Goal: Transaction & Acquisition: Purchase product/service

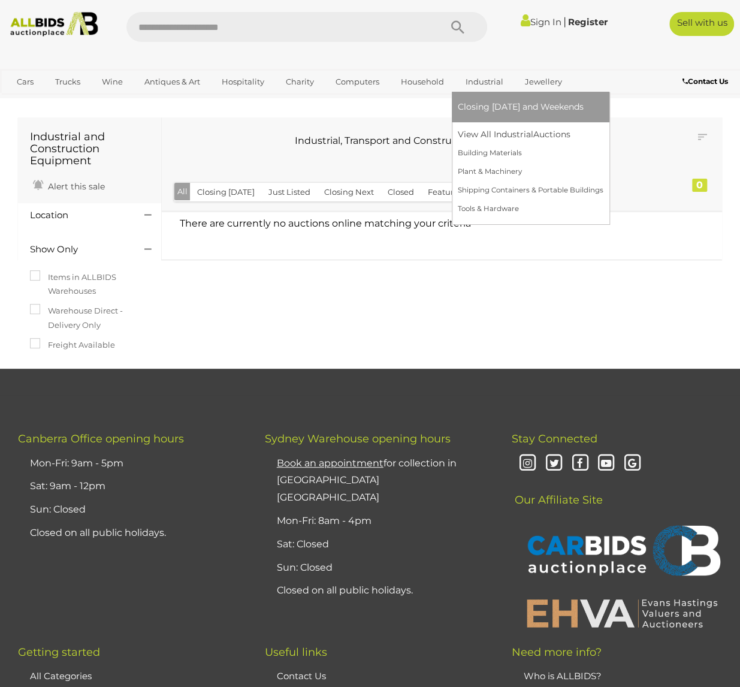
click at [488, 80] on link "Industrial" at bounding box center [484, 82] width 53 height 20
click at [496, 129] on link "View All Industrial Auctions" at bounding box center [531, 134] width 146 height 19
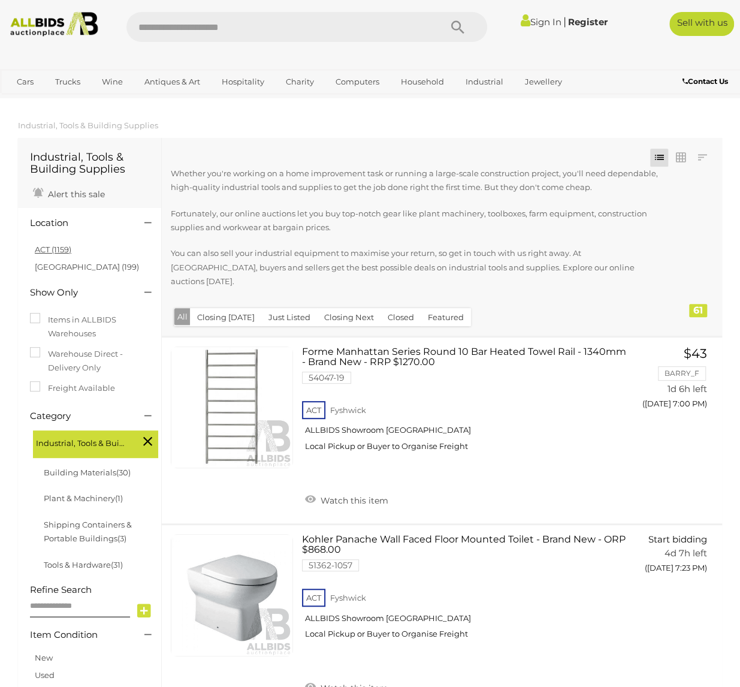
click at [66, 253] on link "ACT (1159)" at bounding box center [53, 250] width 37 height 10
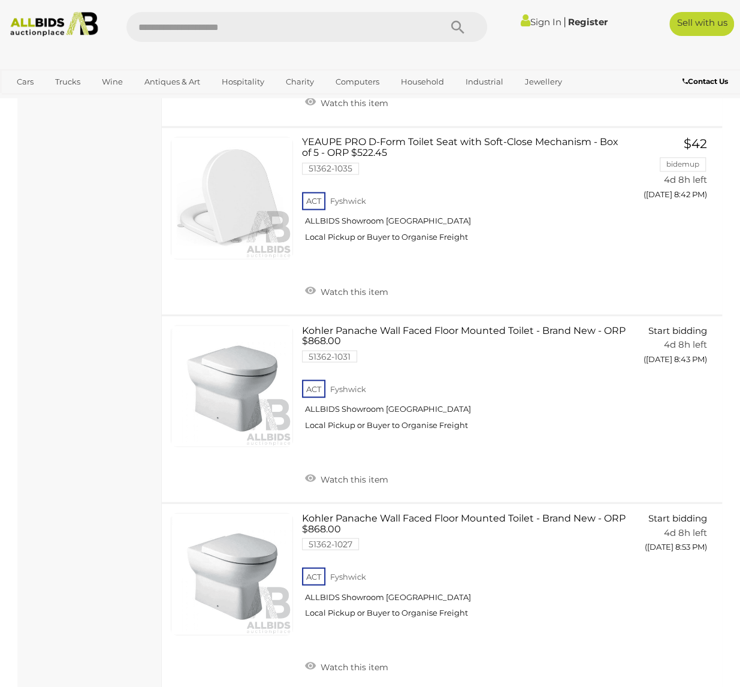
scroll to position [2936, 0]
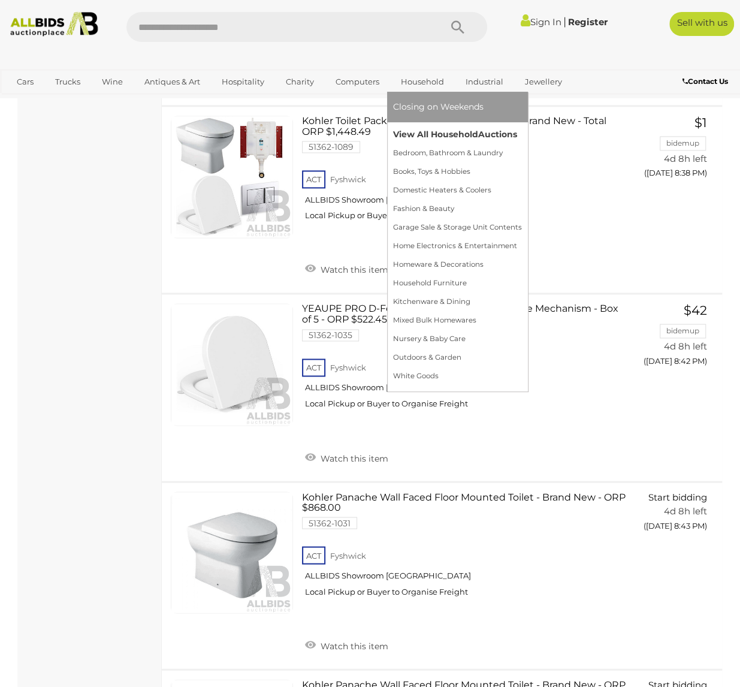
click at [416, 128] on link "View All Household Auctions" at bounding box center [457, 134] width 129 height 19
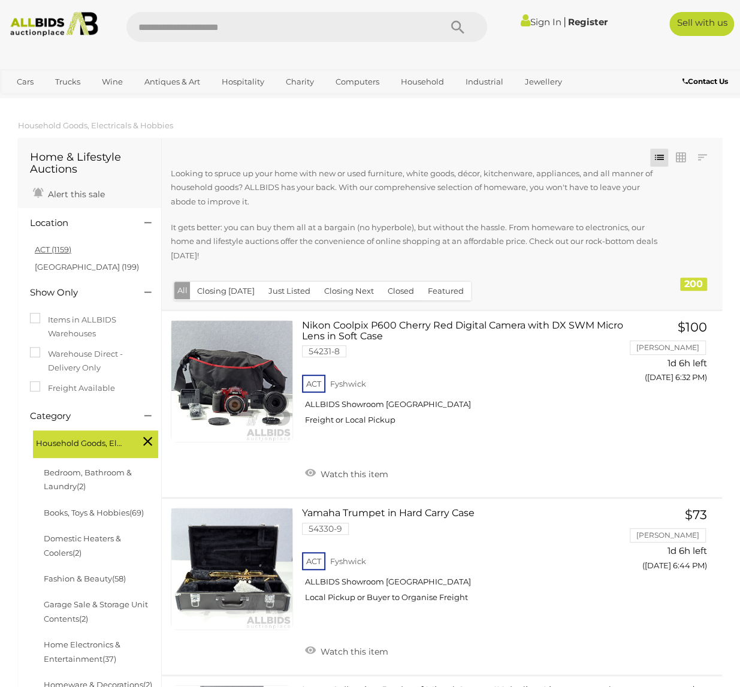
click at [49, 248] on link "ACT (1159)" at bounding box center [53, 250] width 37 height 10
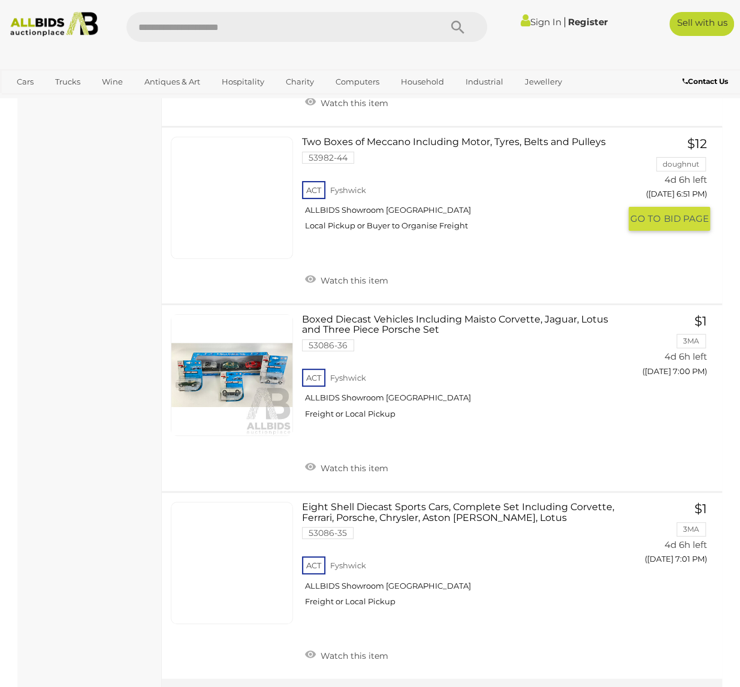
scroll to position [9109, 0]
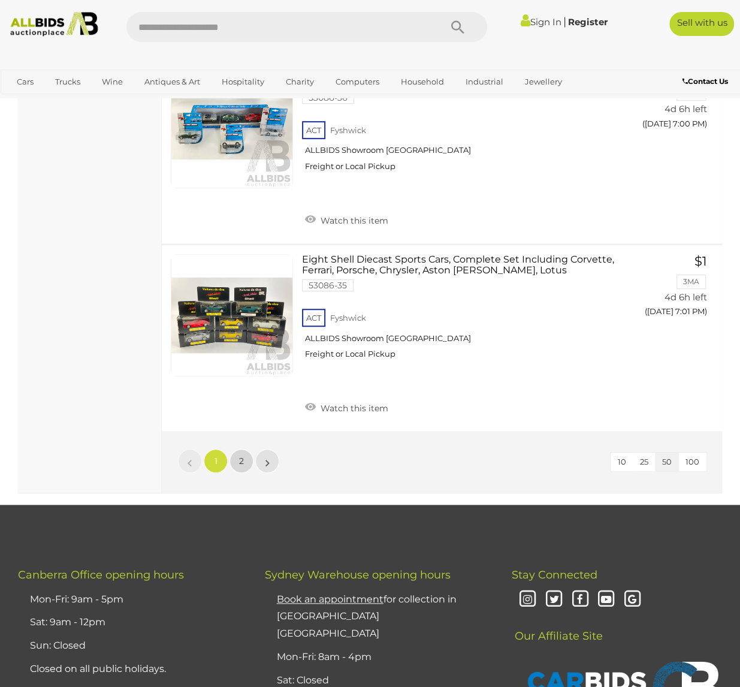
click at [243, 455] on span "2" at bounding box center [241, 460] width 5 height 11
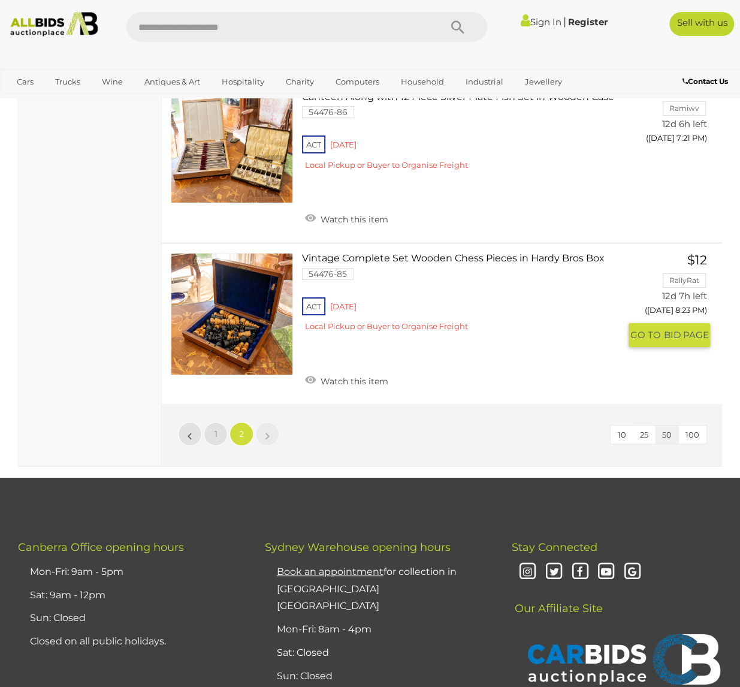
scroll to position [8699, 0]
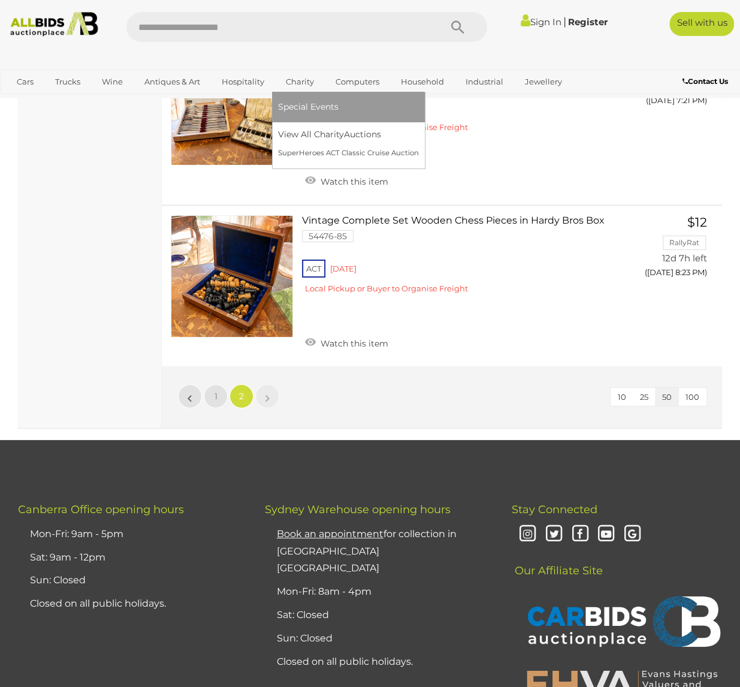
click at [290, 87] on link "Charity" at bounding box center [300, 82] width 44 height 20
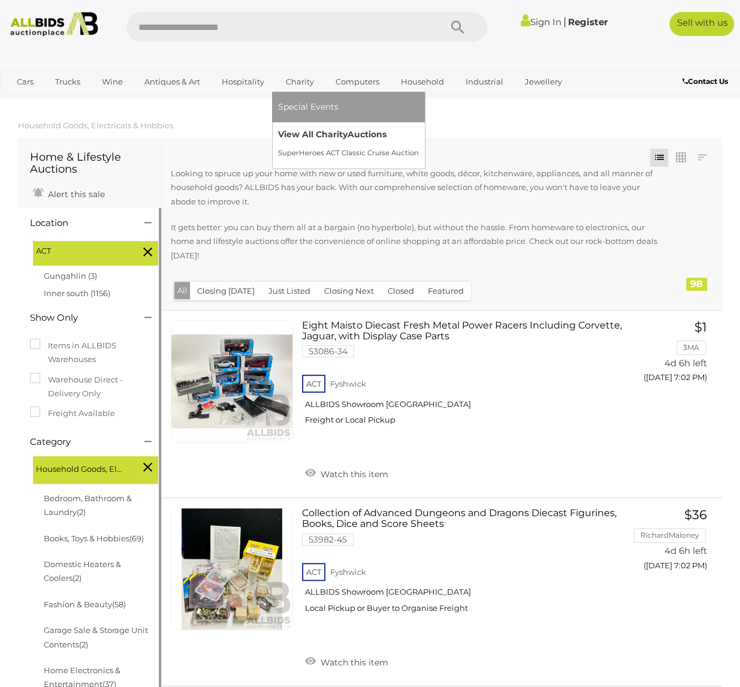
click at [292, 135] on link "View All Charity Auctions" at bounding box center [348, 134] width 141 height 19
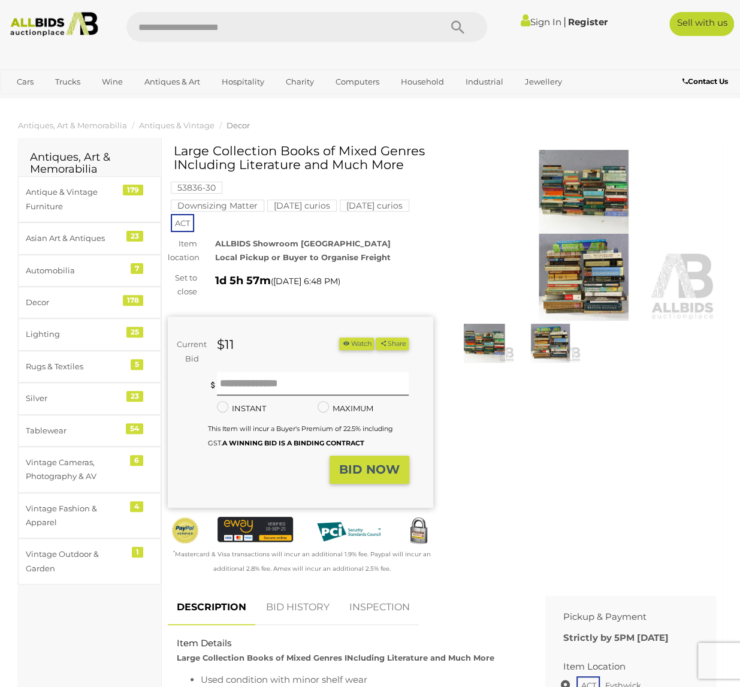
click at [545, 161] on img at bounding box center [583, 235] width 265 height 171
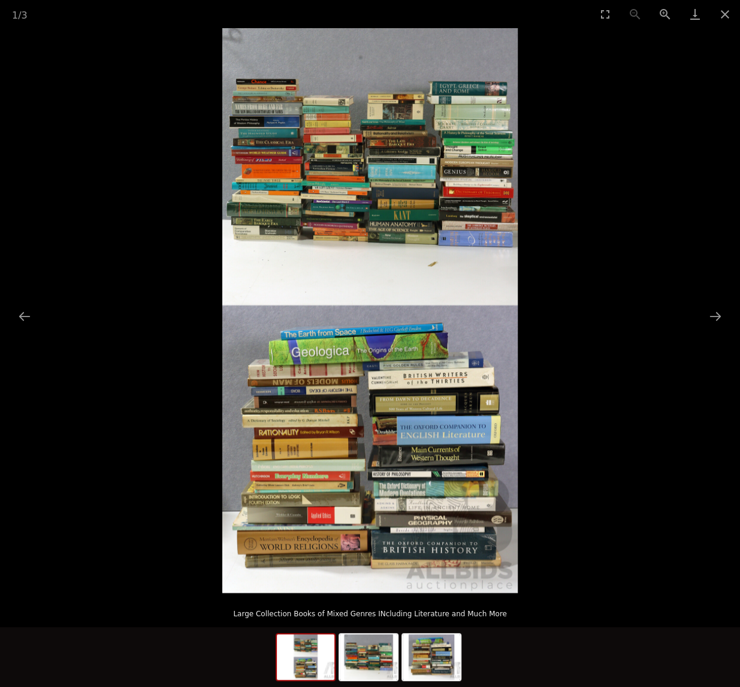
click at [314, 410] on img at bounding box center [369, 310] width 295 height 565
click at [668, 13] on button "Zoom in" at bounding box center [665, 14] width 30 height 28
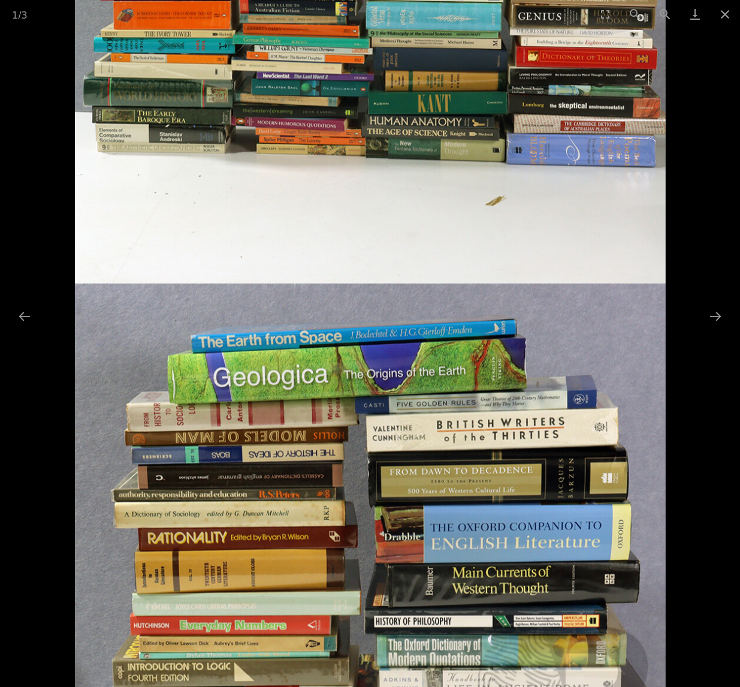
scroll to position [0, 1]
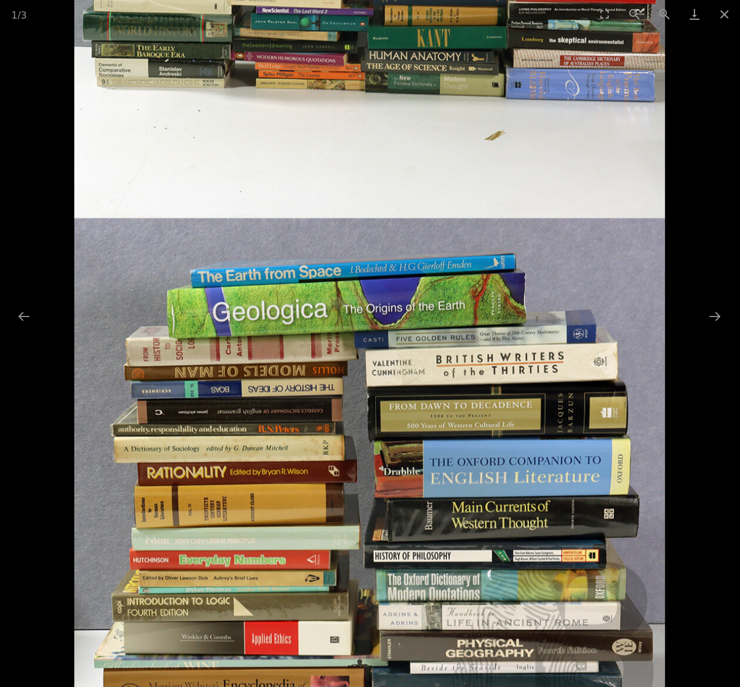
drag, startPoint x: 156, startPoint y: 112, endPoint x: 274, endPoint y: 41, distance: 138.1
click at [274, 41] on img at bounding box center [369, 228] width 591 height 1129
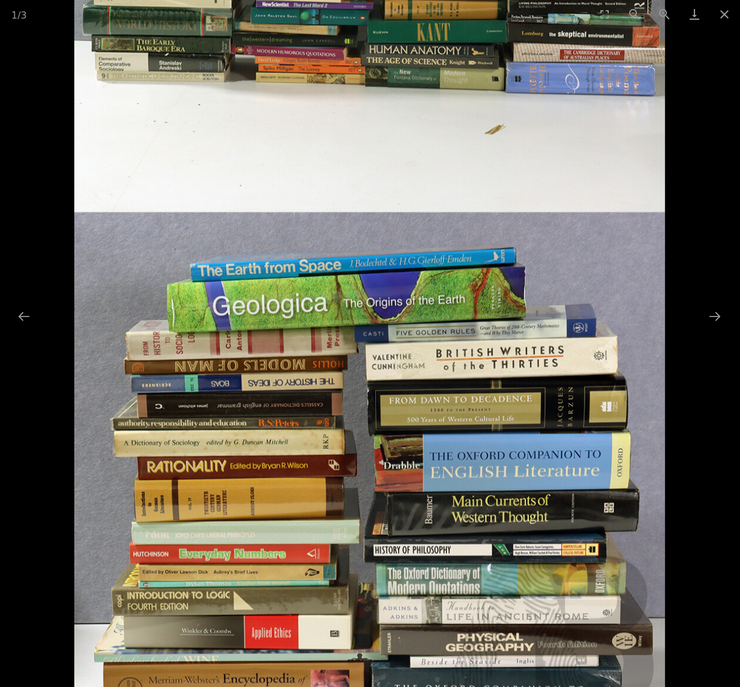
scroll to position [0, 1]
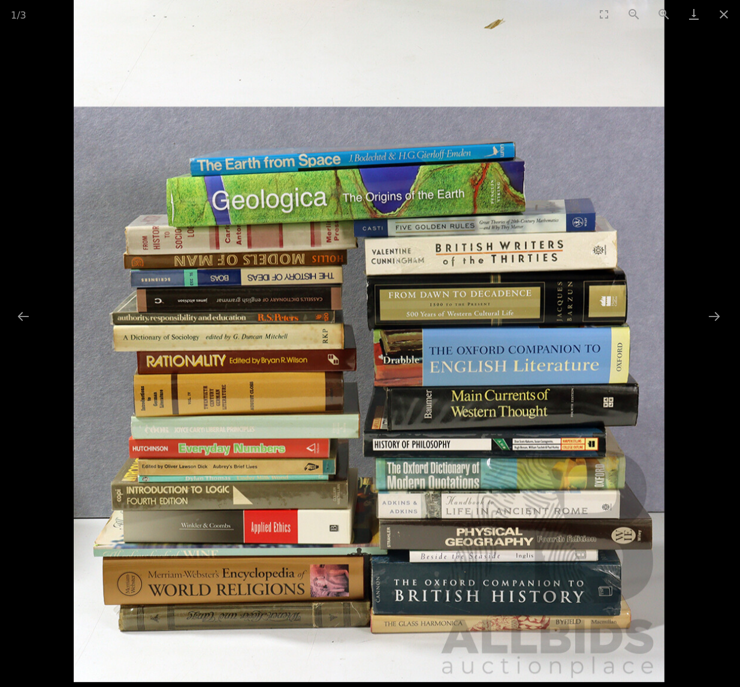
drag, startPoint x: 314, startPoint y: 249, endPoint x: 321, endPoint y: 118, distance: 130.8
click at [321, 118] on img at bounding box center [368, 117] width 591 height 1129
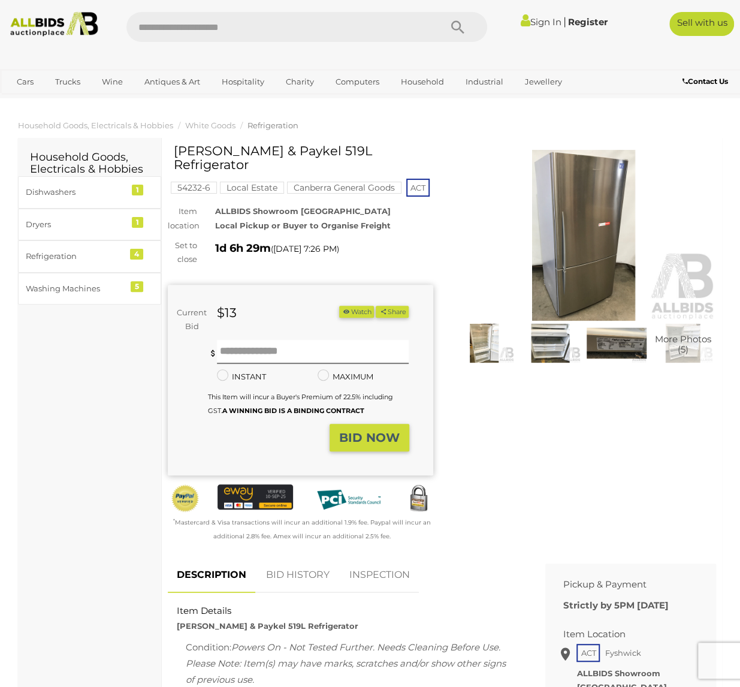
click at [588, 224] on img at bounding box center [583, 235] width 265 height 171
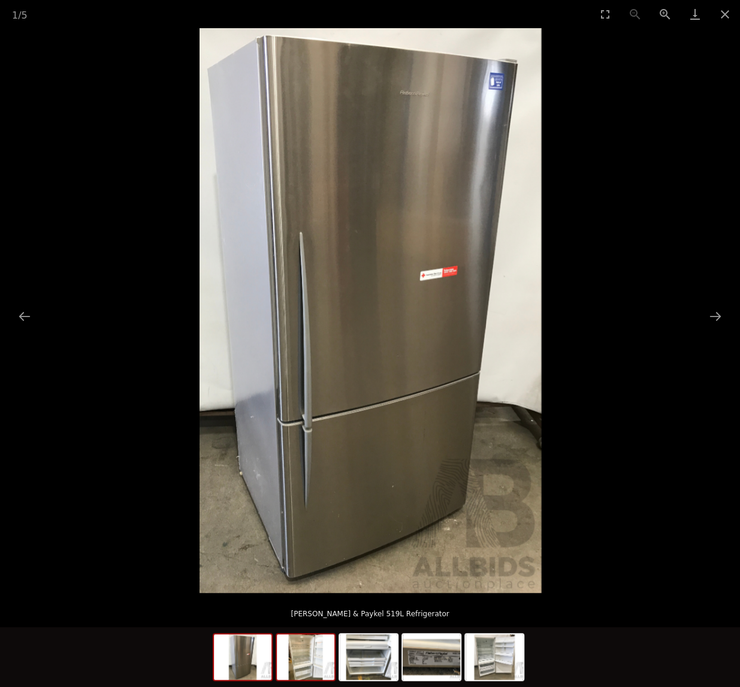
click at [306, 663] on img at bounding box center [306, 657] width 58 height 46
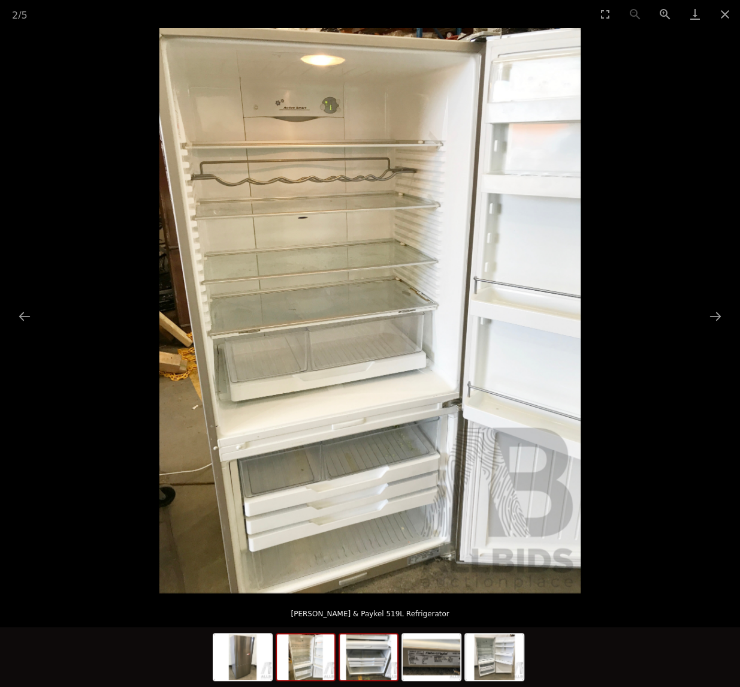
click at [368, 662] on img at bounding box center [369, 657] width 58 height 46
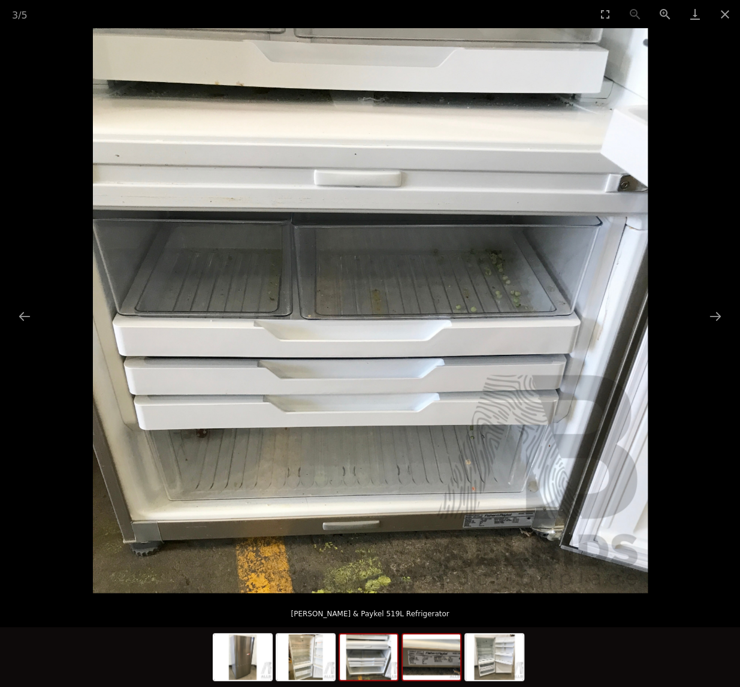
click at [434, 662] on img at bounding box center [432, 657] width 58 height 46
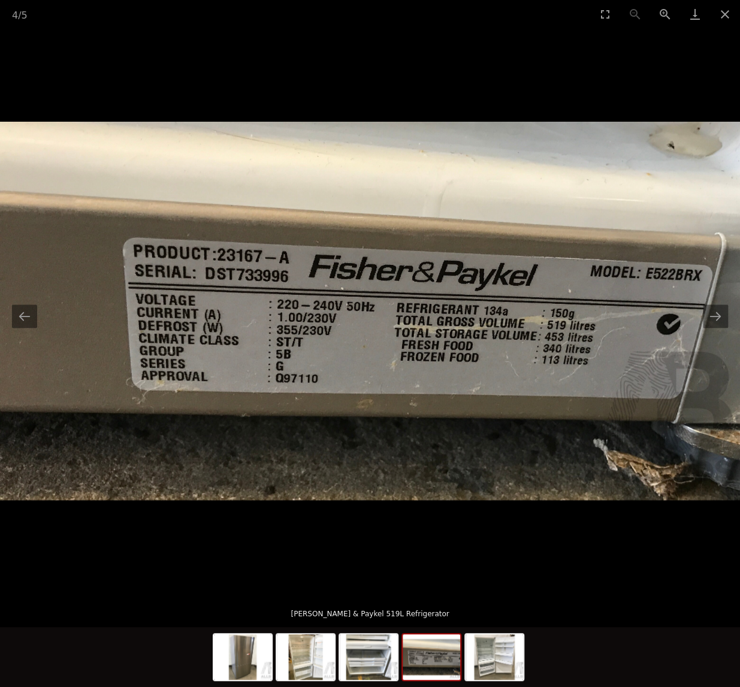
click at [526, 660] on div at bounding box center [370, 658] width 315 height 63
click at [502, 663] on img at bounding box center [495, 657] width 58 height 46
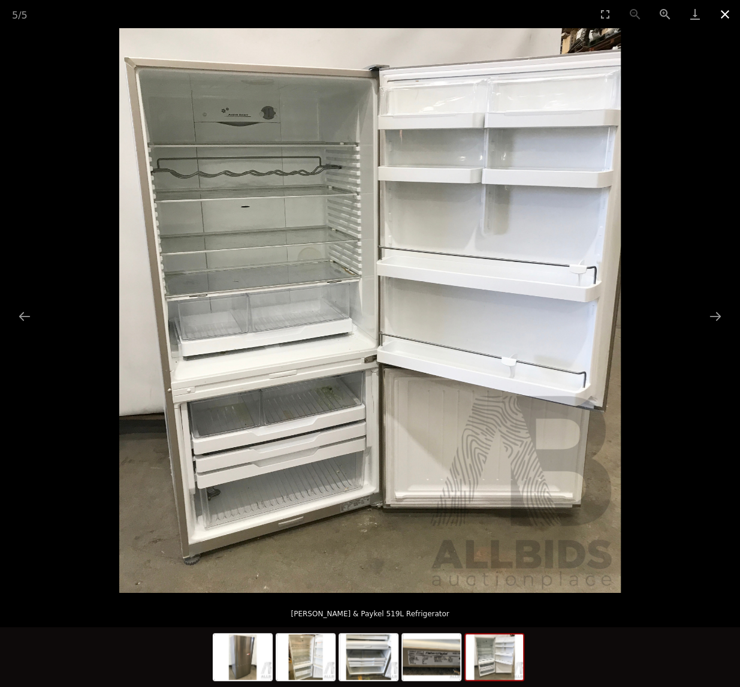
click at [731, 8] on button "Close gallery" at bounding box center [725, 14] width 30 height 28
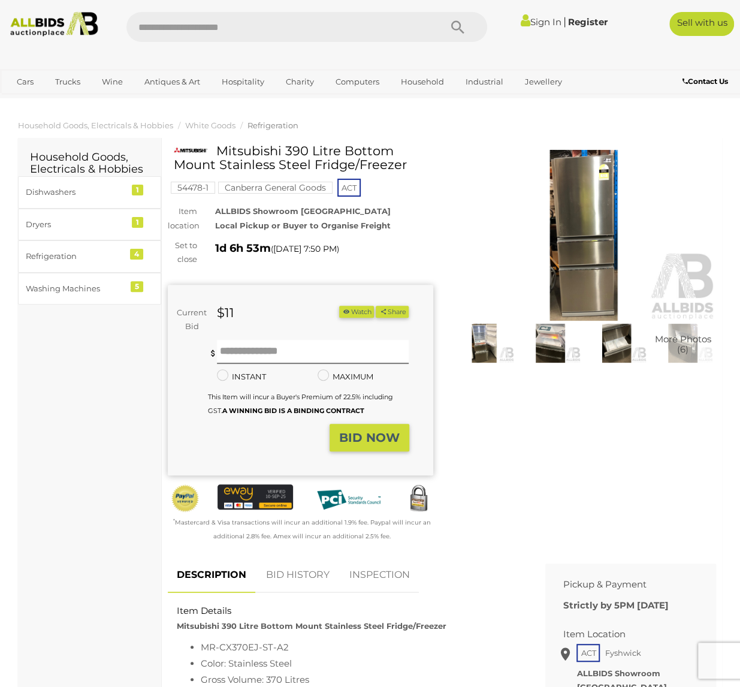
click at [597, 202] on img at bounding box center [583, 235] width 265 height 171
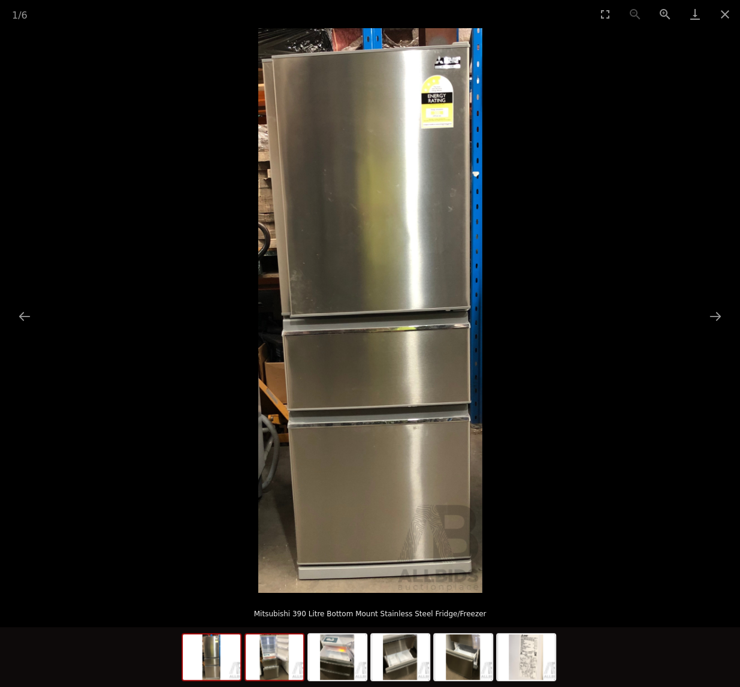
click at [281, 666] on img at bounding box center [275, 657] width 58 height 46
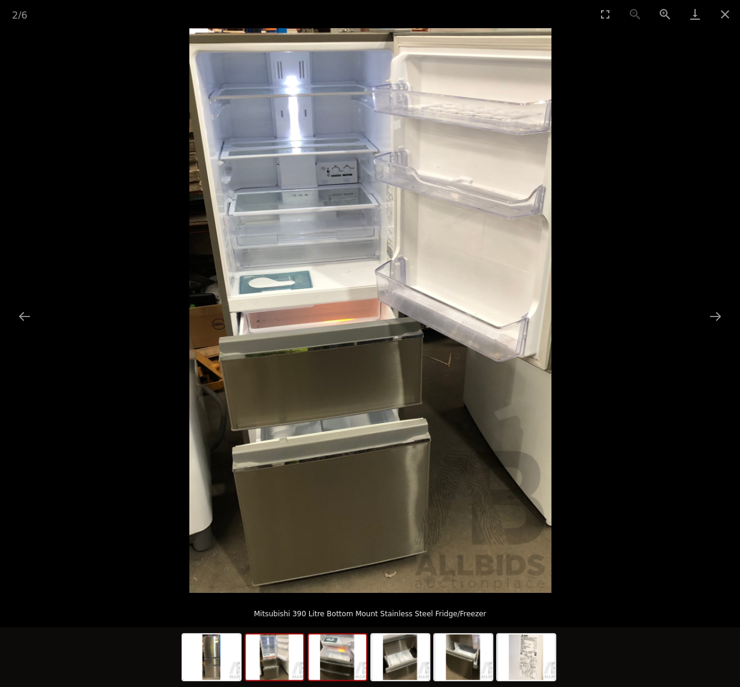
click at [333, 662] on img at bounding box center [338, 657] width 58 height 46
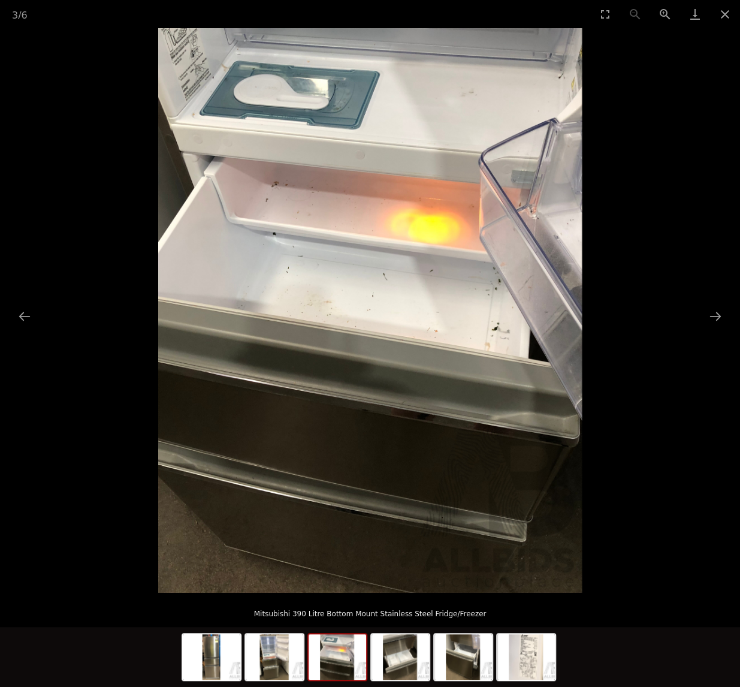
click at [337, 662] on img at bounding box center [338, 657] width 58 height 46
click at [405, 665] on img at bounding box center [401, 657] width 58 height 46
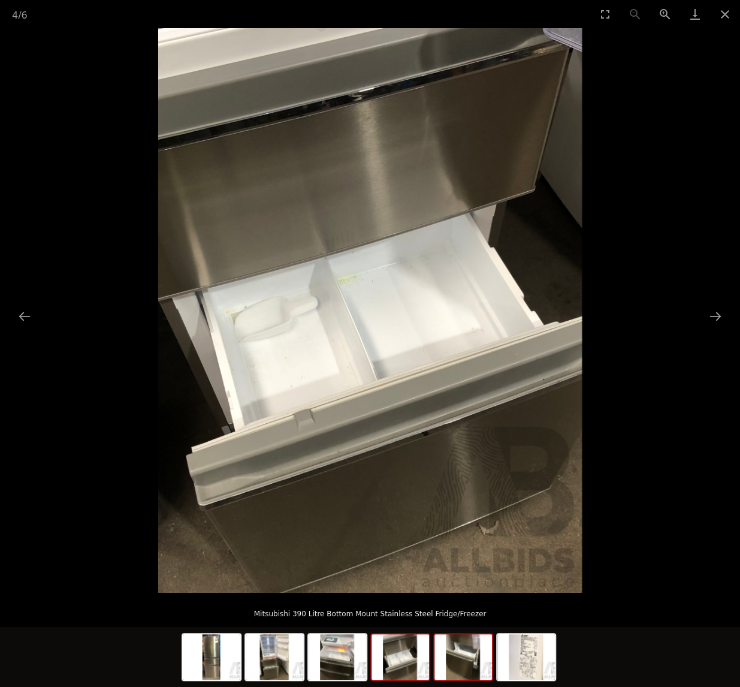
click at [473, 669] on img at bounding box center [463, 657] width 58 height 46
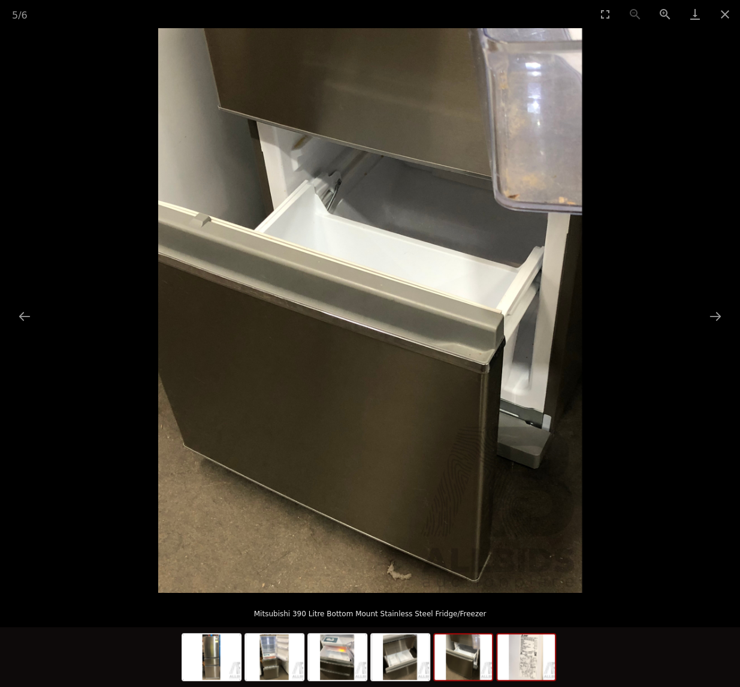
click at [528, 664] on img at bounding box center [526, 657] width 58 height 46
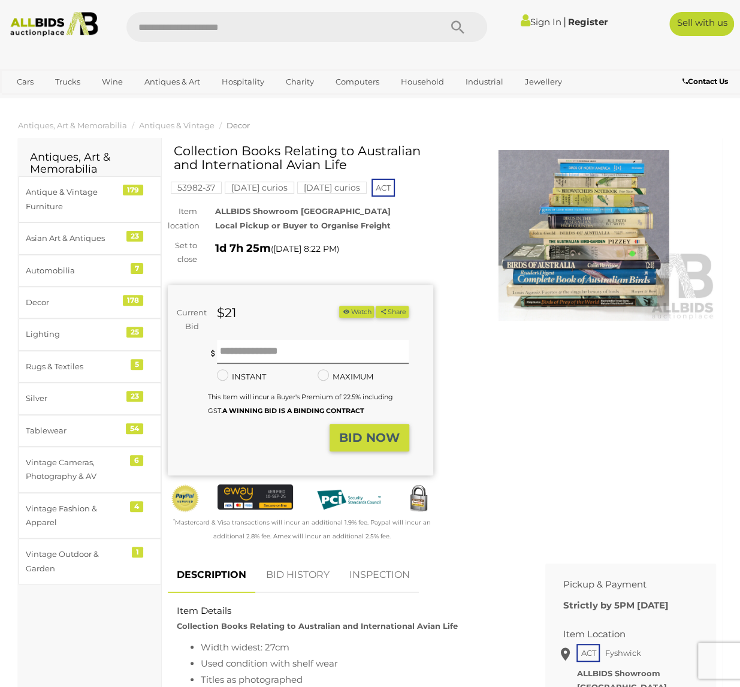
click at [555, 243] on img at bounding box center [583, 235] width 265 height 171
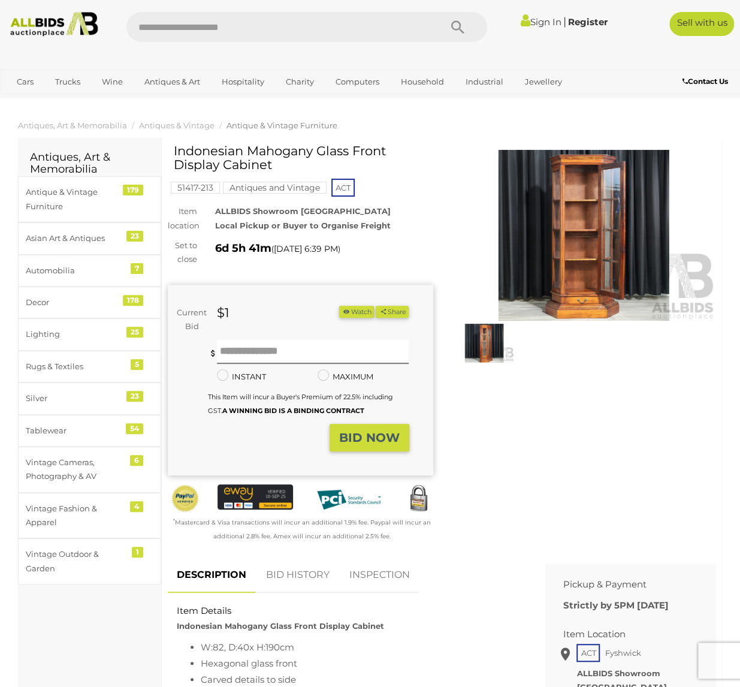
click at [584, 227] on img at bounding box center [583, 235] width 265 height 171
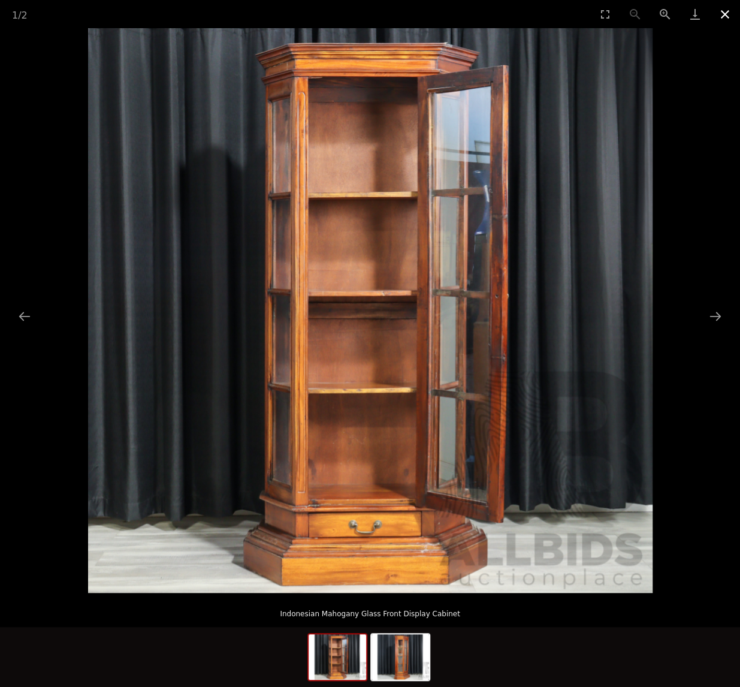
click at [728, 14] on button "Close gallery" at bounding box center [725, 14] width 30 height 28
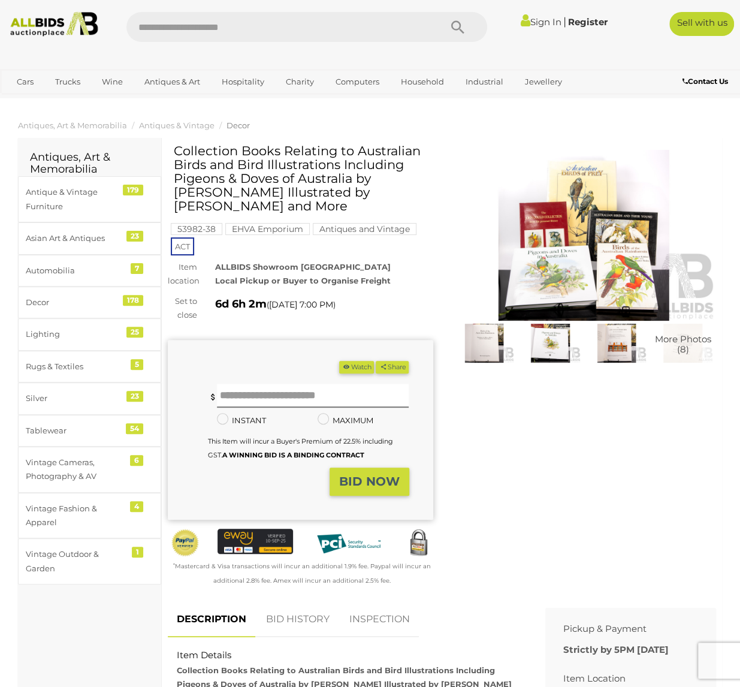
click at [565, 258] on img at bounding box center [583, 235] width 265 height 171
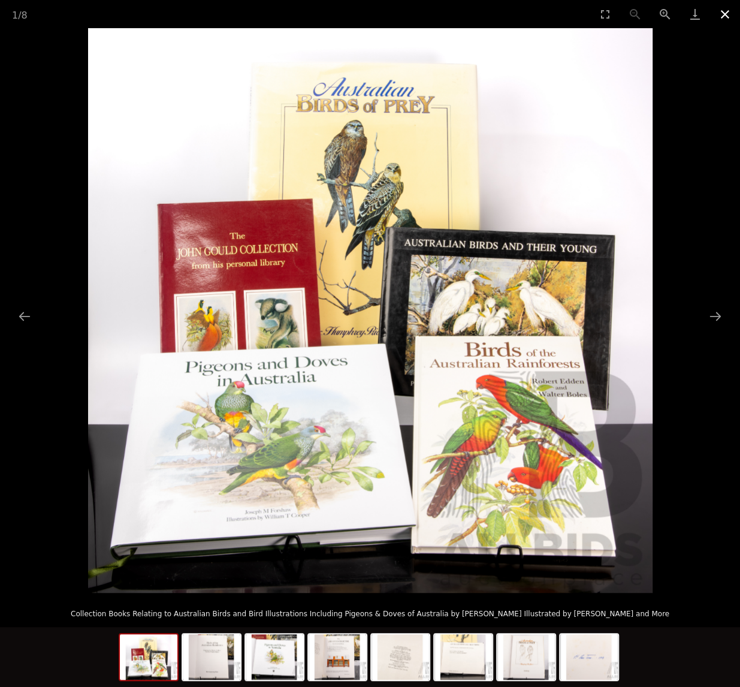
click at [727, 14] on button "Close gallery" at bounding box center [725, 14] width 30 height 28
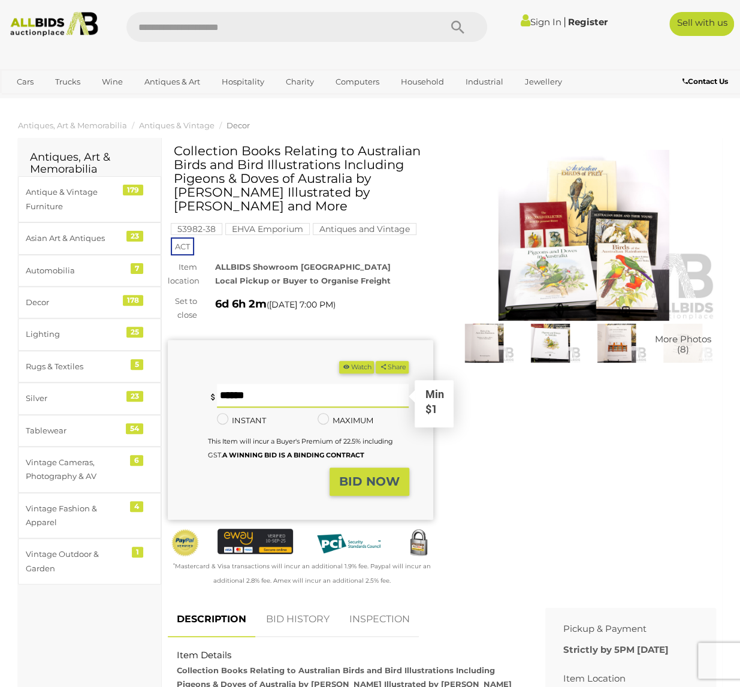
click at [268, 408] on input "text" at bounding box center [313, 396] width 192 height 24
type input "**"
click at [385, 488] on strong "BID NOW" at bounding box center [369, 481] width 61 height 14
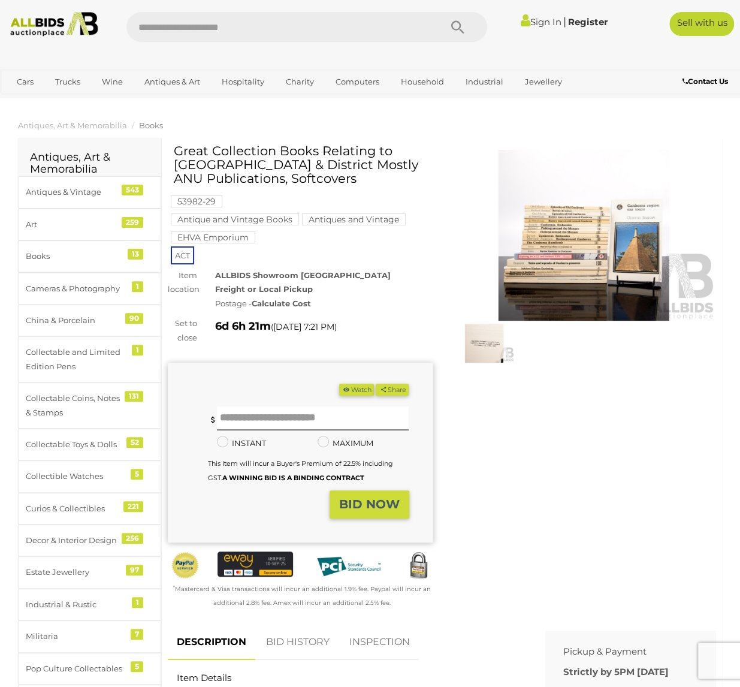
click at [575, 228] on img at bounding box center [583, 235] width 265 height 171
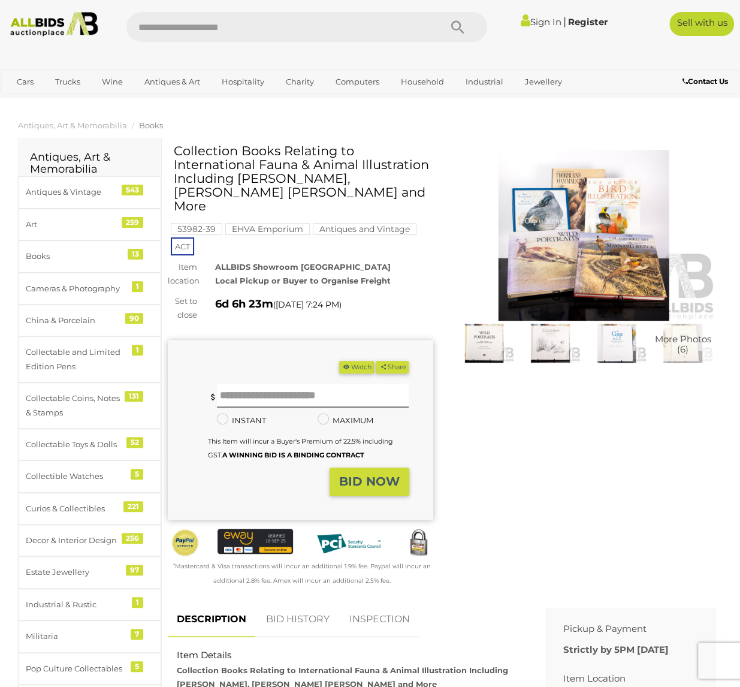
click at [569, 243] on img at bounding box center [583, 235] width 265 height 171
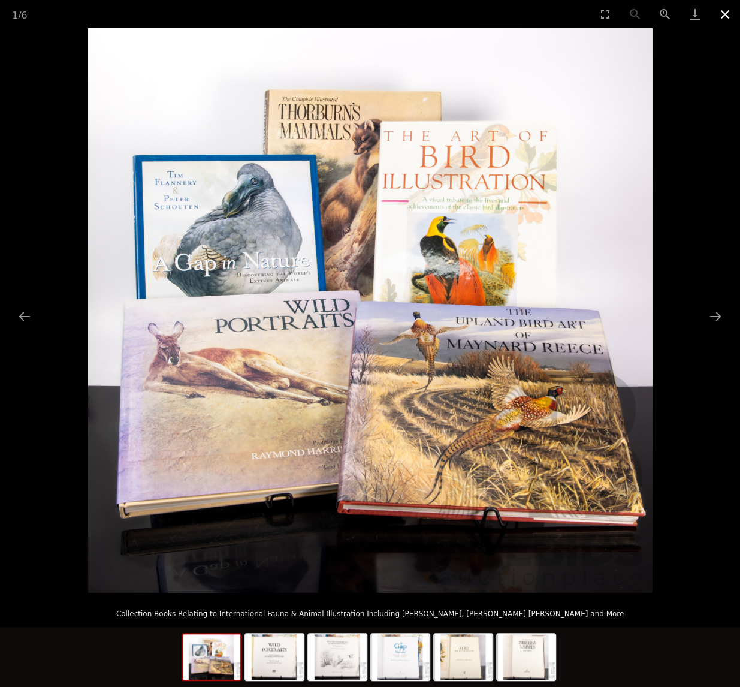
click at [729, 14] on button "Close gallery" at bounding box center [725, 14] width 30 height 28
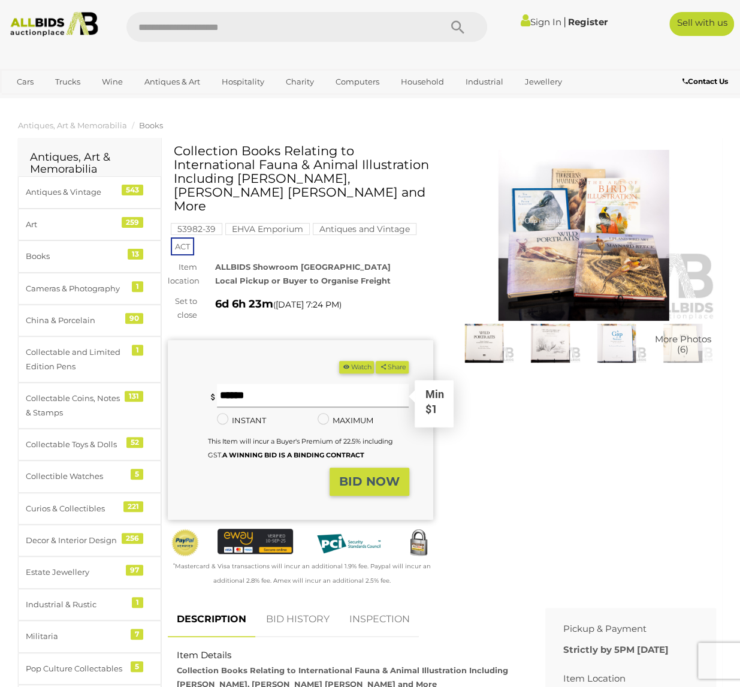
click at [253, 395] on input "text" at bounding box center [313, 396] width 192 height 24
type input "**"
click at [384, 482] on strong "BID NOW" at bounding box center [369, 481] width 61 height 14
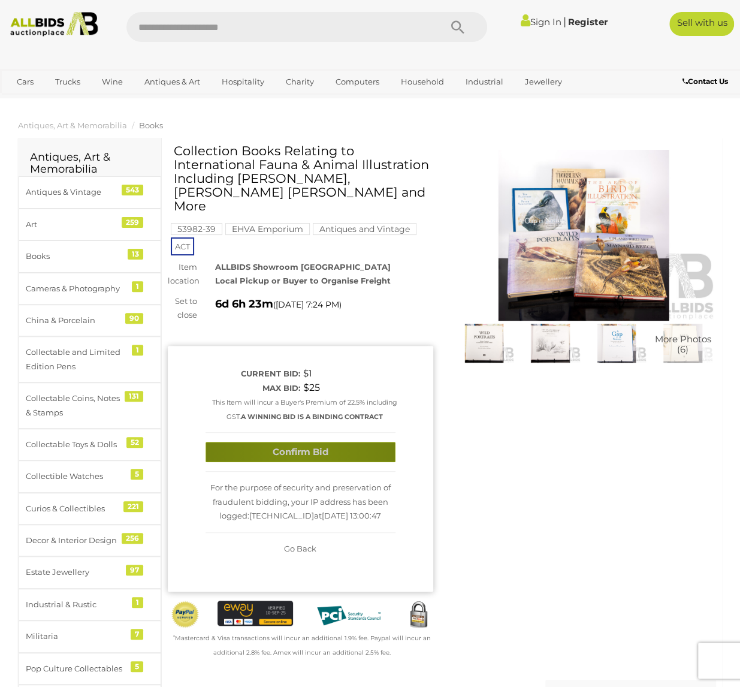
click at [300, 442] on button "Confirm Bid" at bounding box center [301, 452] width 190 height 21
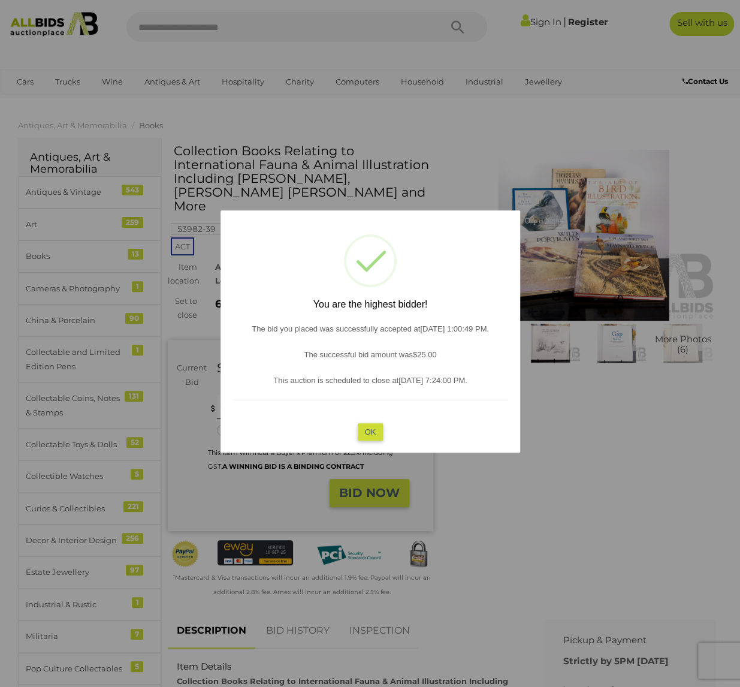
click at [364, 433] on button "OK" at bounding box center [370, 431] width 26 height 17
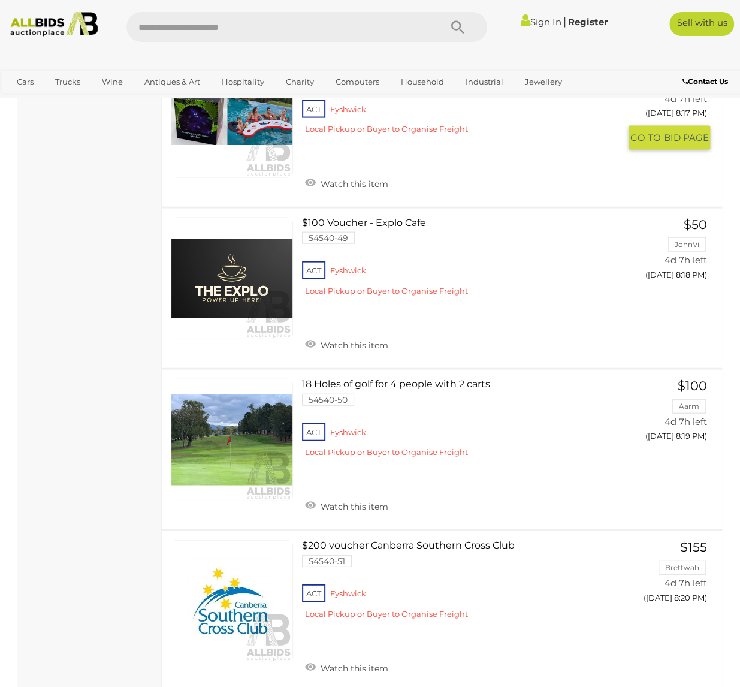
scroll to position [8030, 0]
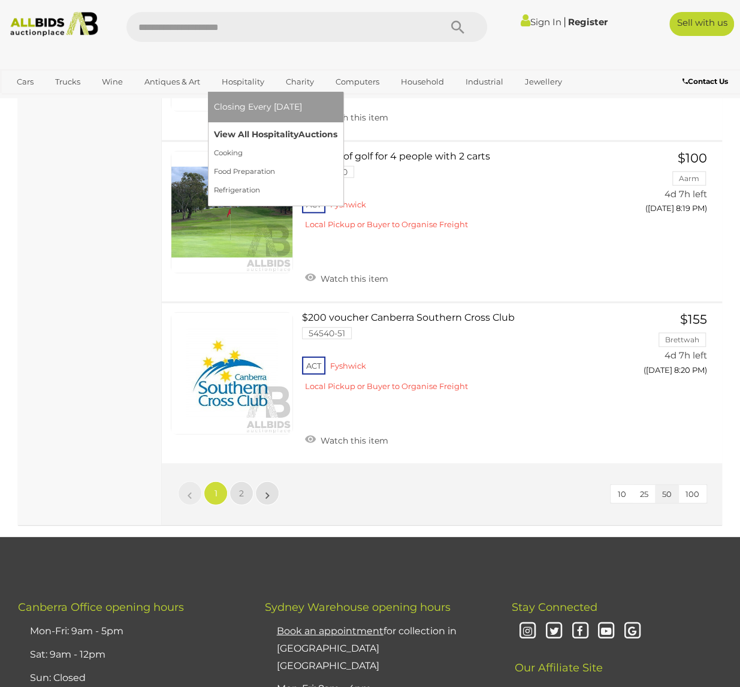
click at [243, 135] on link "View All Hospitality Auctions" at bounding box center [275, 134] width 123 height 19
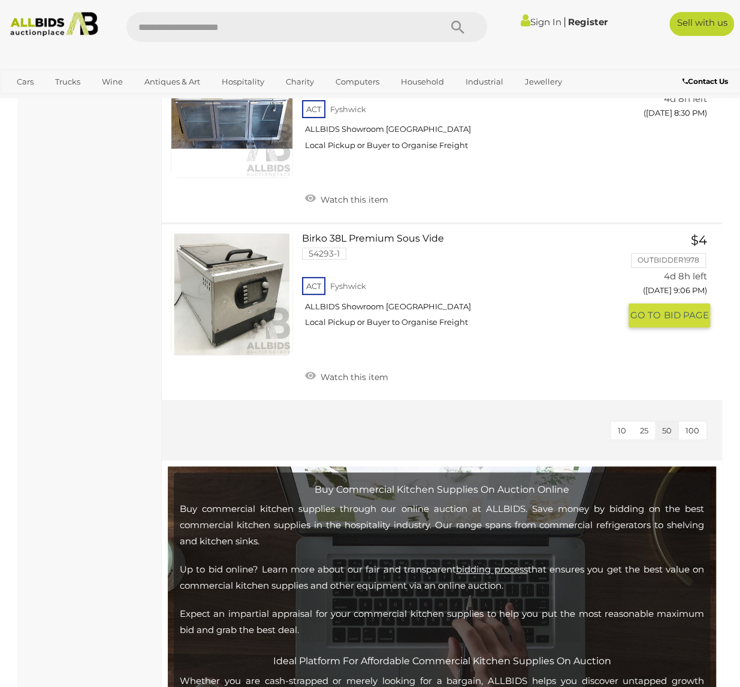
scroll to position [2277, 0]
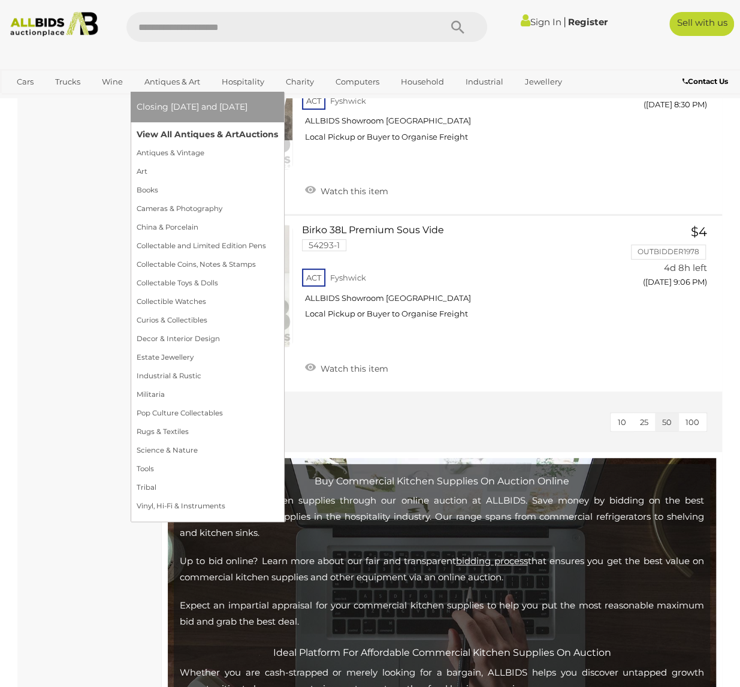
click at [161, 129] on link "View All Antiques & Art Auctions" at bounding box center [207, 134] width 141 height 19
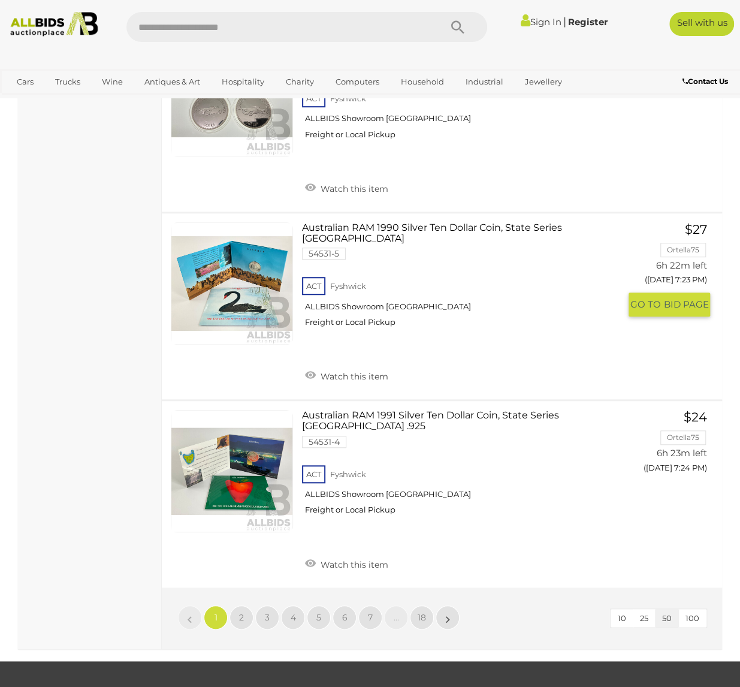
scroll to position [9169, 0]
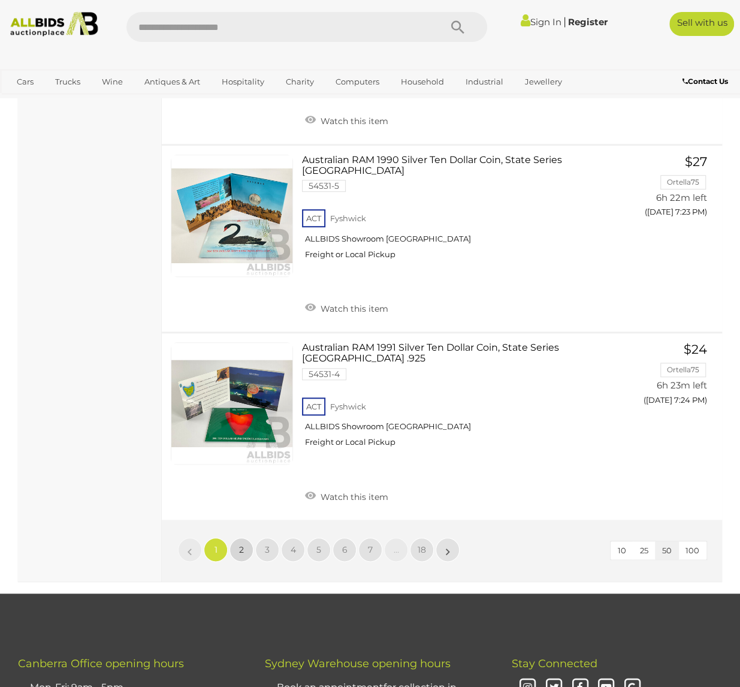
click at [243, 544] on span "2" at bounding box center [241, 549] width 5 height 11
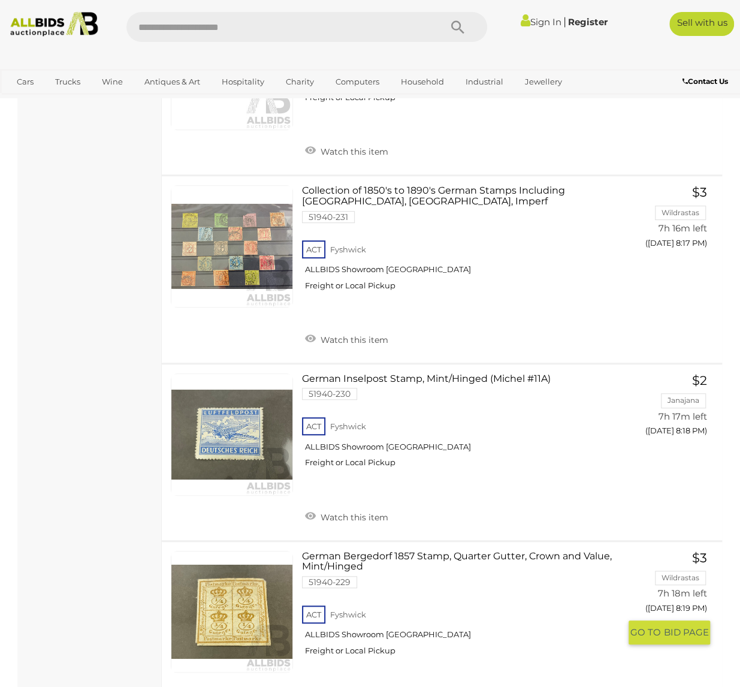
scroll to position [9224, 0]
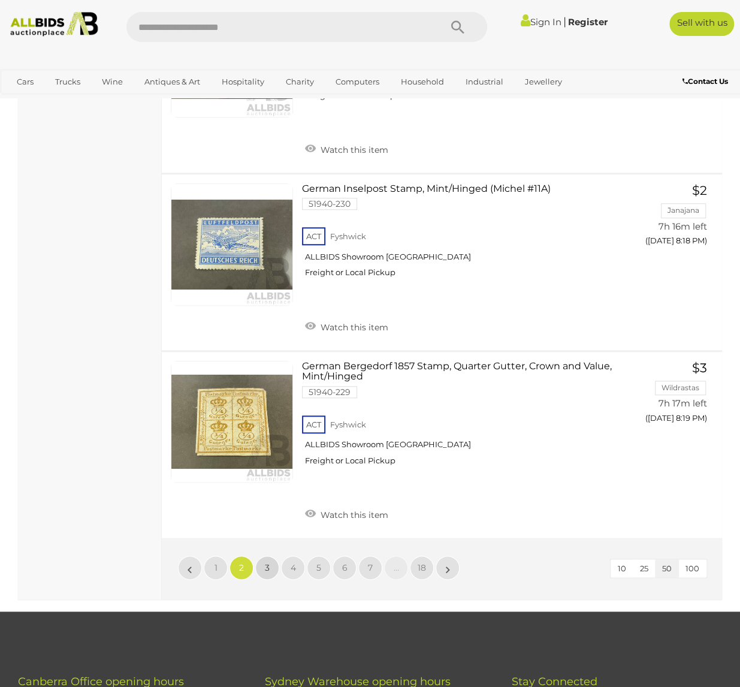
click at [271, 556] on link "3" at bounding box center [267, 568] width 24 height 24
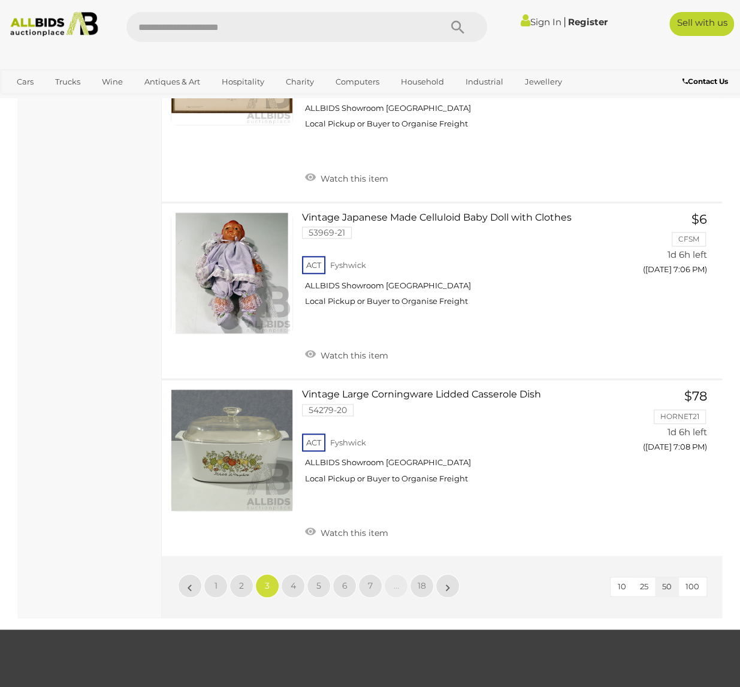
scroll to position [9284, 0]
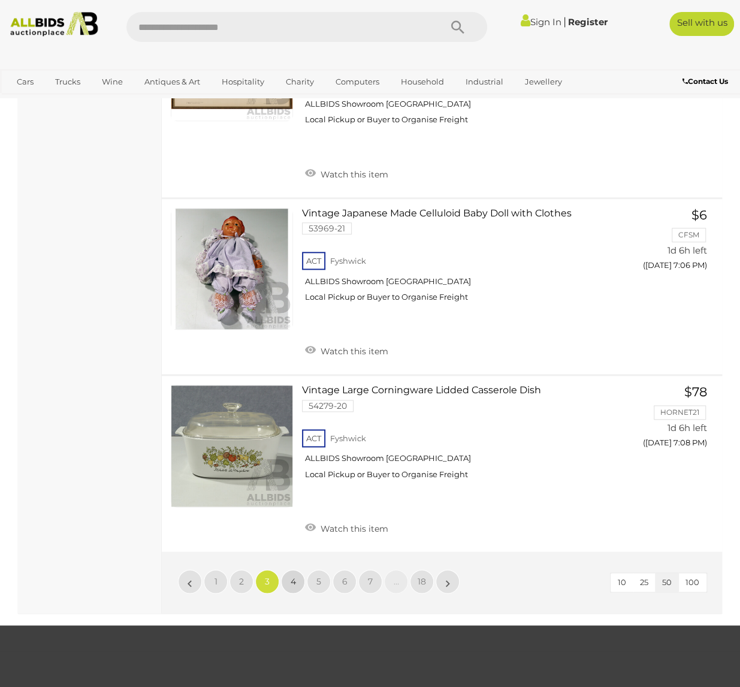
click at [298, 569] on link "4" at bounding box center [293, 581] width 24 height 24
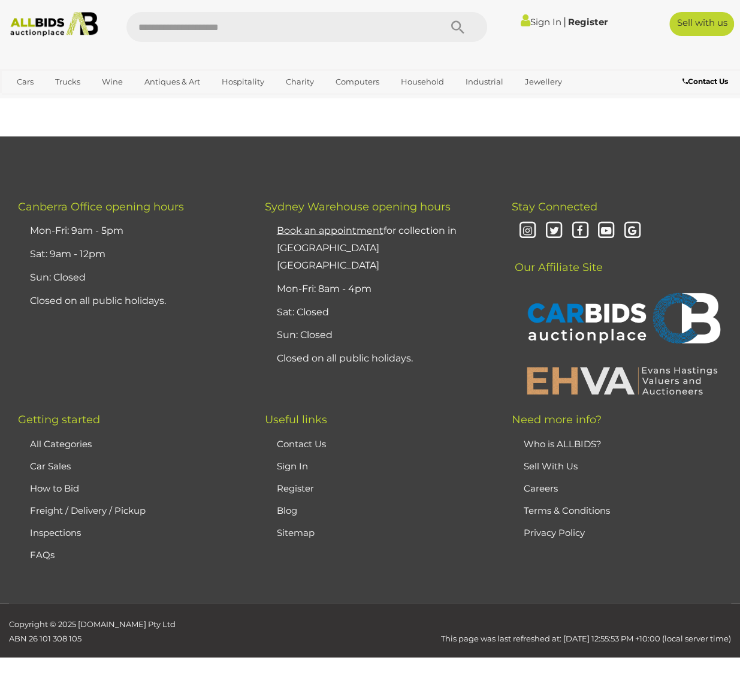
scroll to position [295, 0]
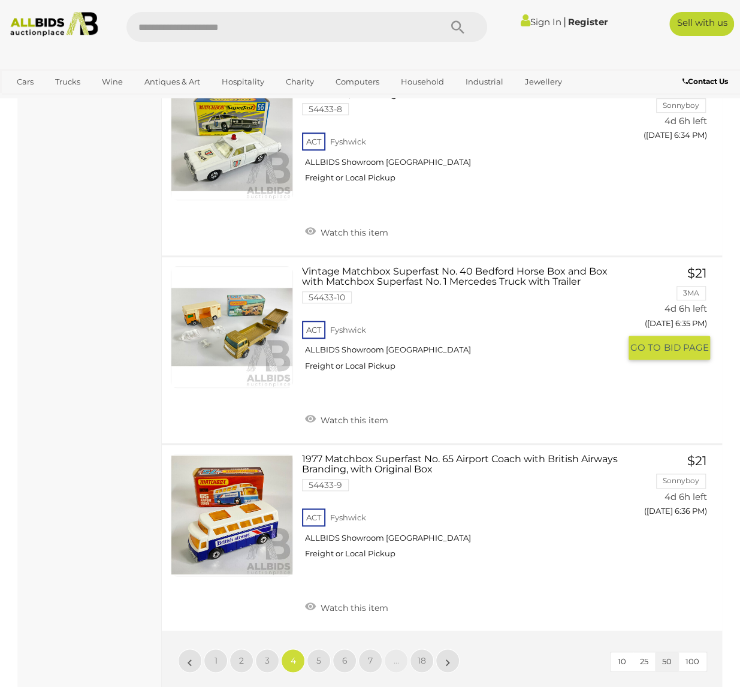
scroll to position [9404, 0]
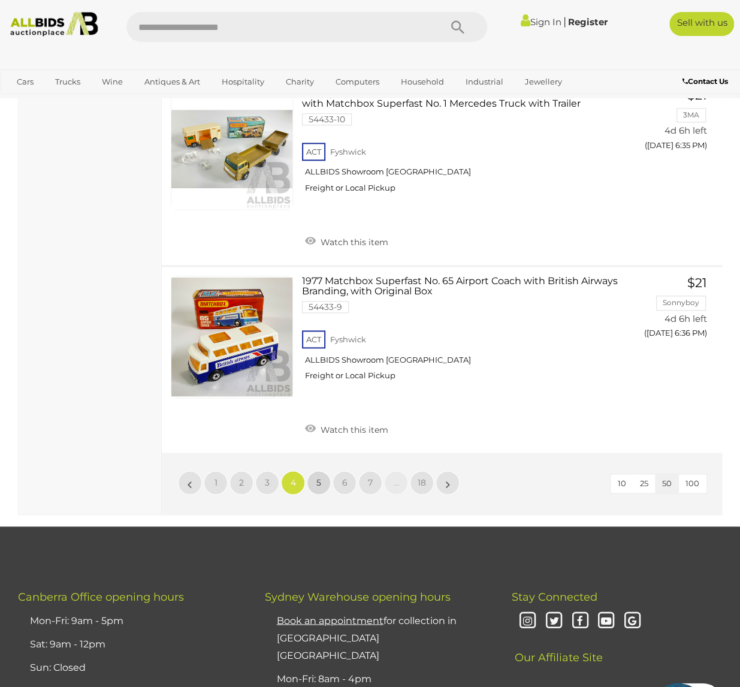
click at [322, 470] on link "5" at bounding box center [319, 482] width 24 height 24
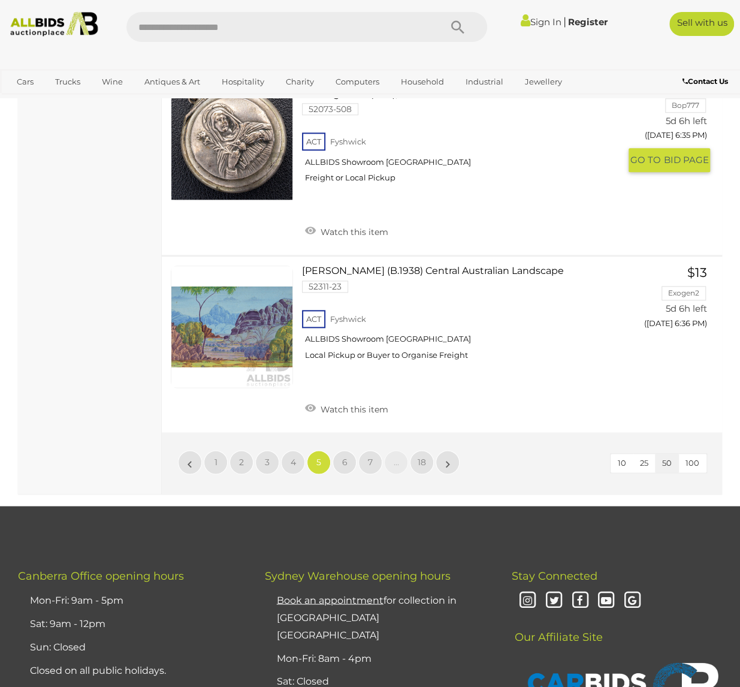
scroll to position [9404, 0]
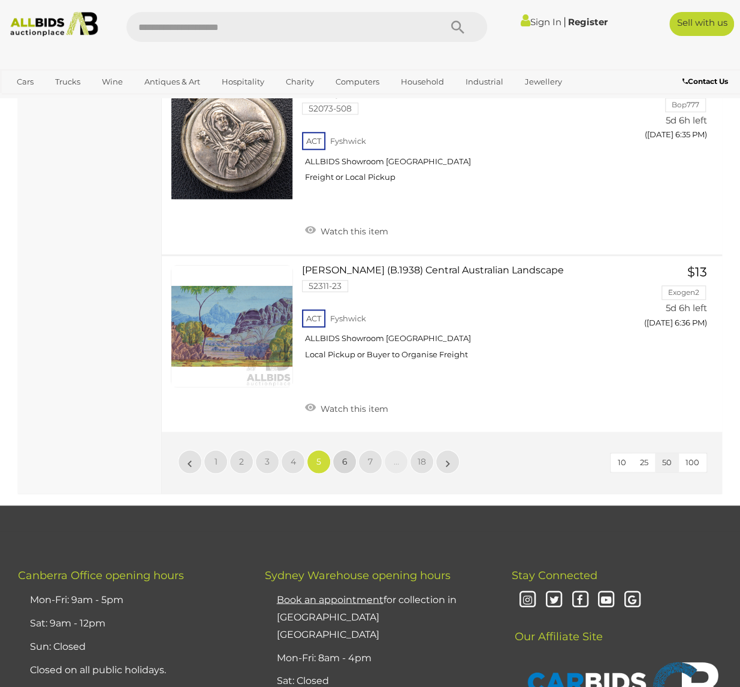
click at [345, 456] on span "6" at bounding box center [344, 461] width 5 height 11
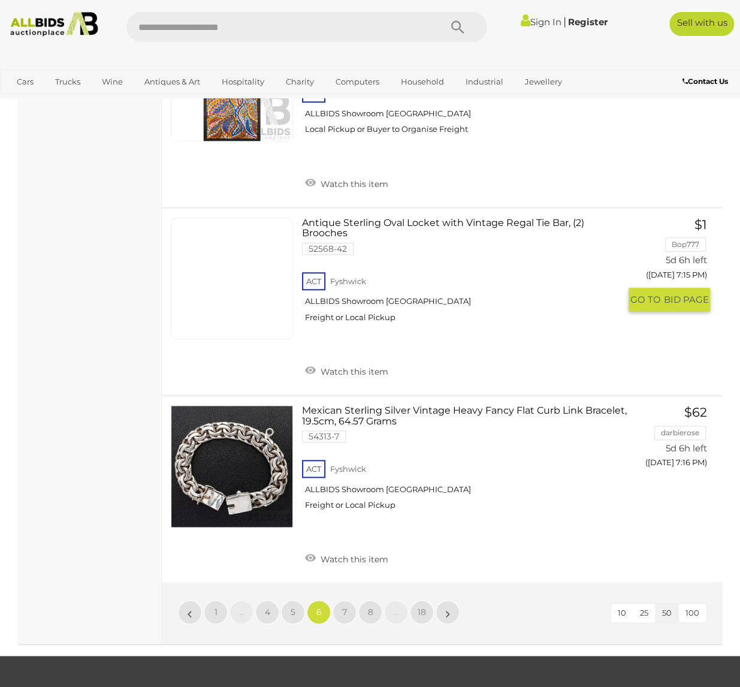
scroll to position [9404, 0]
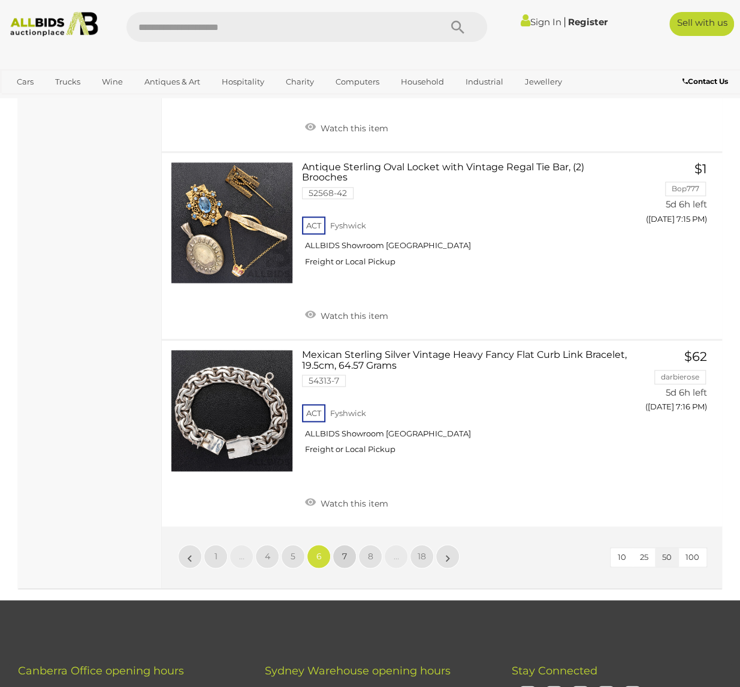
click at [347, 544] on link "7" at bounding box center [345, 556] width 24 height 24
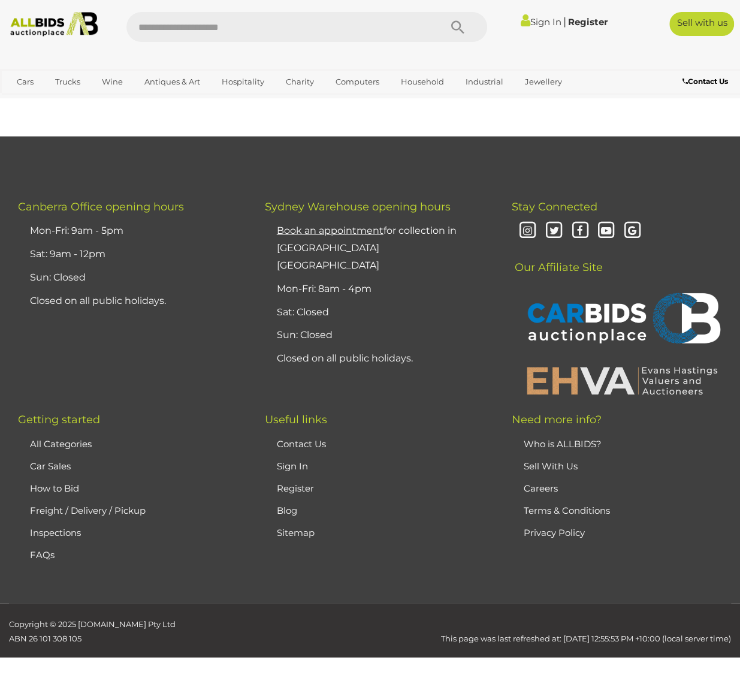
scroll to position [295, 0]
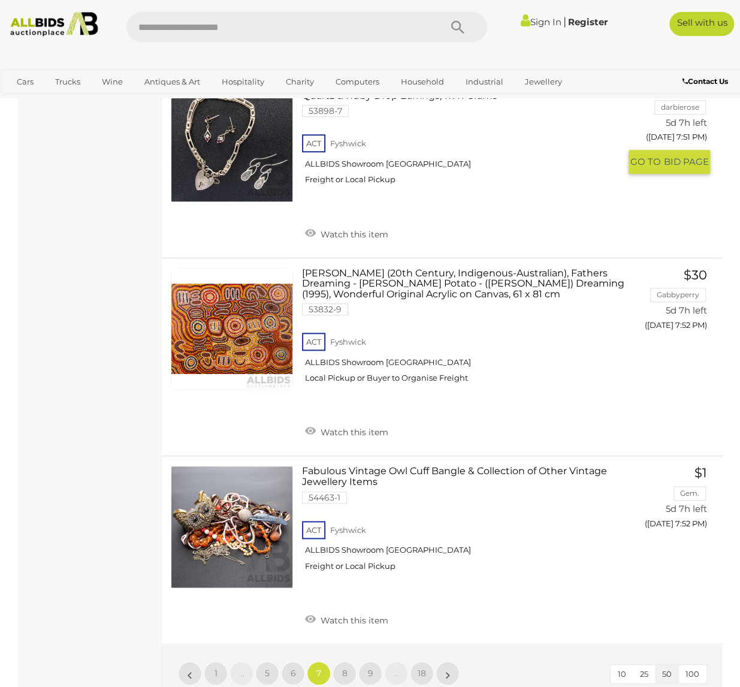
scroll to position [9284, 0]
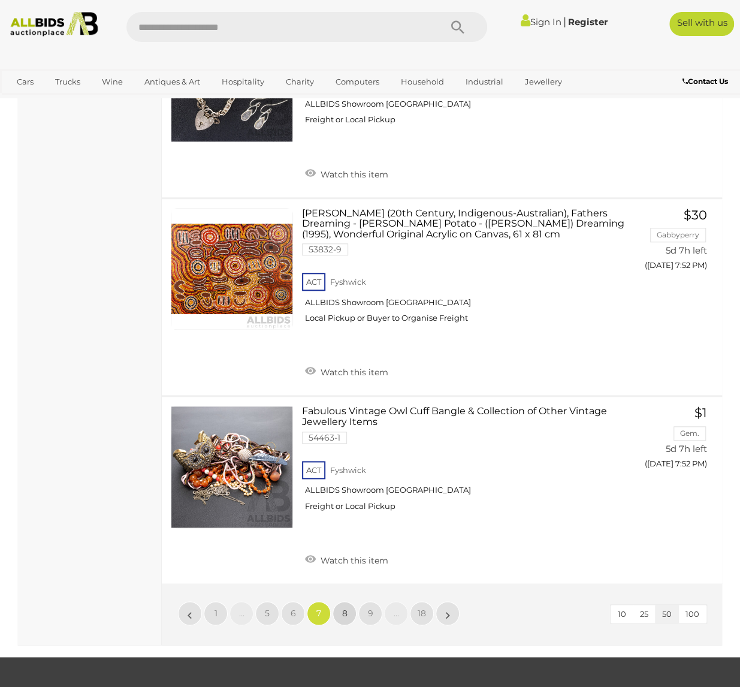
click at [349, 601] on link "8" at bounding box center [345, 613] width 24 height 24
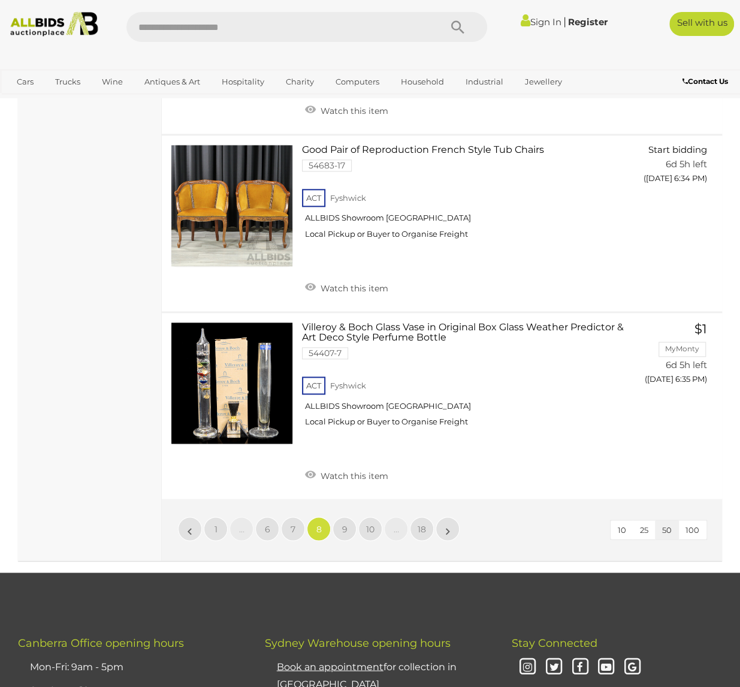
scroll to position [9464, 0]
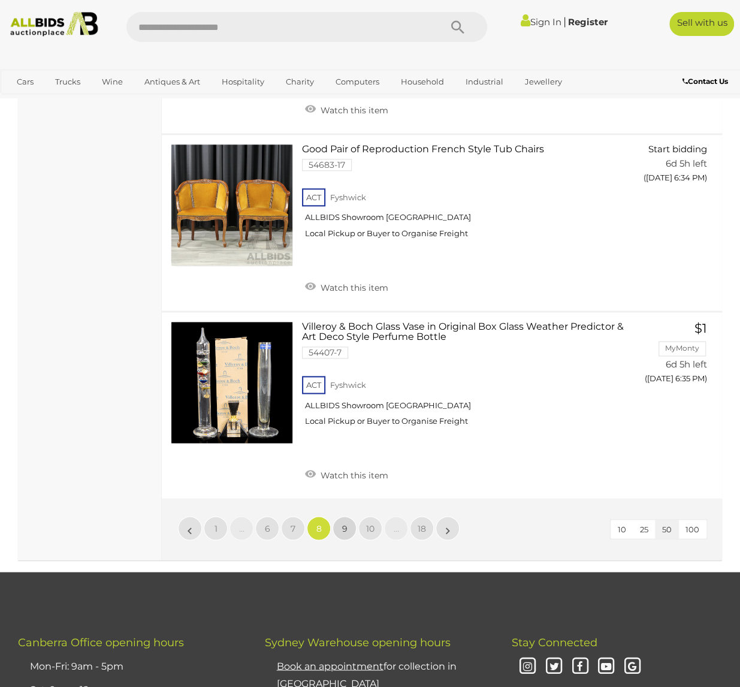
click at [346, 523] on span "9" at bounding box center [344, 528] width 5 height 11
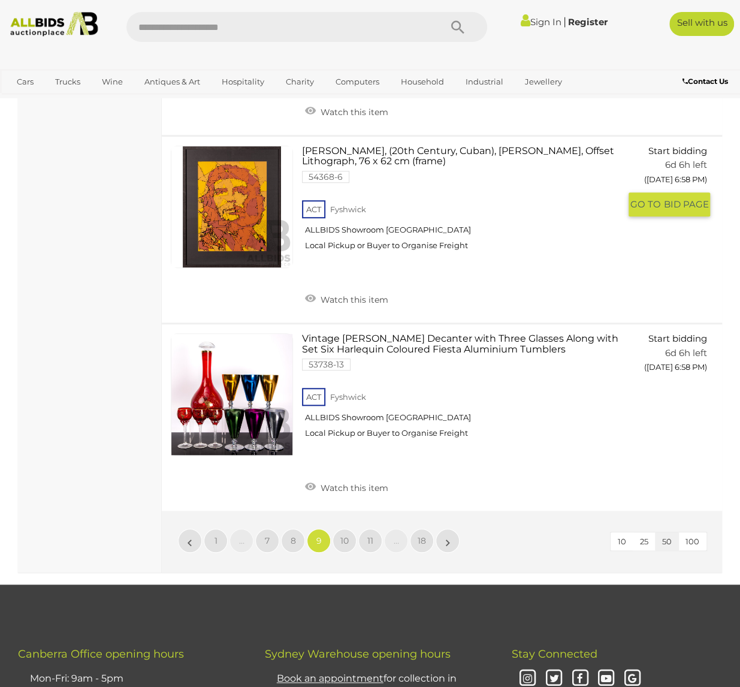
scroll to position [9165, 0]
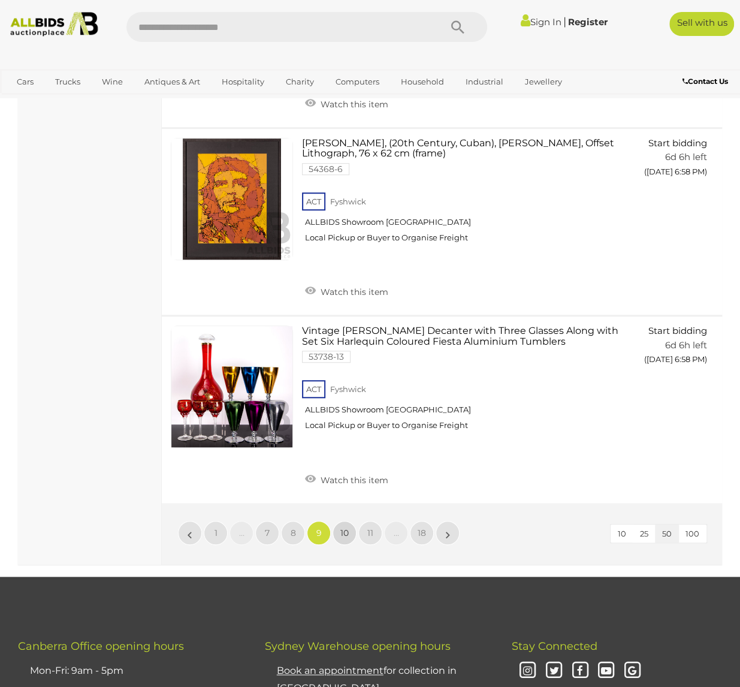
click at [345, 527] on span "10" at bounding box center [344, 532] width 8 height 11
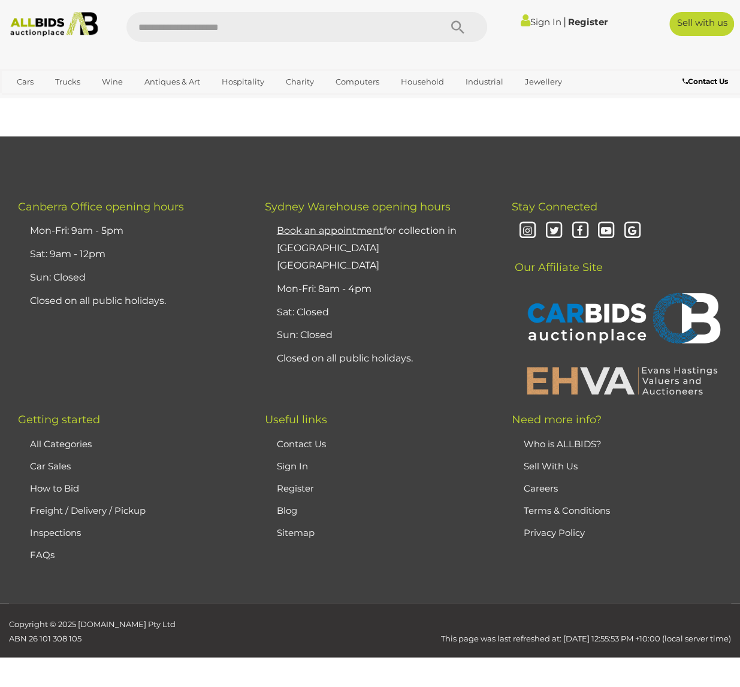
scroll to position [295, 0]
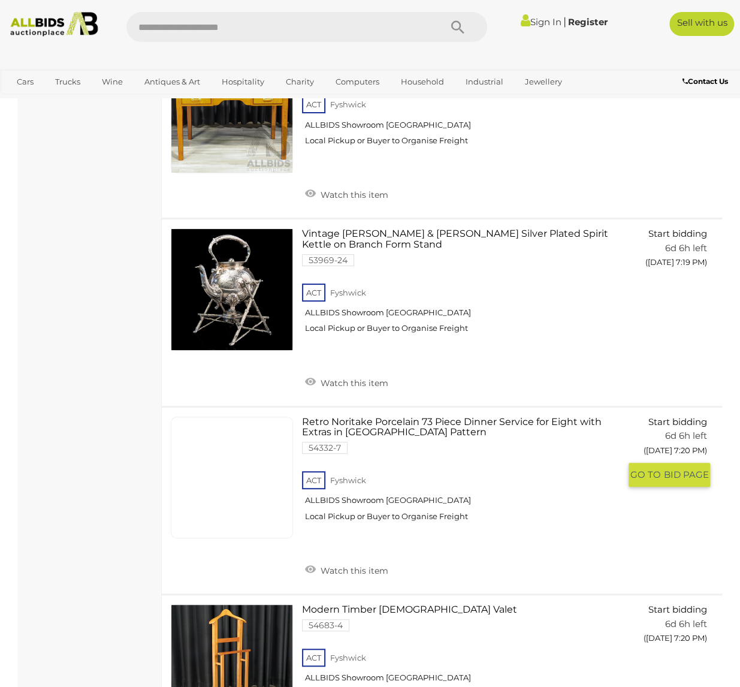
scroll to position [8925, 0]
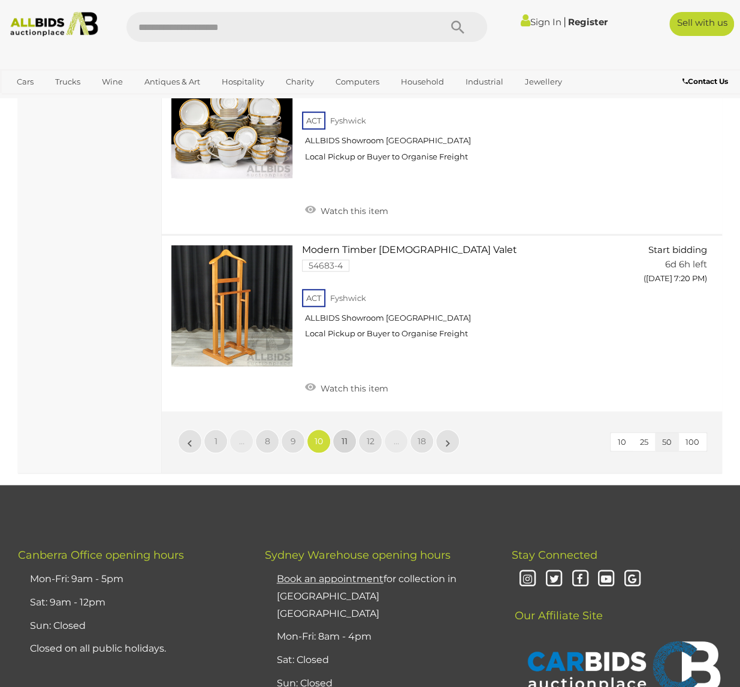
click at [339, 429] on link "11" at bounding box center [345, 441] width 24 height 24
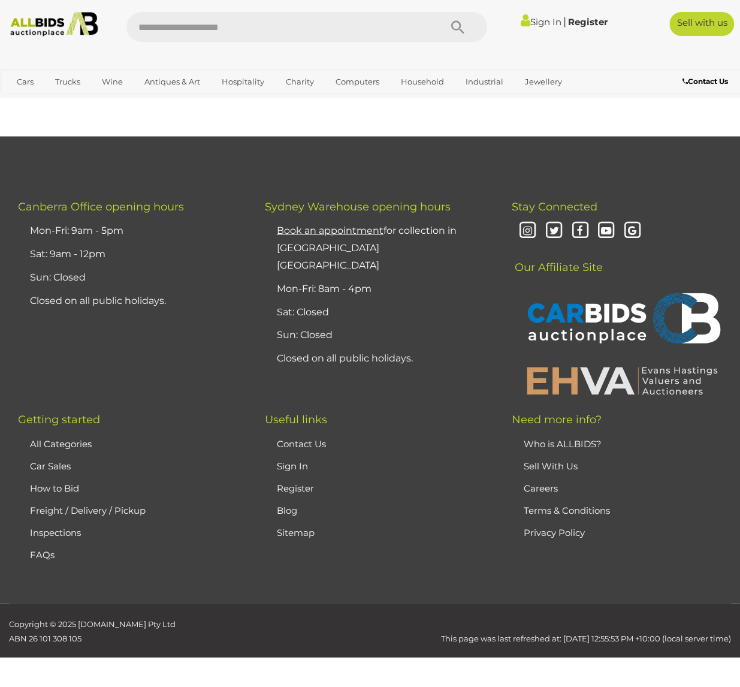
scroll to position [295, 0]
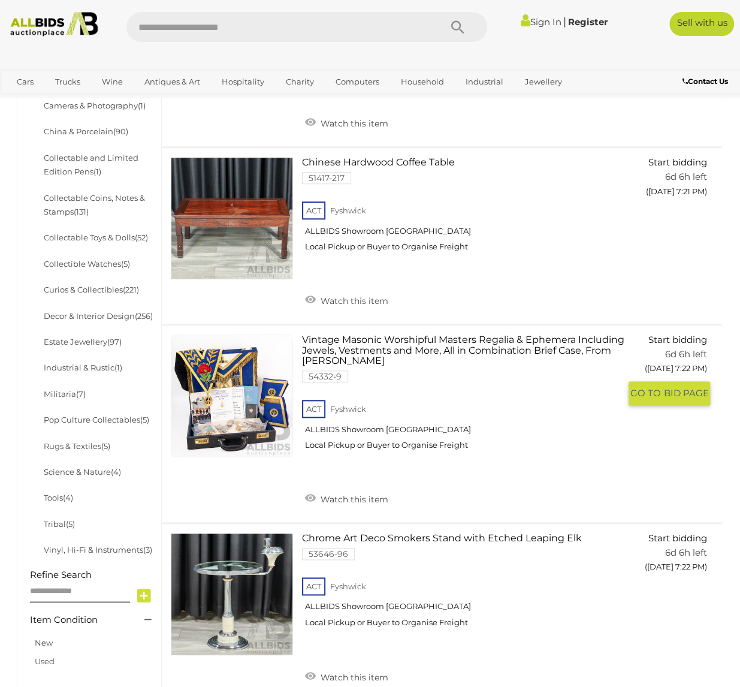
scroll to position [475, 0]
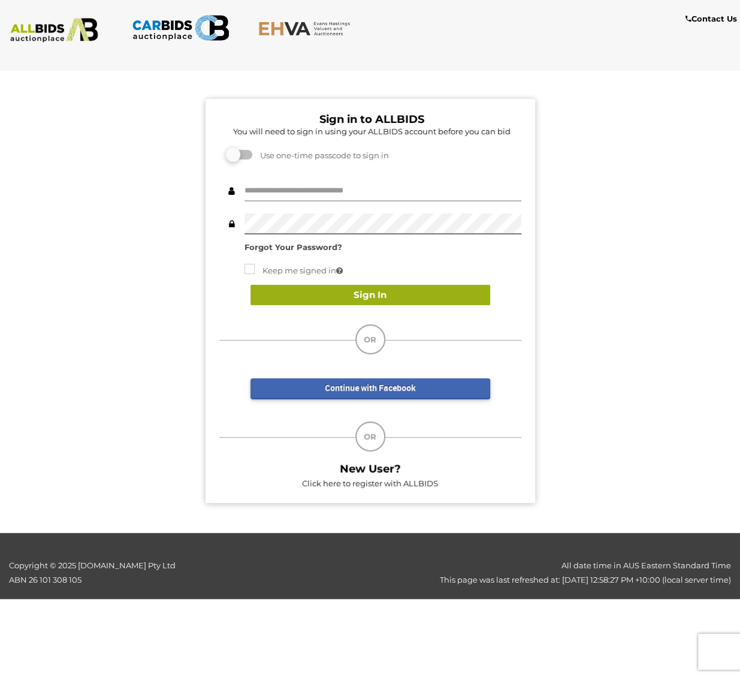
type input "********"
click at [364, 299] on button "Sign In" at bounding box center [370, 295] width 240 height 21
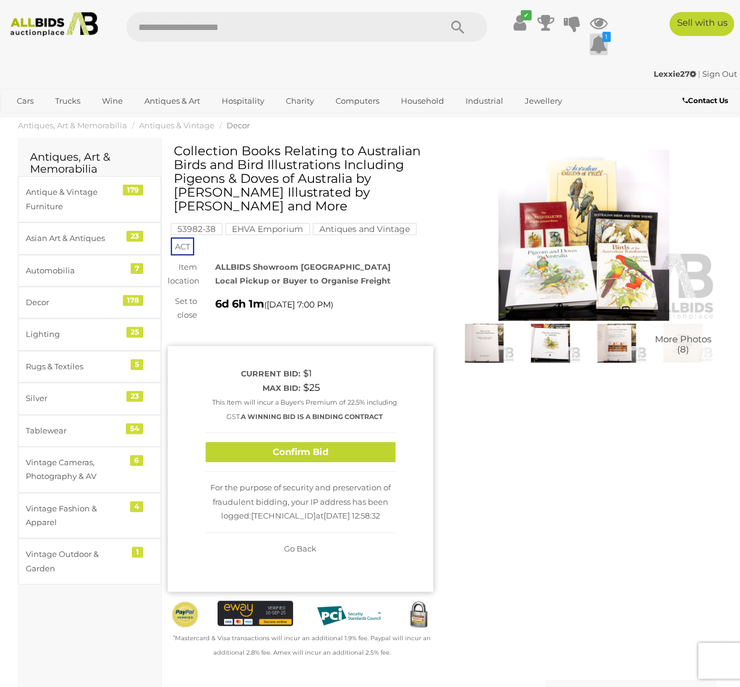
click at [596, 44] on icon at bounding box center [599, 45] width 18 height 22
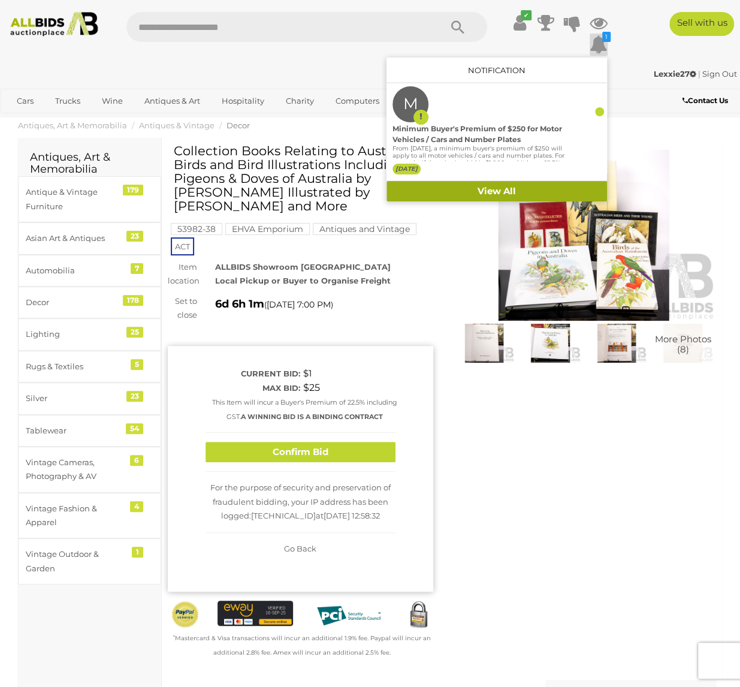
click at [508, 189] on link "View All" at bounding box center [497, 191] width 221 height 21
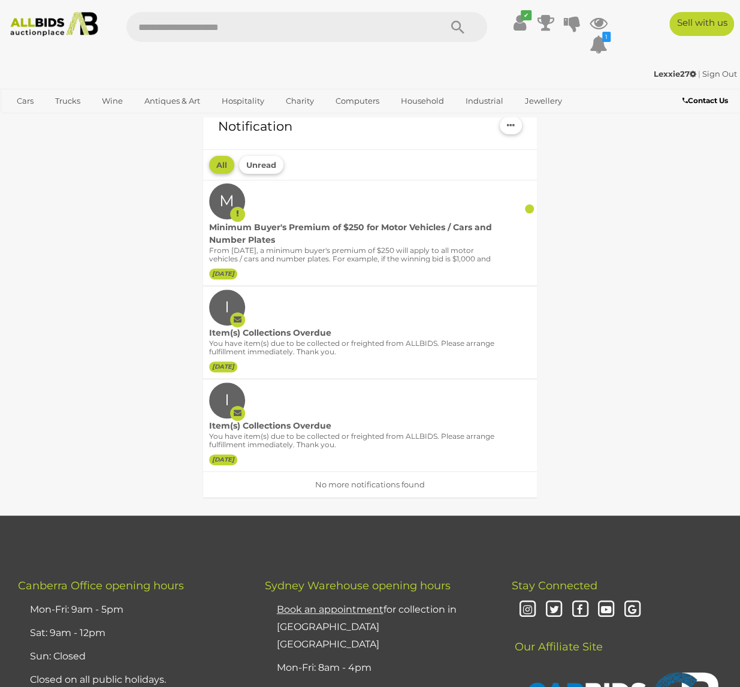
click at [575, 123] on div "Notification Mark all as read All Unread M" at bounding box center [370, 304] width 722 height 424
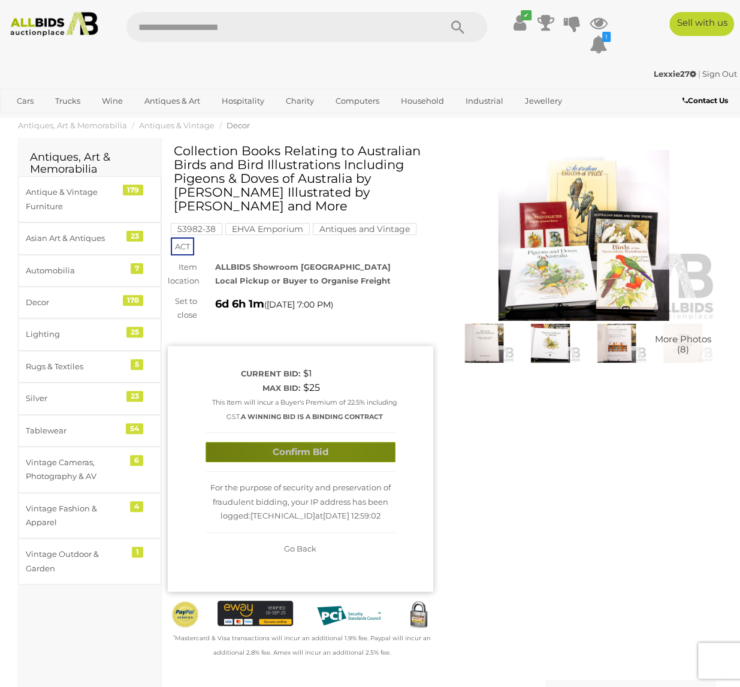
click at [342, 446] on button "Confirm Bid" at bounding box center [301, 452] width 190 height 21
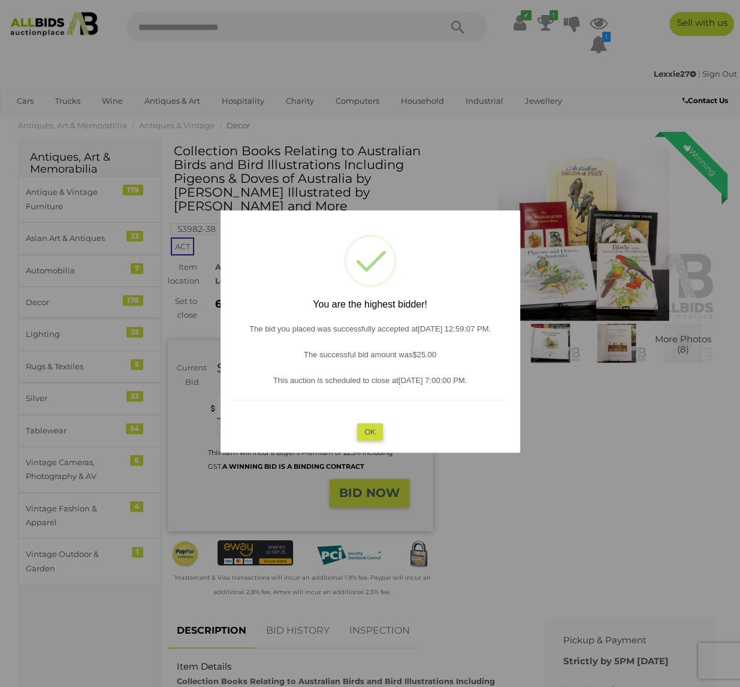
click at [677, 422] on div at bounding box center [370, 343] width 740 height 687
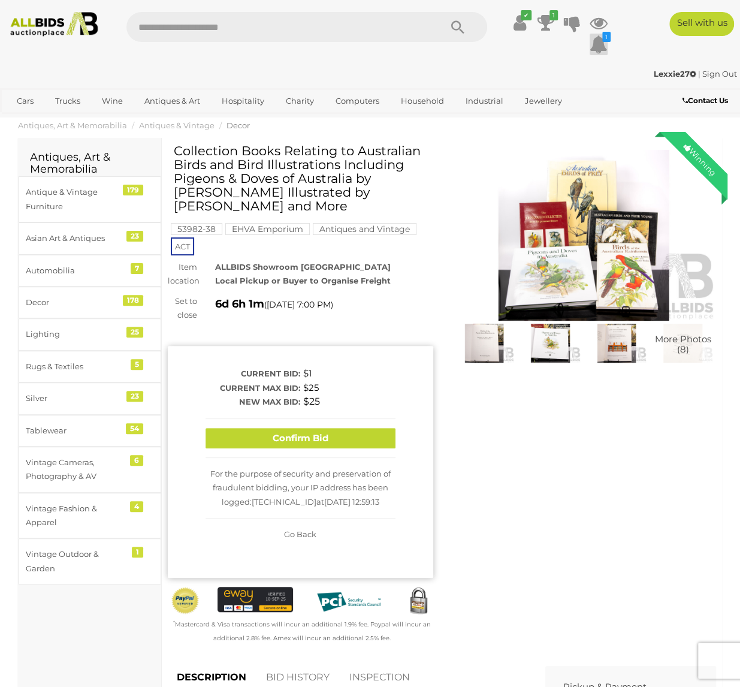
click at [598, 41] on icon at bounding box center [599, 45] width 18 height 22
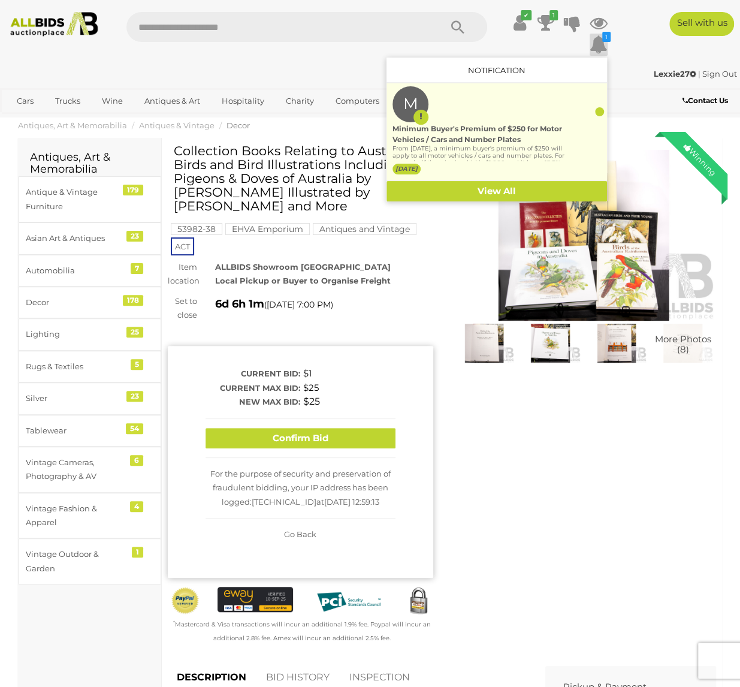
click at [602, 113] on div at bounding box center [599, 111] width 9 height 9
click at [478, 128] on div "Minimum Buyer's Premium of $250 for Motor Vehicles / Cars and Number Plates" at bounding box center [479, 134] width 173 height 22
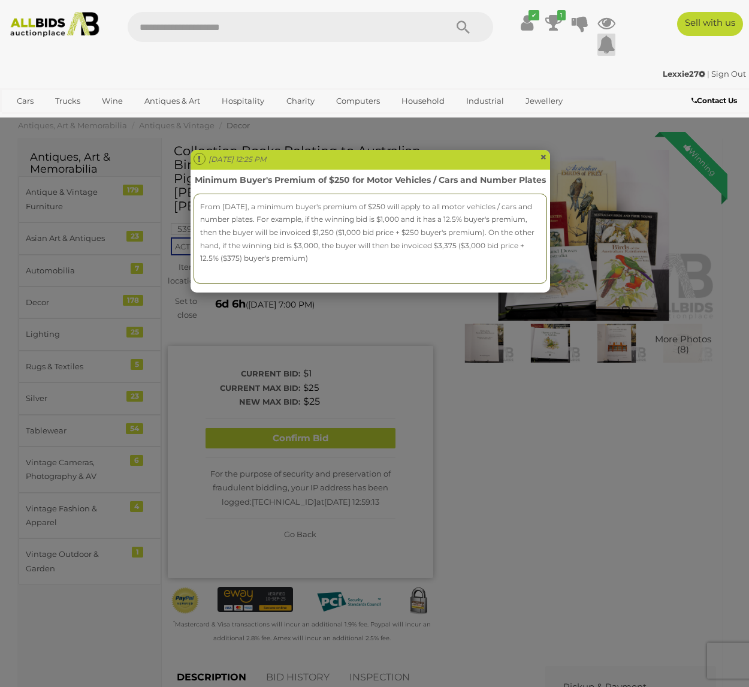
click at [541, 159] on span "×" at bounding box center [543, 157] width 7 height 14
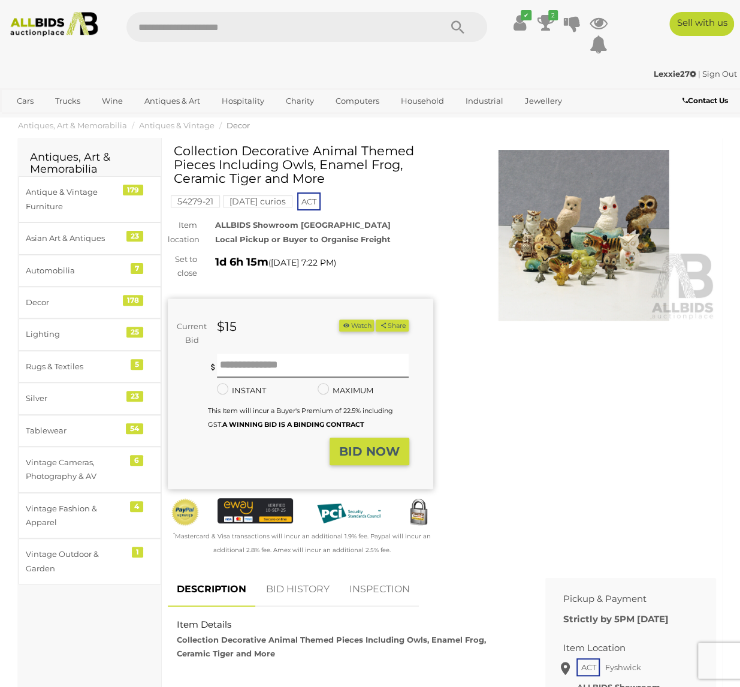
click at [574, 238] on img at bounding box center [583, 235] width 265 height 171
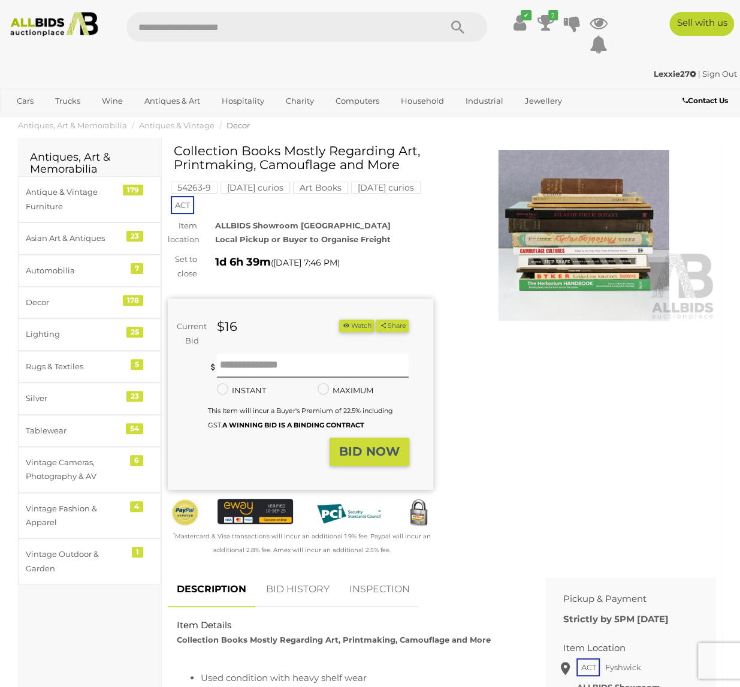
click at [607, 223] on img at bounding box center [583, 235] width 265 height 171
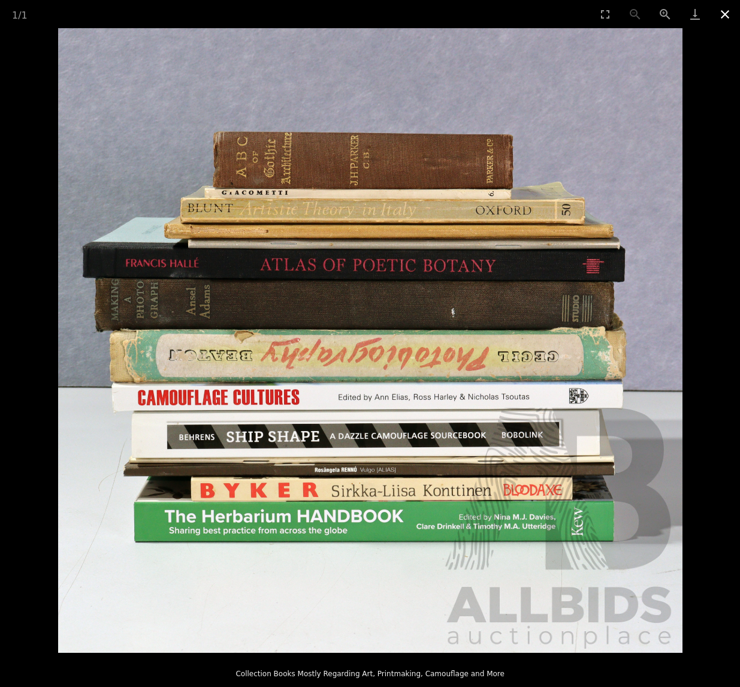
click at [721, 11] on button "Close gallery" at bounding box center [725, 14] width 30 height 28
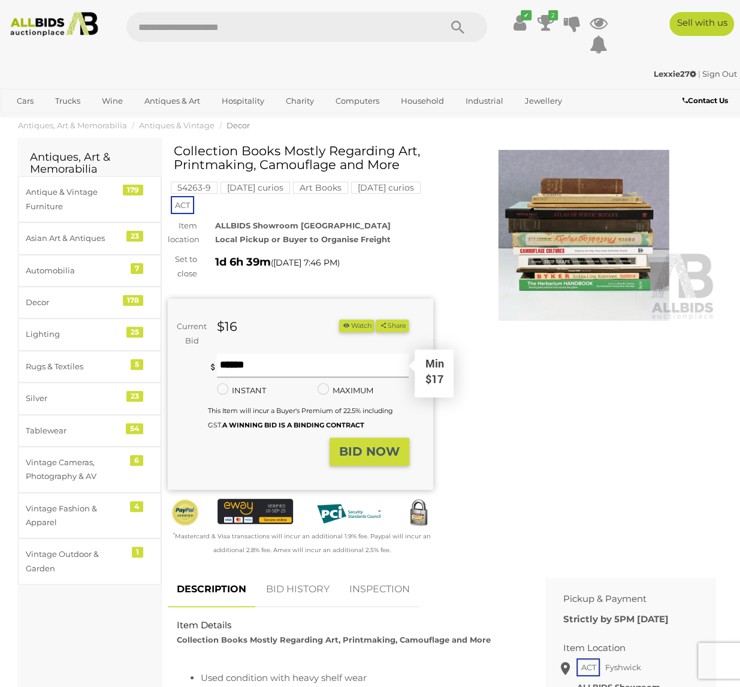
click at [264, 370] on input "text" at bounding box center [313, 366] width 192 height 24
type input "**"
click at [379, 454] on strong "BID NOW" at bounding box center [369, 451] width 61 height 14
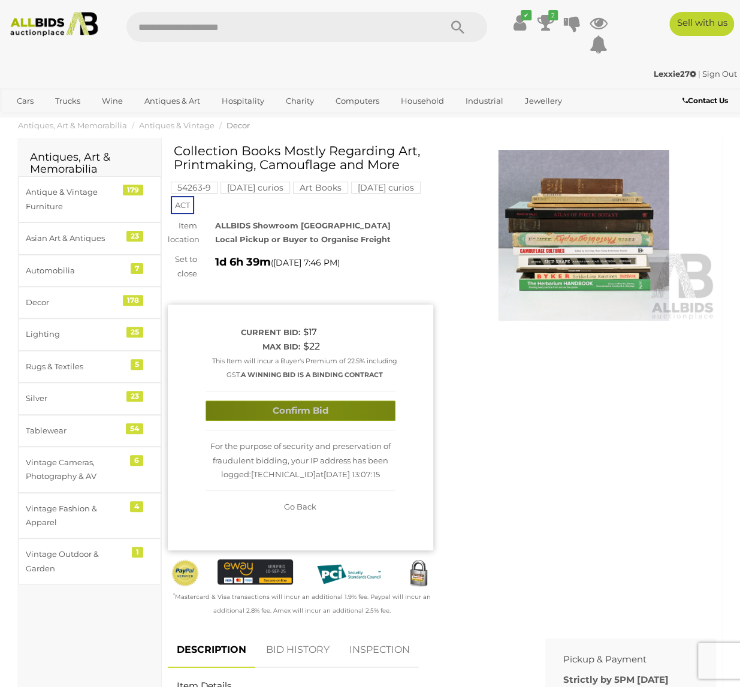
click at [330, 411] on button "Confirm Bid" at bounding box center [301, 410] width 190 height 21
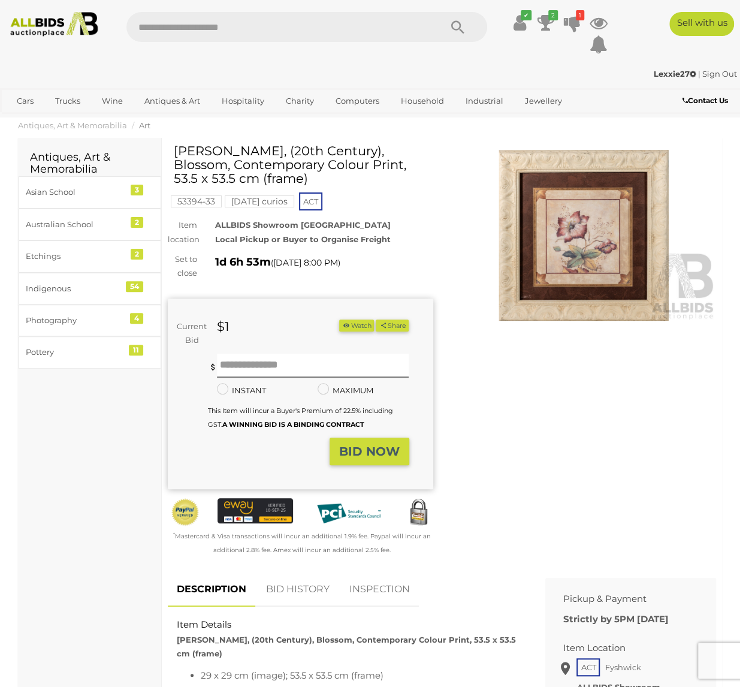
click at [597, 225] on img at bounding box center [583, 235] width 265 height 171
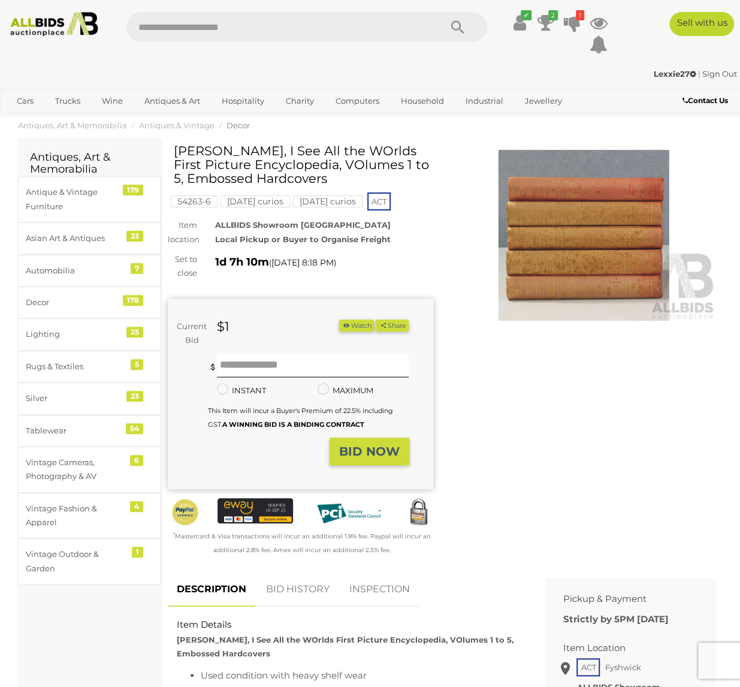
click at [586, 231] on img at bounding box center [583, 235] width 265 height 171
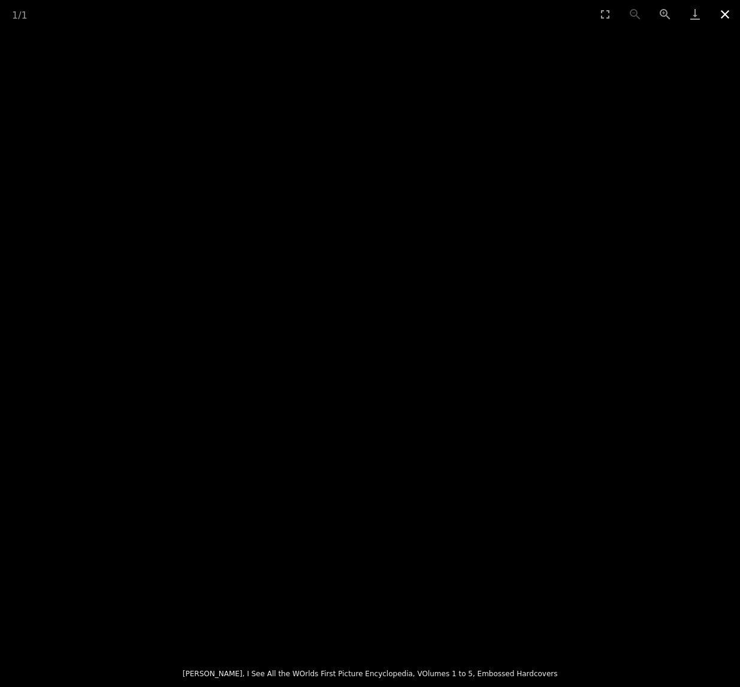
click at [726, 14] on button "Close gallery" at bounding box center [725, 14] width 30 height 28
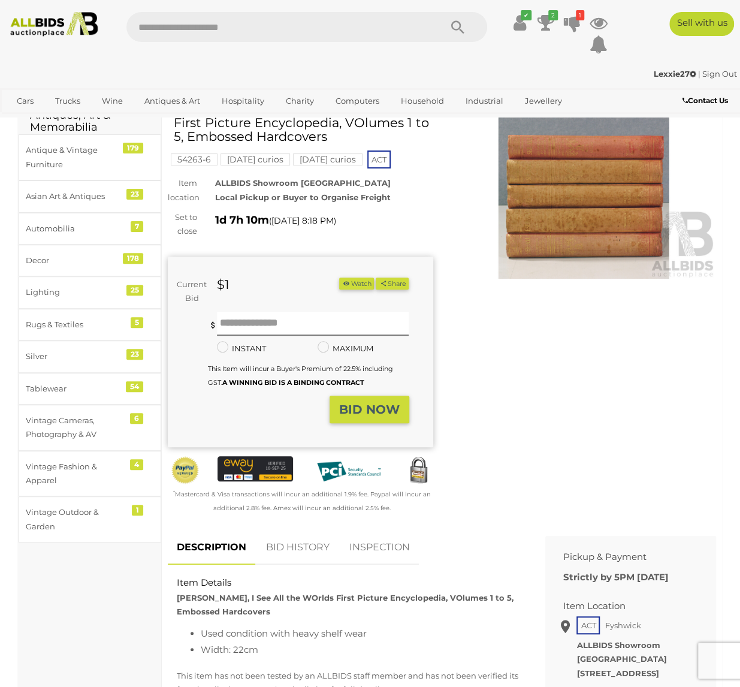
scroll to position [60, 0]
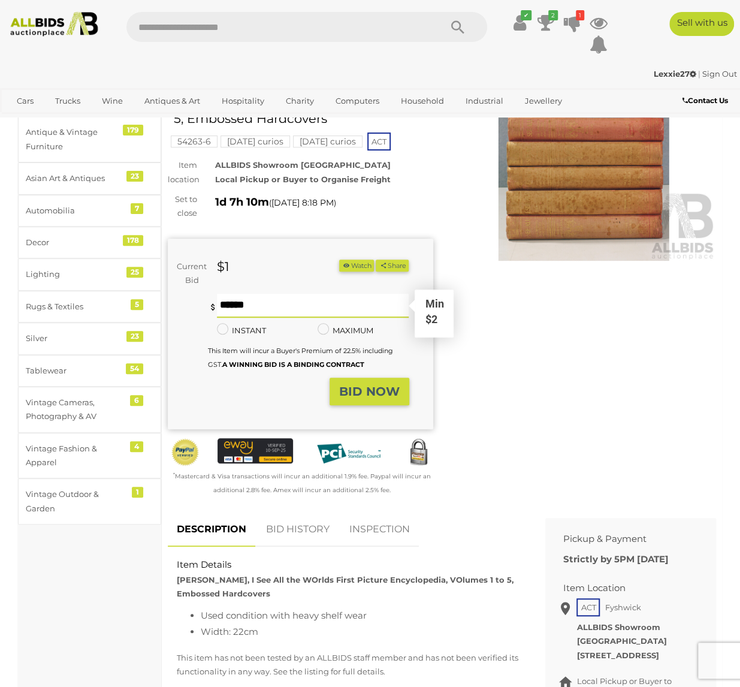
click at [254, 306] on input "text" at bounding box center [313, 306] width 192 height 24
type input "*"
click at [373, 398] on strong "BID NOW" at bounding box center [369, 391] width 61 height 14
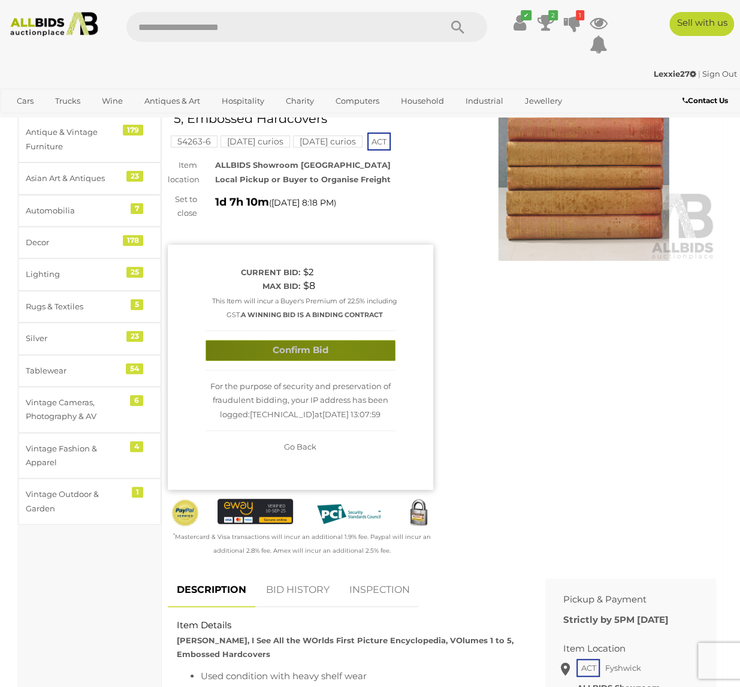
click at [339, 352] on button "Confirm Bid" at bounding box center [301, 350] width 190 height 21
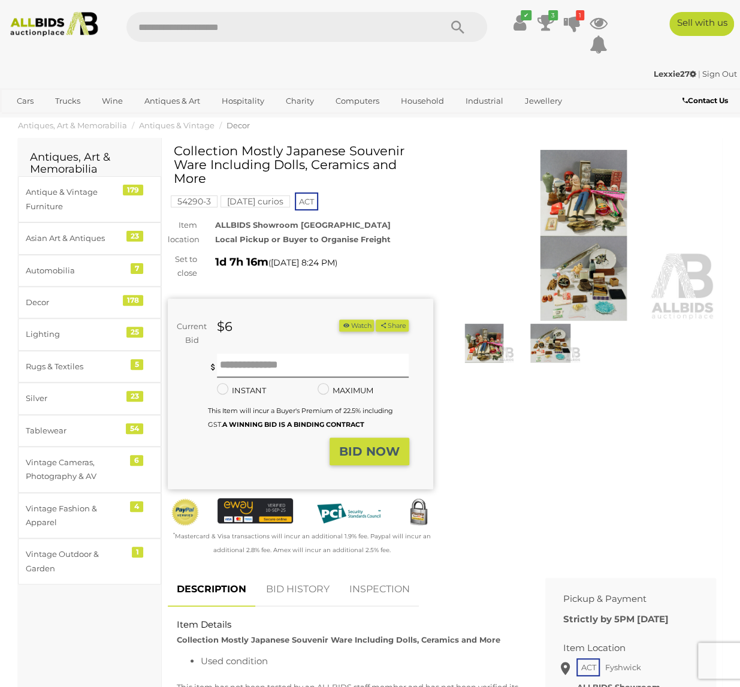
click at [594, 186] on img at bounding box center [583, 235] width 265 height 171
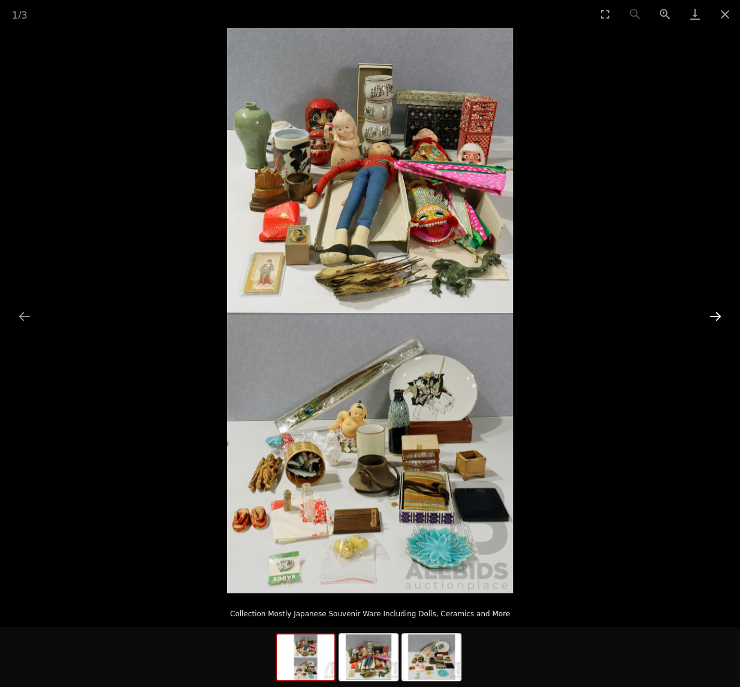
click at [713, 315] on button "Next slide" at bounding box center [715, 315] width 25 height 23
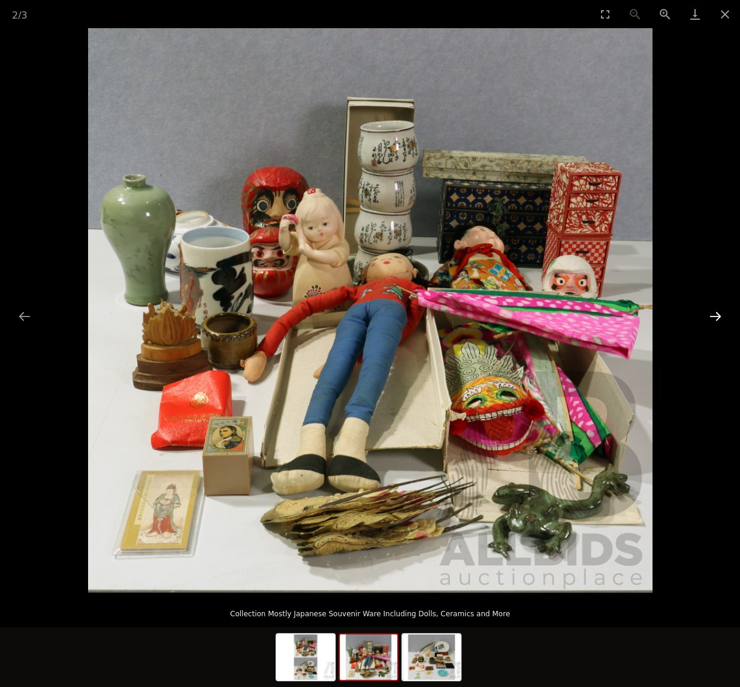
click at [713, 315] on button "Next slide" at bounding box center [715, 315] width 25 height 23
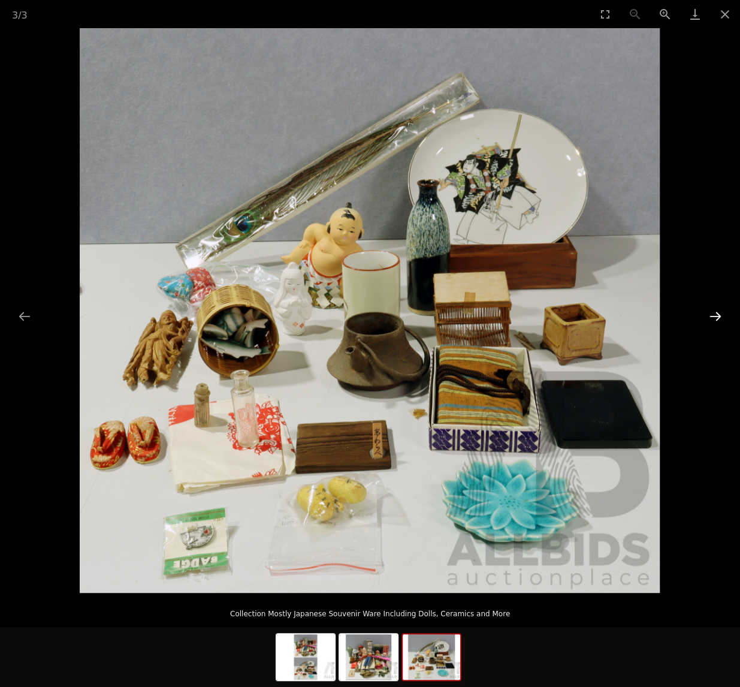
click at [713, 315] on button "Next slide" at bounding box center [715, 315] width 25 height 23
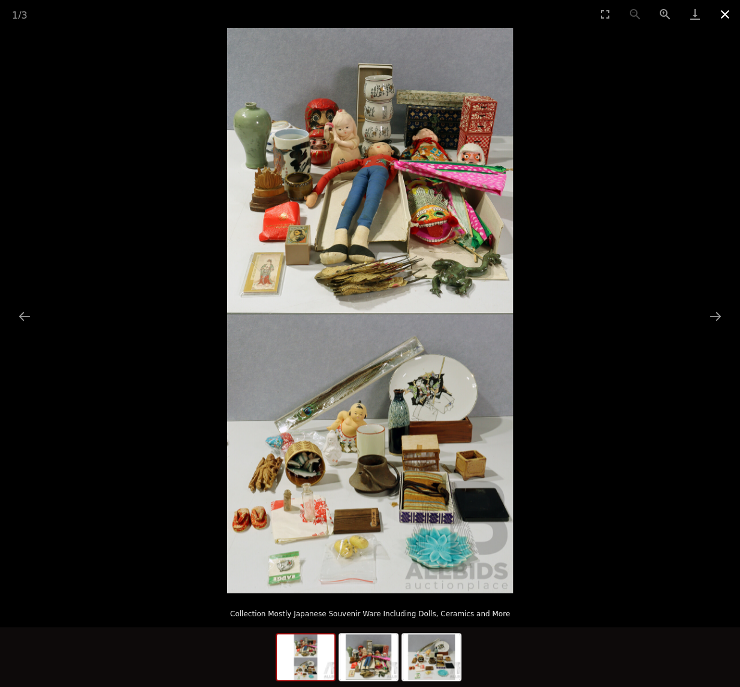
click at [725, 11] on button "Close gallery" at bounding box center [725, 14] width 30 height 28
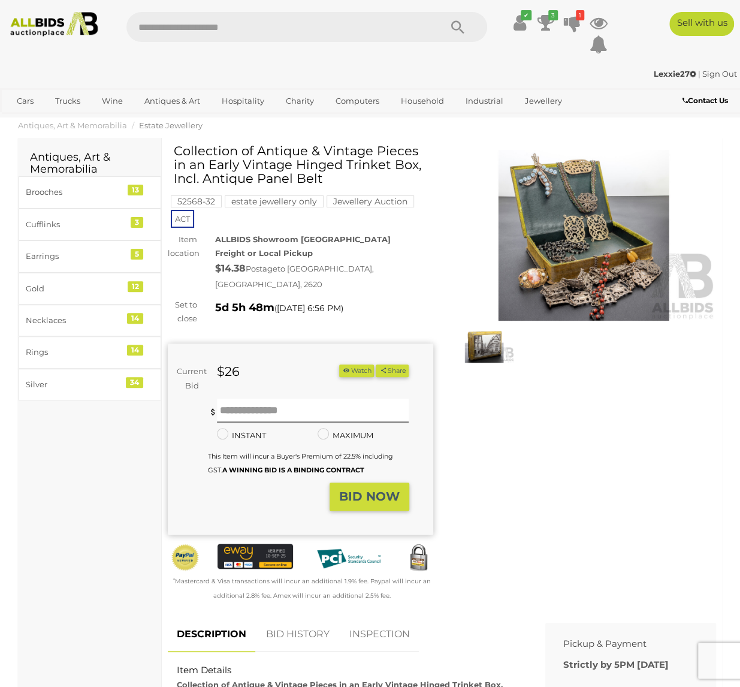
click at [602, 209] on img at bounding box center [583, 235] width 265 height 171
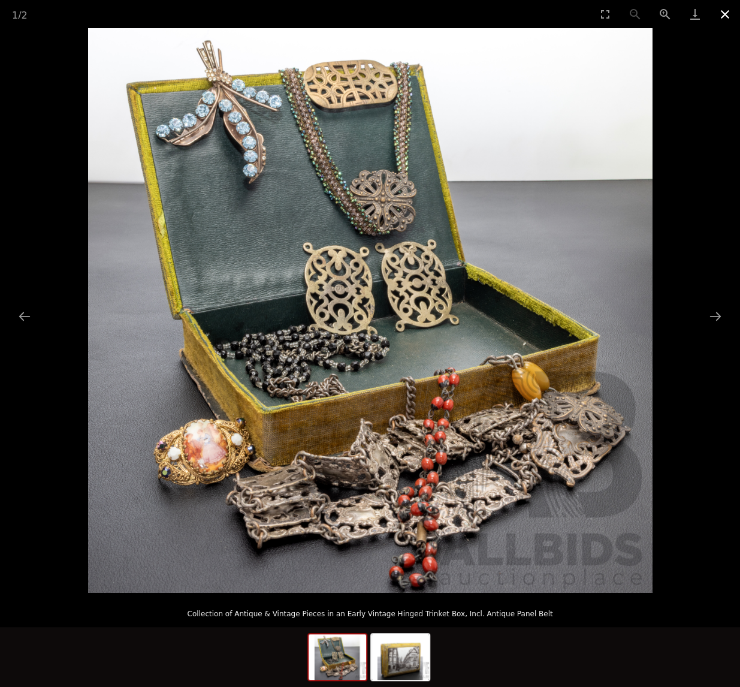
click at [726, 12] on button "Close gallery" at bounding box center [725, 14] width 30 height 28
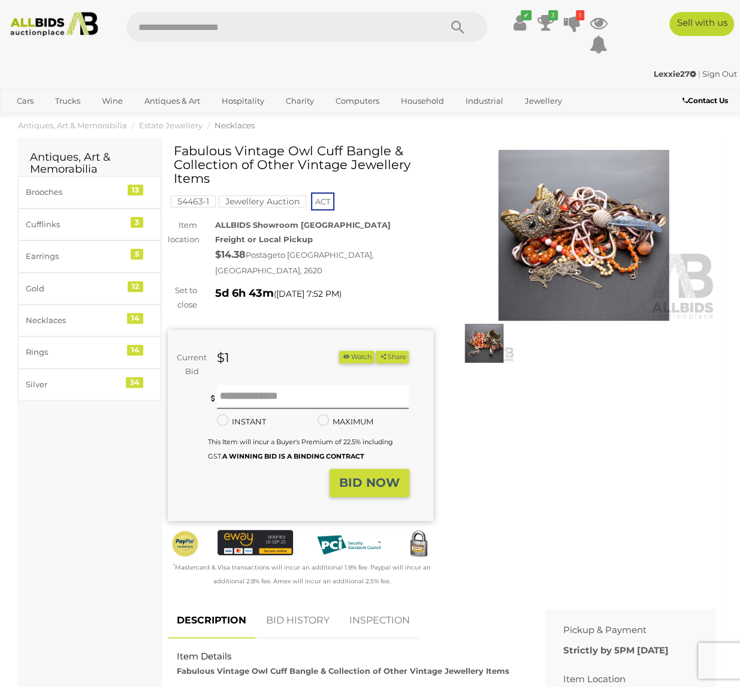
click at [582, 227] on img at bounding box center [583, 235] width 265 height 171
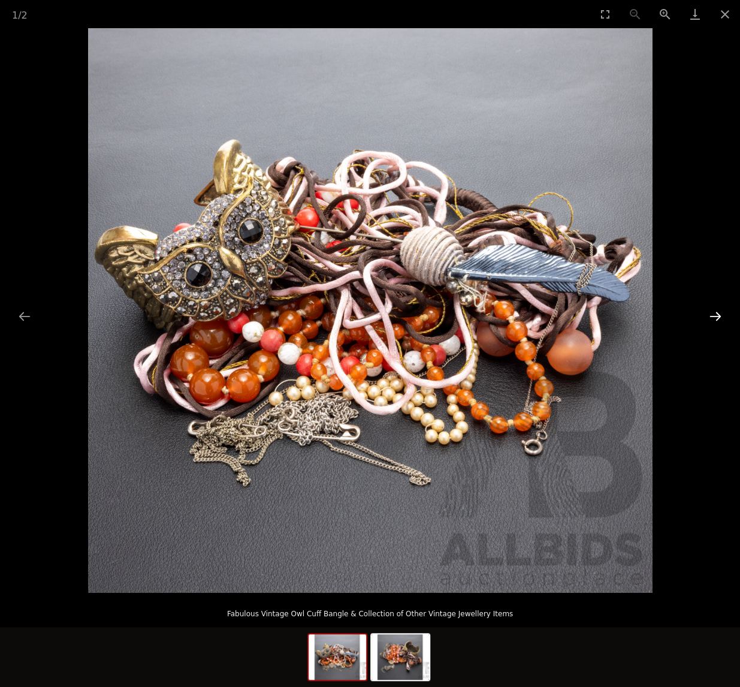
click at [714, 316] on button "Next slide" at bounding box center [715, 315] width 25 height 23
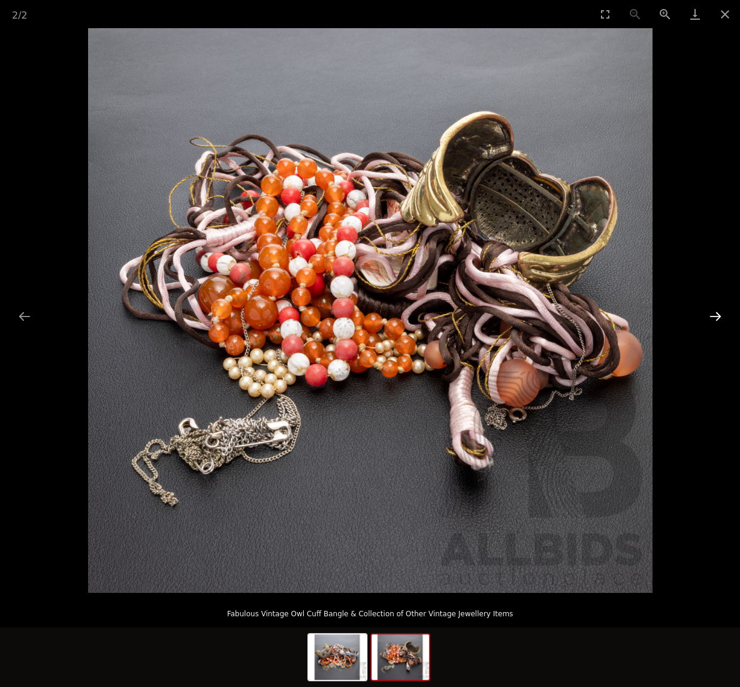
click at [714, 316] on button "Next slide" at bounding box center [715, 315] width 25 height 23
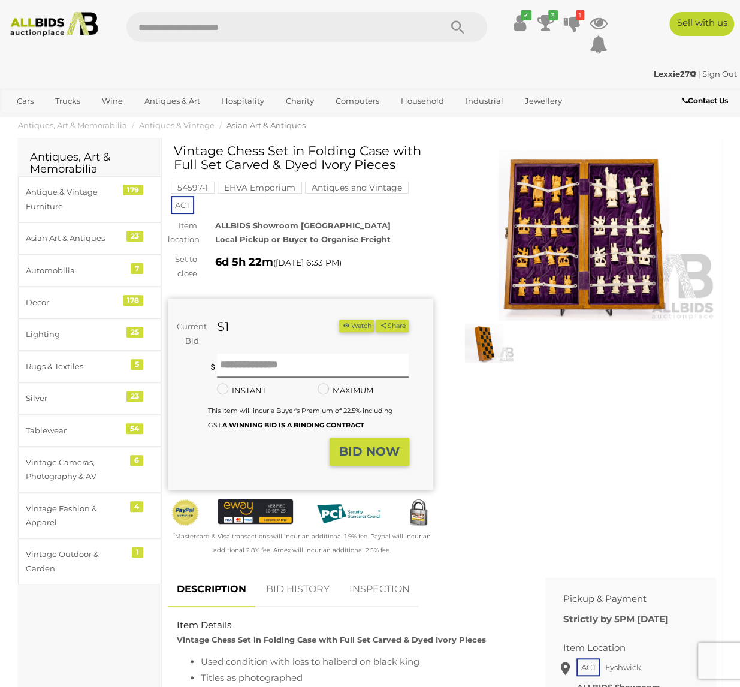
click at [579, 224] on img at bounding box center [583, 235] width 265 height 171
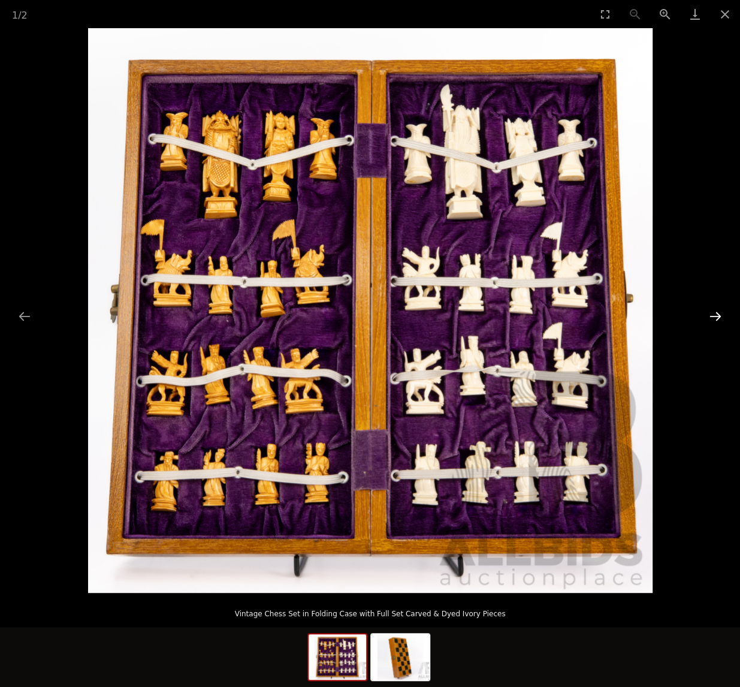
click at [719, 316] on button "Next slide" at bounding box center [715, 315] width 25 height 23
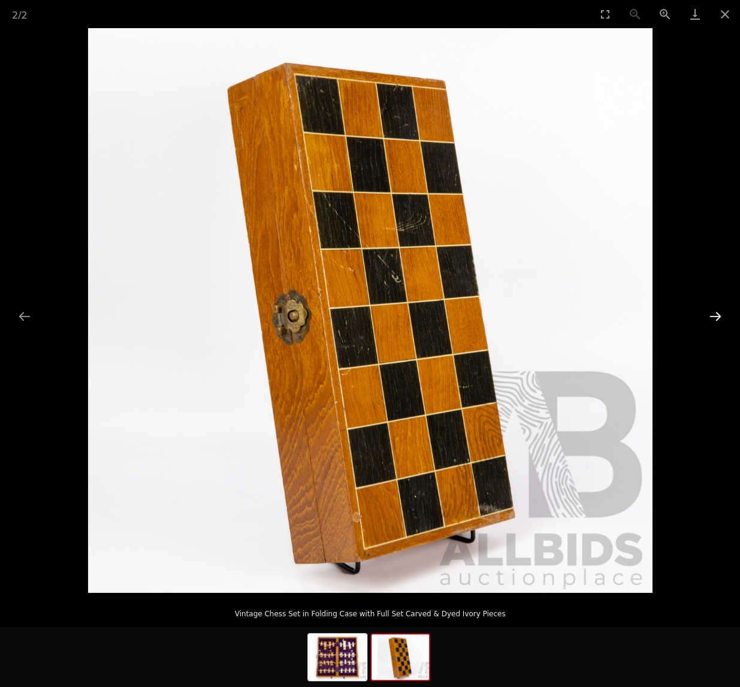
click at [719, 316] on button "Next slide" at bounding box center [715, 315] width 25 height 23
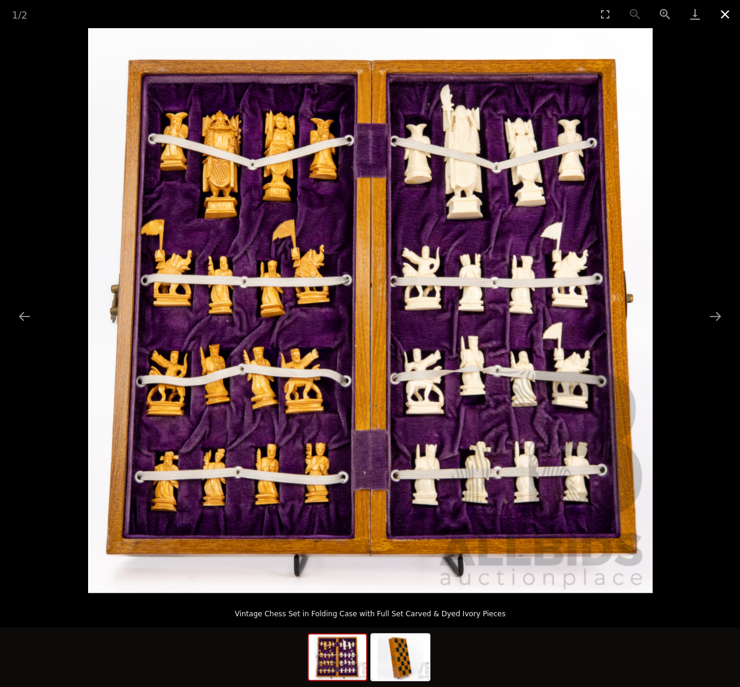
click at [725, 12] on button "Close gallery" at bounding box center [725, 14] width 30 height 28
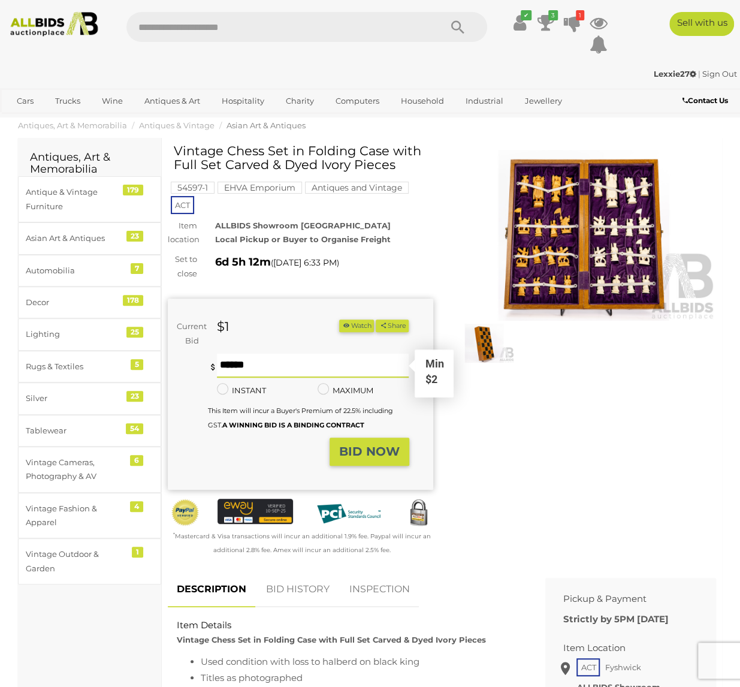
click at [285, 363] on input "text" at bounding box center [313, 366] width 192 height 24
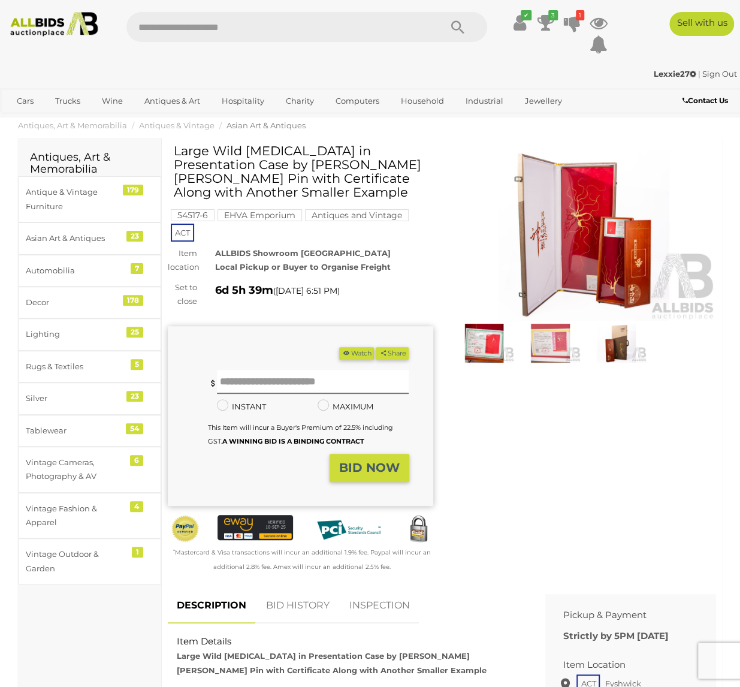
click at [591, 218] on img at bounding box center [583, 235] width 265 height 171
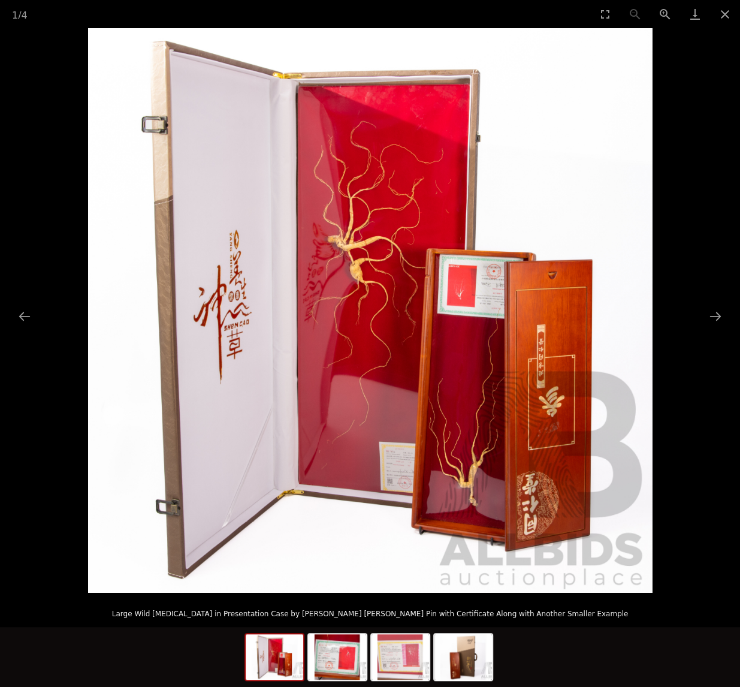
click at [363, 268] on img at bounding box center [370, 310] width 565 height 565
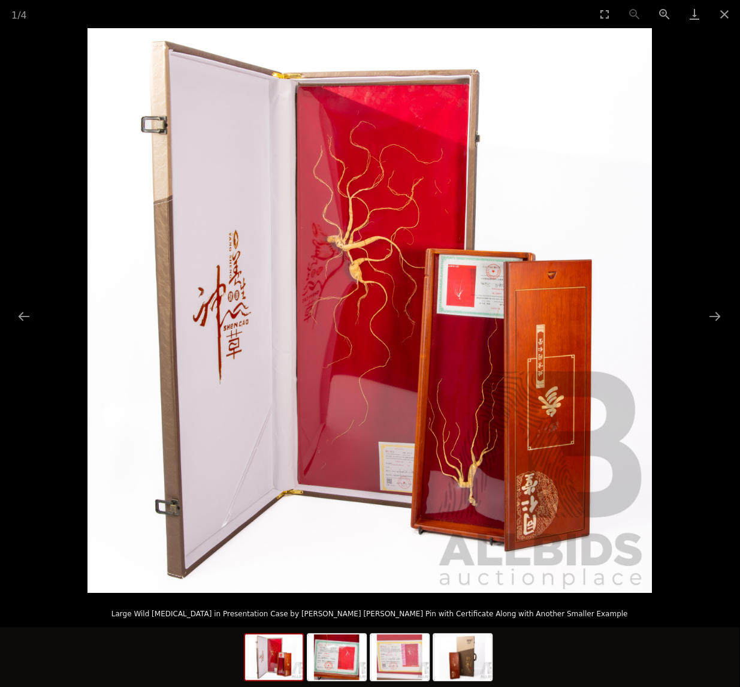
click at [492, 325] on img at bounding box center [369, 310] width 565 height 565
click at [725, 17] on button "Close gallery" at bounding box center [725, 14] width 30 height 28
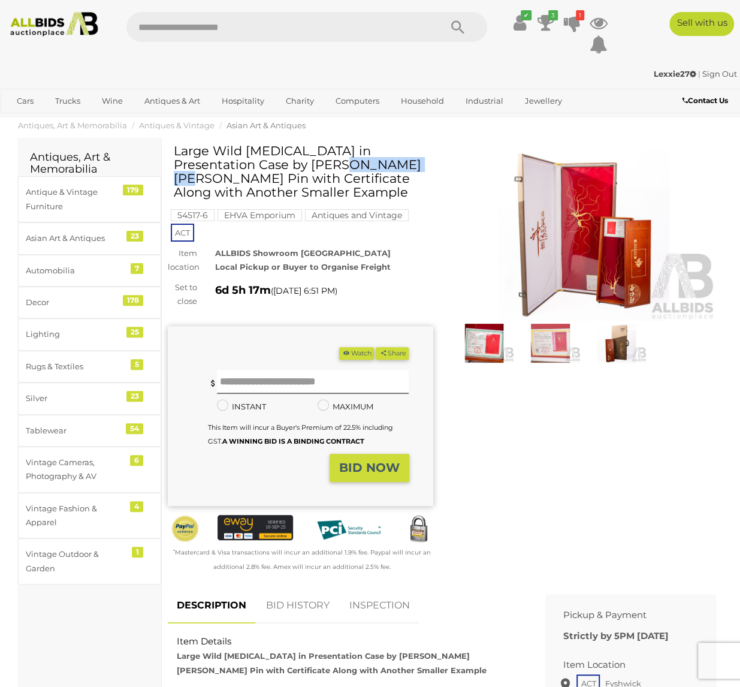
drag, startPoint x: 298, startPoint y: 151, endPoint x: 216, endPoint y: 152, distance: 82.1
click at [216, 152] on h1 "Large Wild Ginseng in Presentation Case by Yang Sheng Zhen Pin with Certificate…" at bounding box center [302, 171] width 256 height 55
copy h1 "Wild Ginseng"
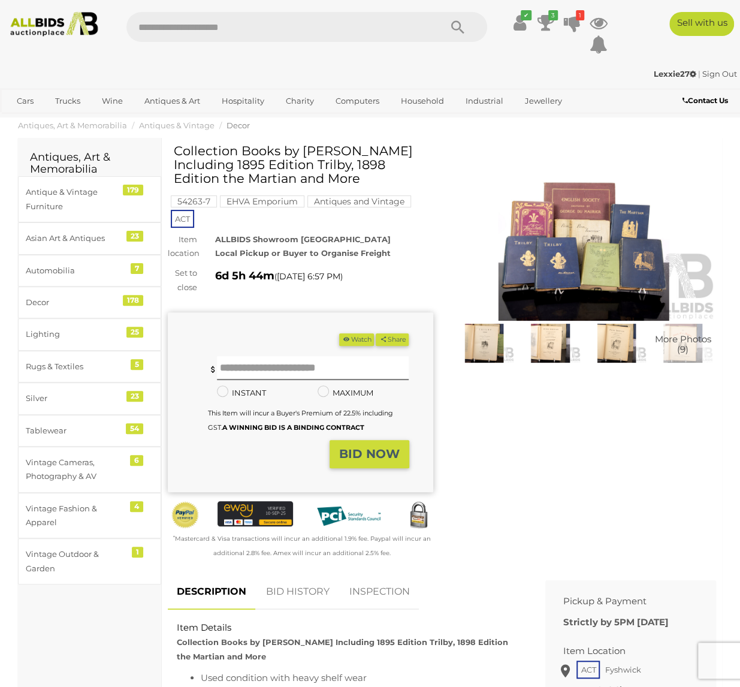
click at [569, 277] on img at bounding box center [583, 235] width 265 height 171
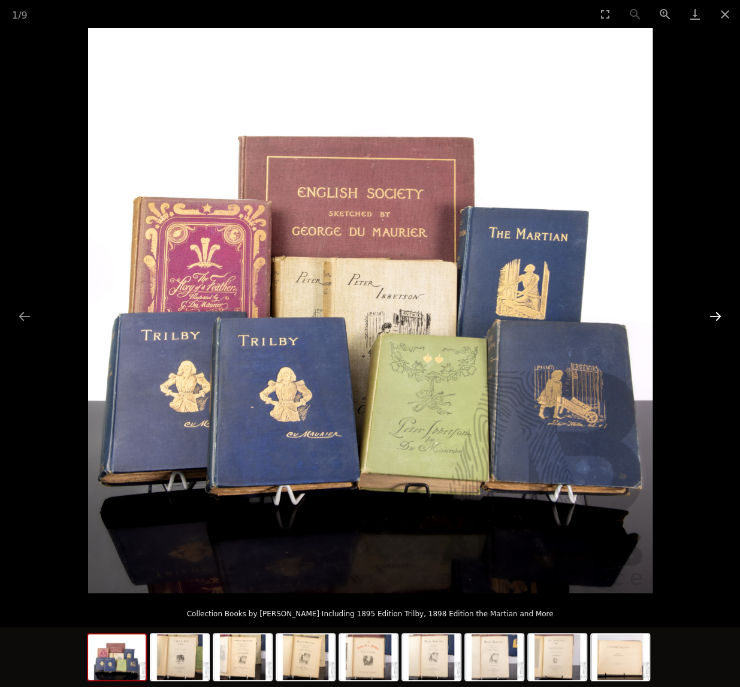
click at [717, 315] on button "Next slide" at bounding box center [715, 315] width 25 height 23
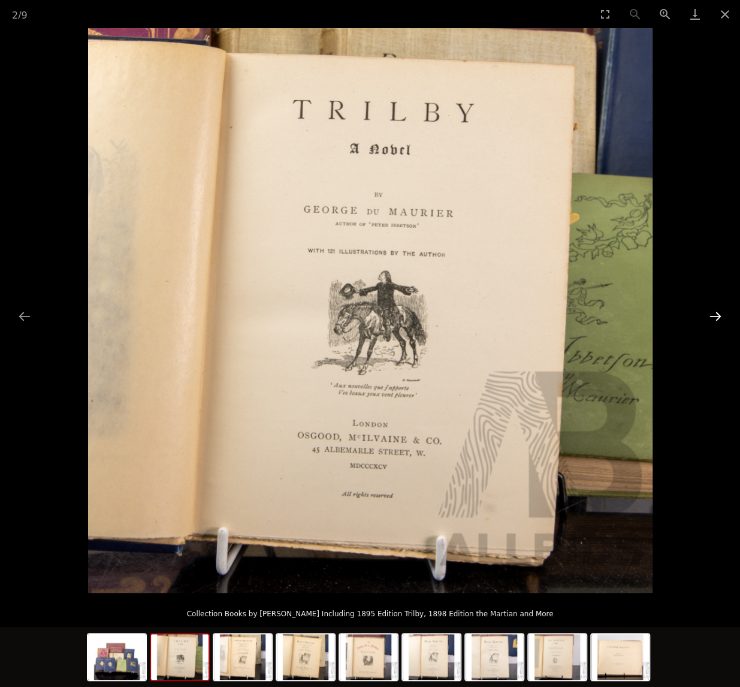
click at [717, 315] on button "Next slide" at bounding box center [715, 315] width 25 height 23
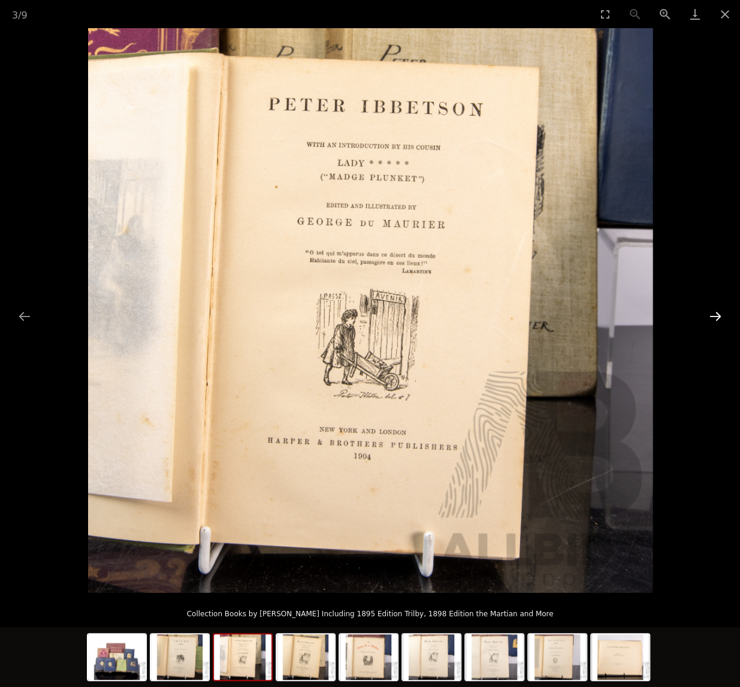
click at [717, 315] on button "Next slide" at bounding box center [715, 315] width 25 height 23
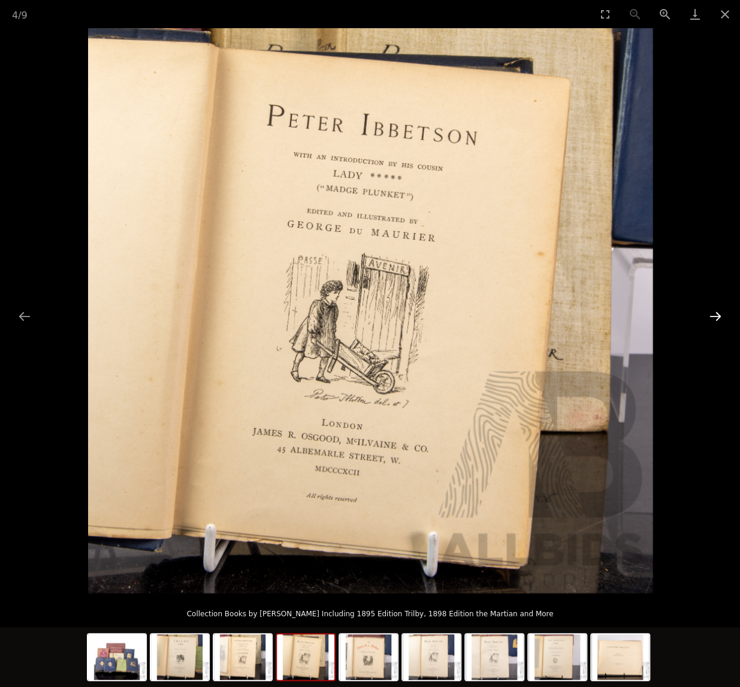
click at [717, 315] on button "Next slide" at bounding box center [715, 315] width 25 height 23
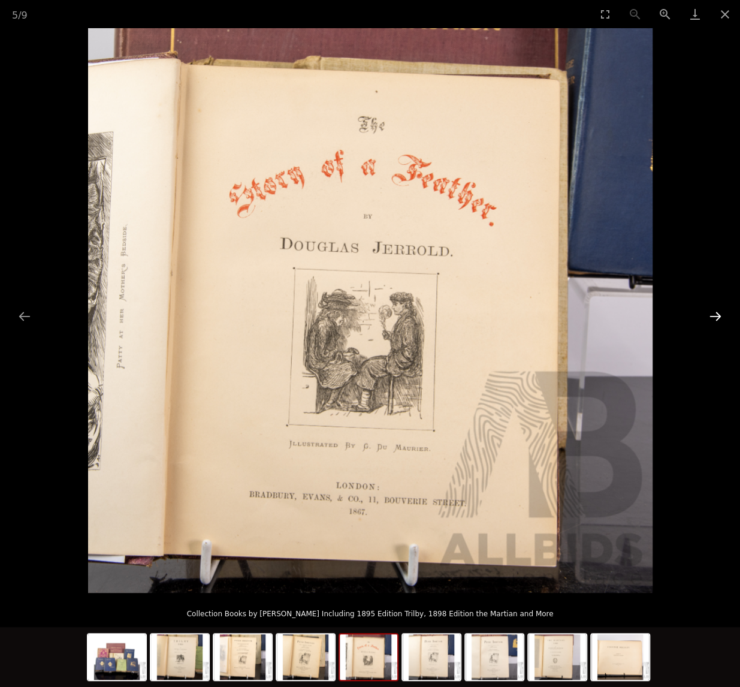
click at [717, 315] on button "Next slide" at bounding box center [715, 315] width 25 height 23
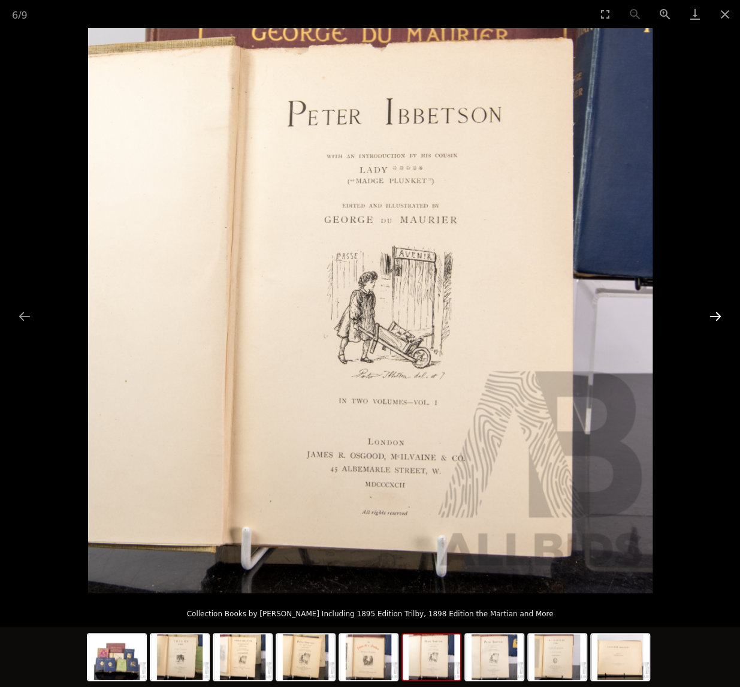
click at [717, 315] on button "Next slide" at bounding box center [715, 315] width 25 height 23
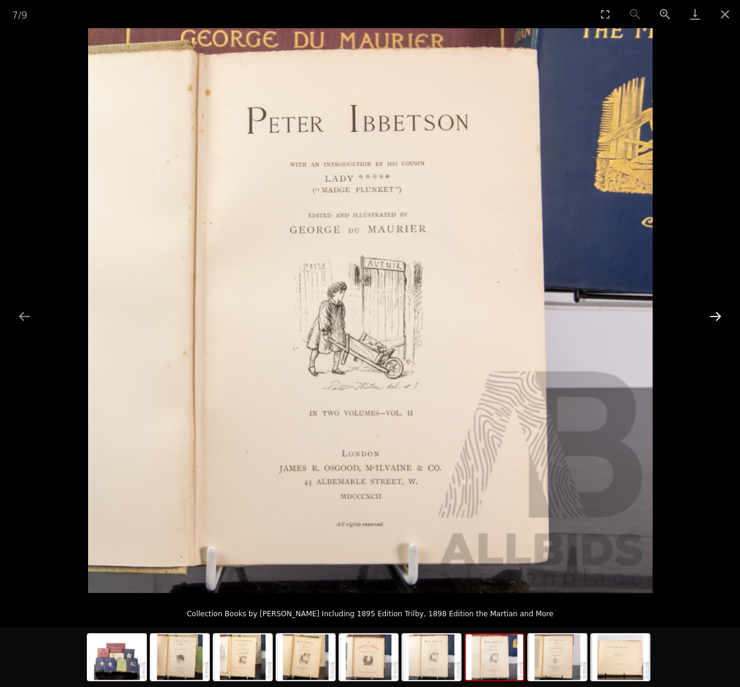
click at [717, 315] on button "Next slide" at bounding box center [715, 315] width 25 height 23
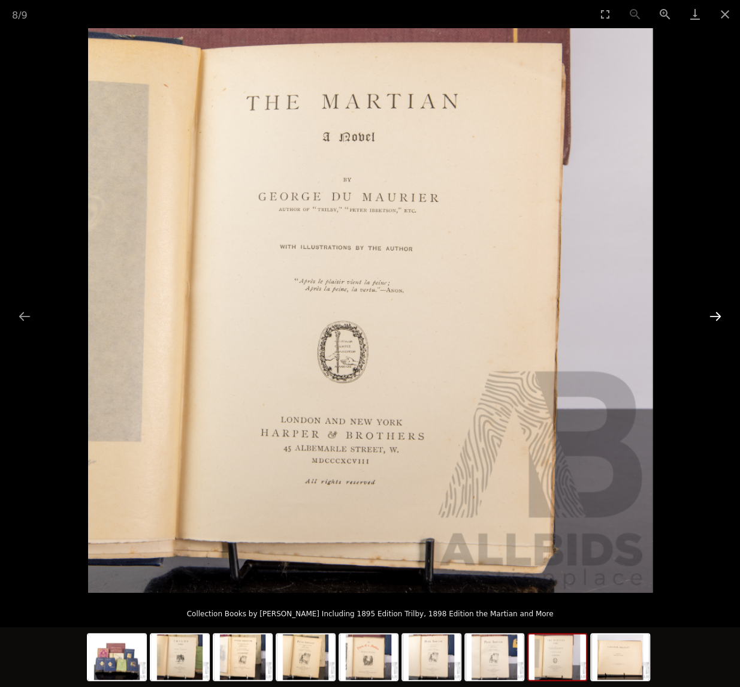
click at [717, 315] on button "Next slide" at bounding box center [715, 315] width 25 height 23
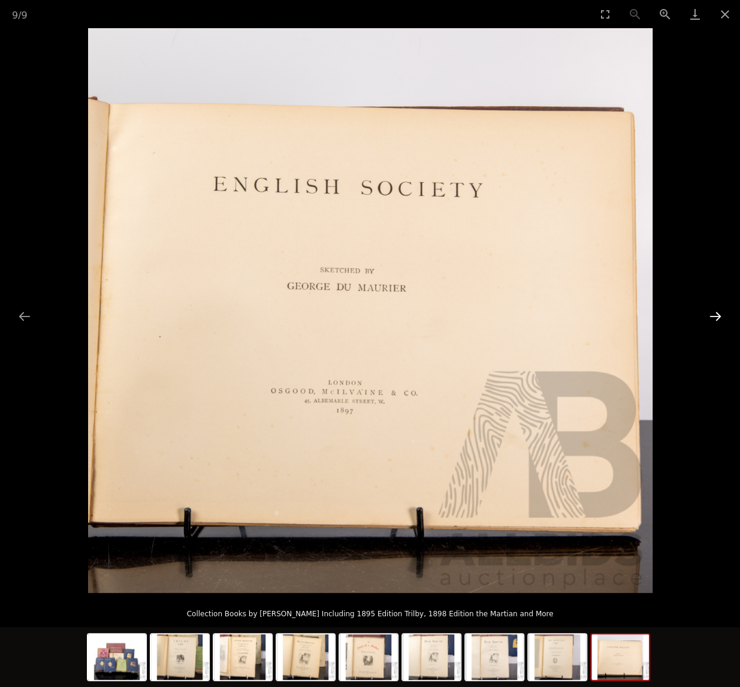
click at [717, 315] on button "Next slide" at bounding box center [715, 315] width 25 height 23
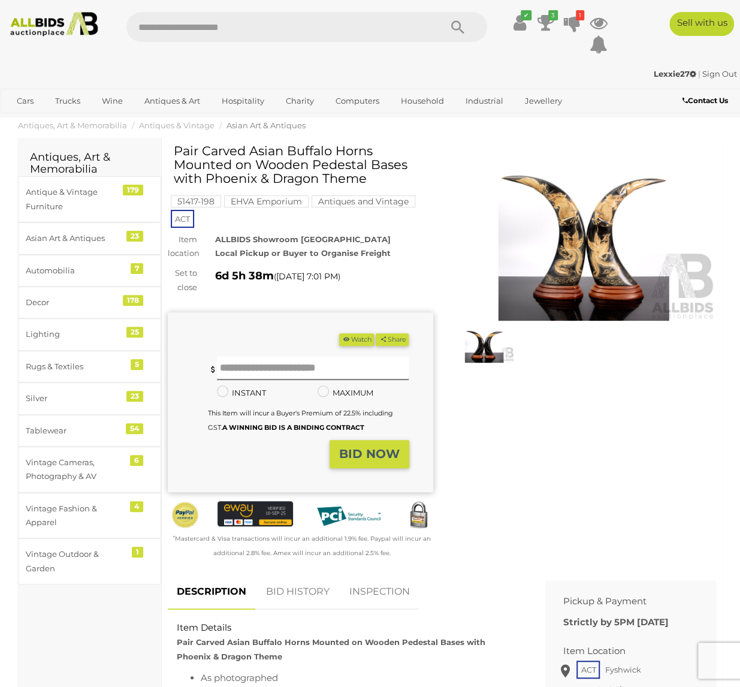
click at [580, 246] on img at bounding box center [583, 235] width 265 height 171
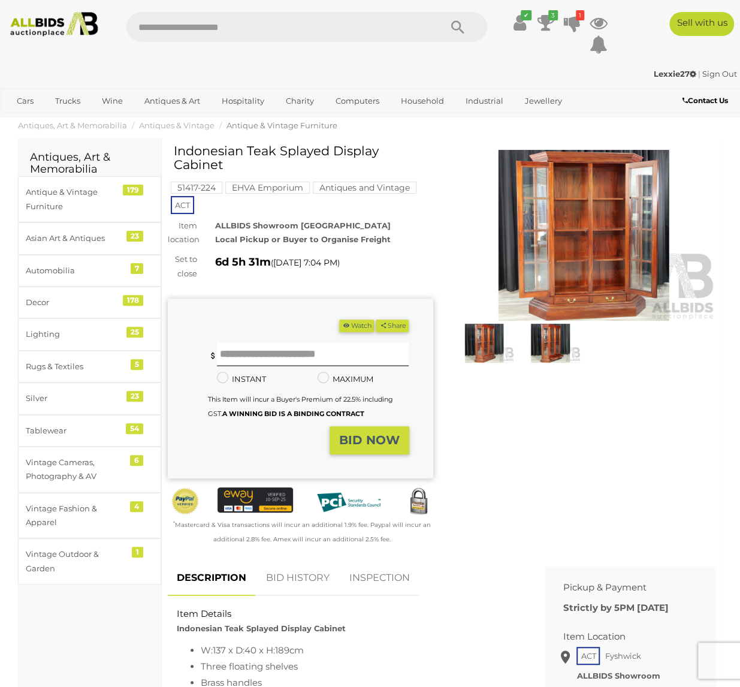
click at [591, 264] on img at bounding box center [583, 235] width 265 height 171
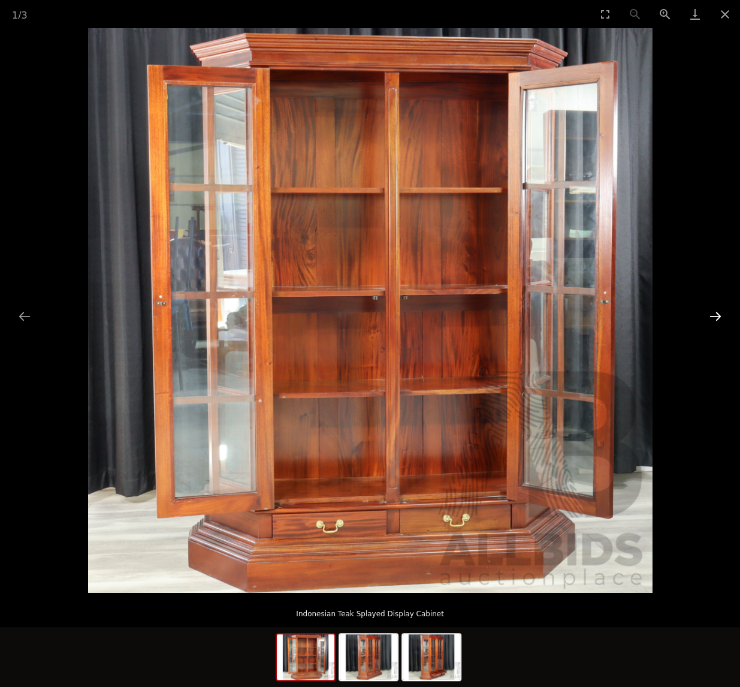
click at [713, 313] on button "Next slide" at bounding box center [715, 315] width 25 height 23
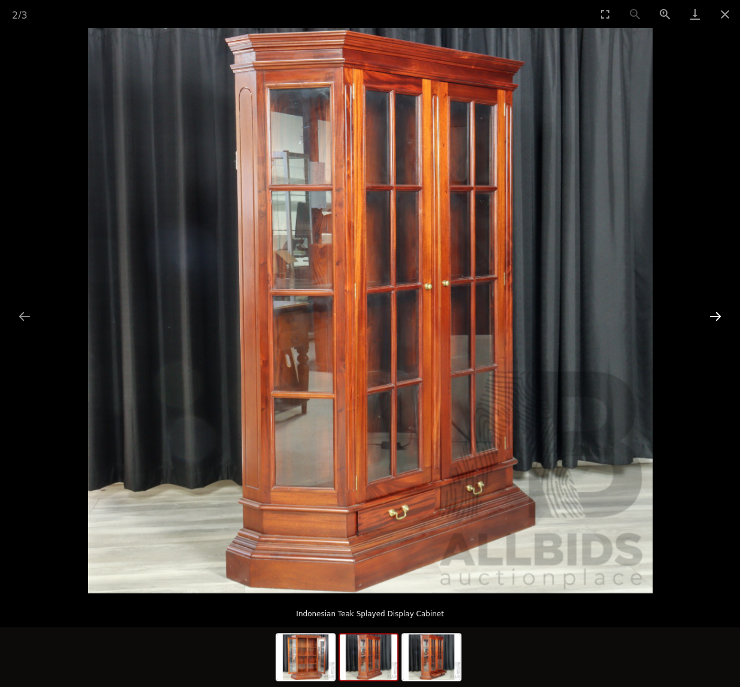
click at [713, 313] on button "Next slide" at bounding box center [715, 315] width 25 height 23
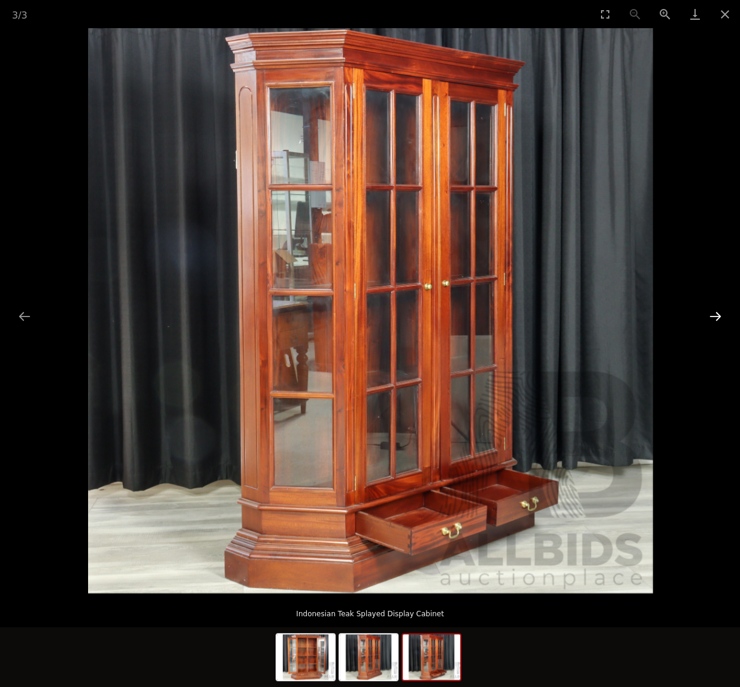
click at [713, 313] on button "Next slide" at bounding box center [715, 315] width 25 height 23
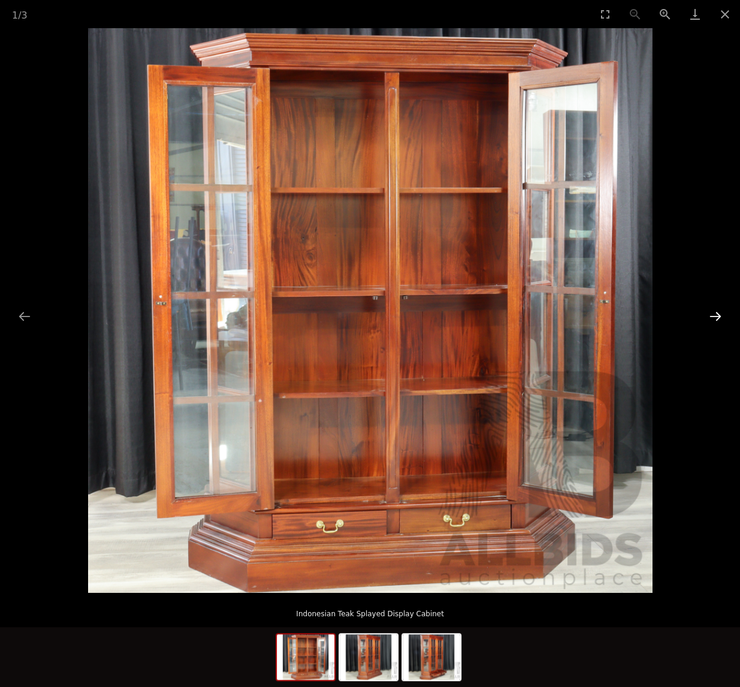
click at [719, 315] on button "Next slide" at bounding box center [715, 315] width 25 height 23
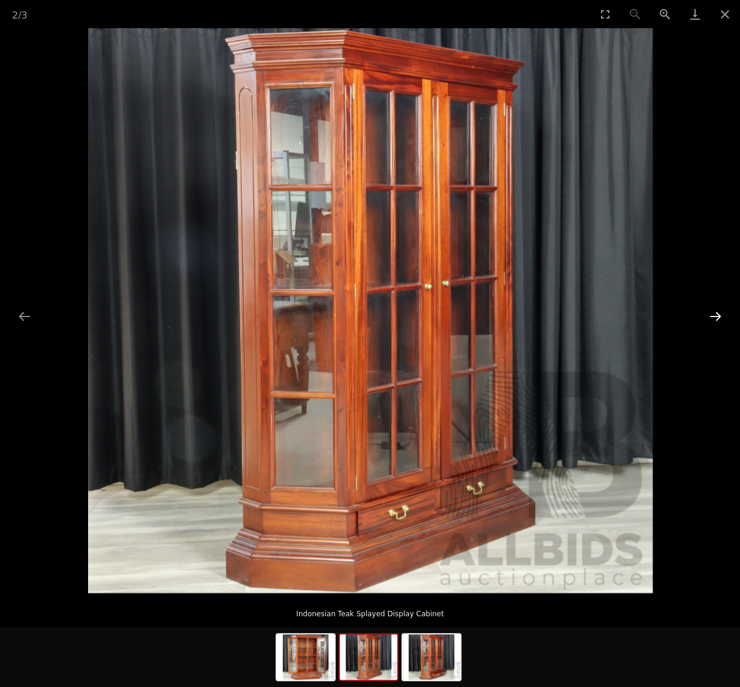
click at [719, 315] on button "Next slide" at bounding box center [715, 315] width 25 height 23
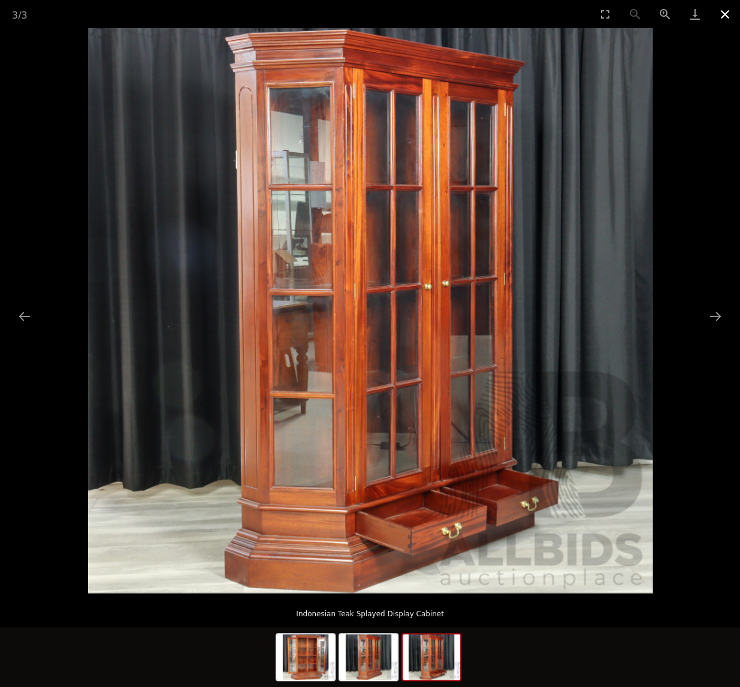
click at [727, 15] on button "Close gallery" at bounding box center [725, 14] width 30 height 28
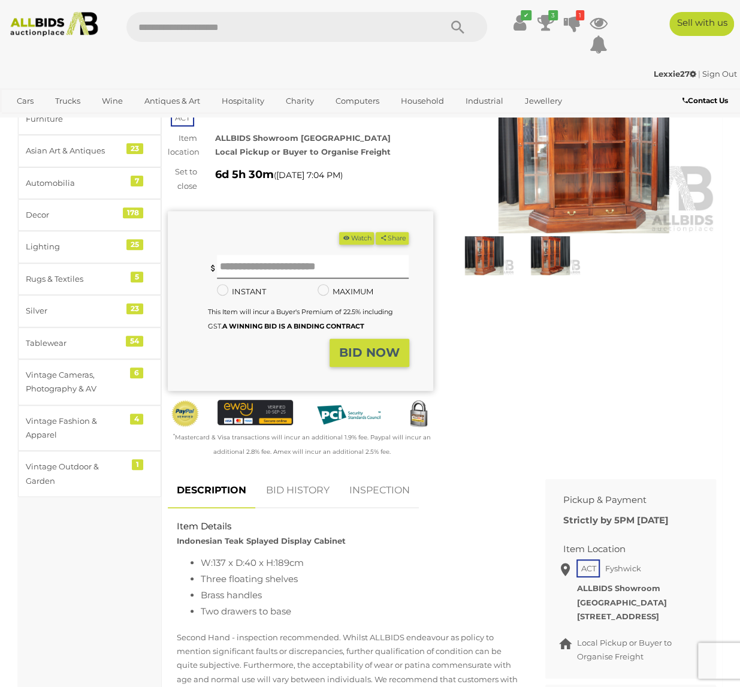
scroll to position [120, 0]
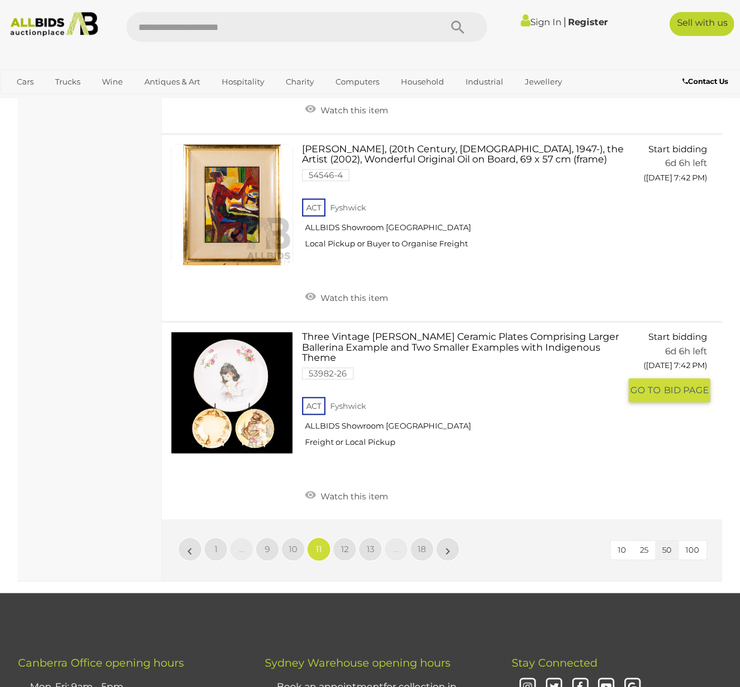
scroll to position [9165, 0]
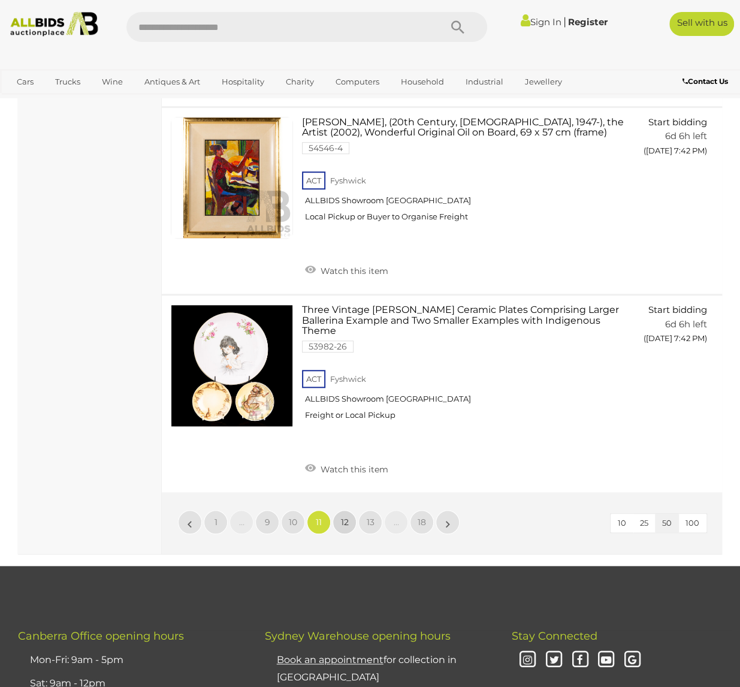
click at [345, 510] on link "12" at bounding box center [345, 522] width 24 height 24
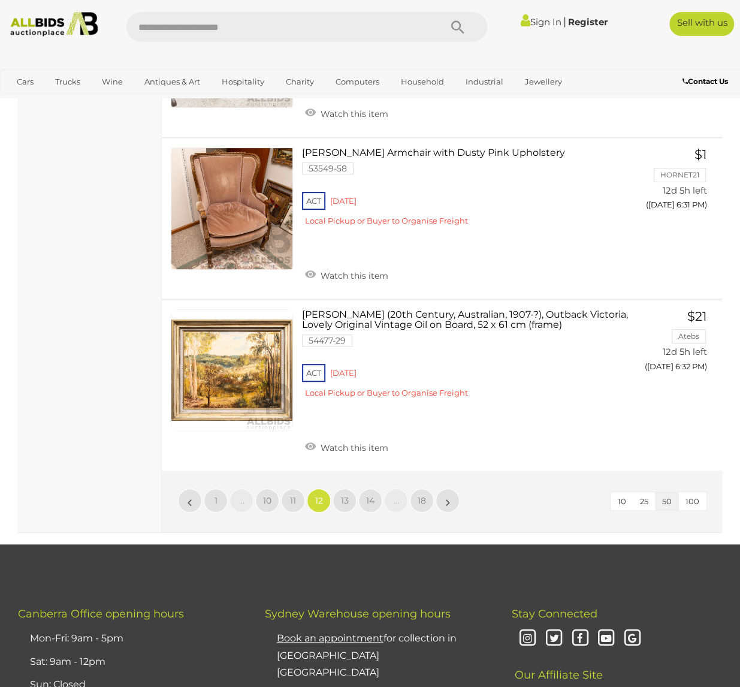
scroll to position [9045, 0]
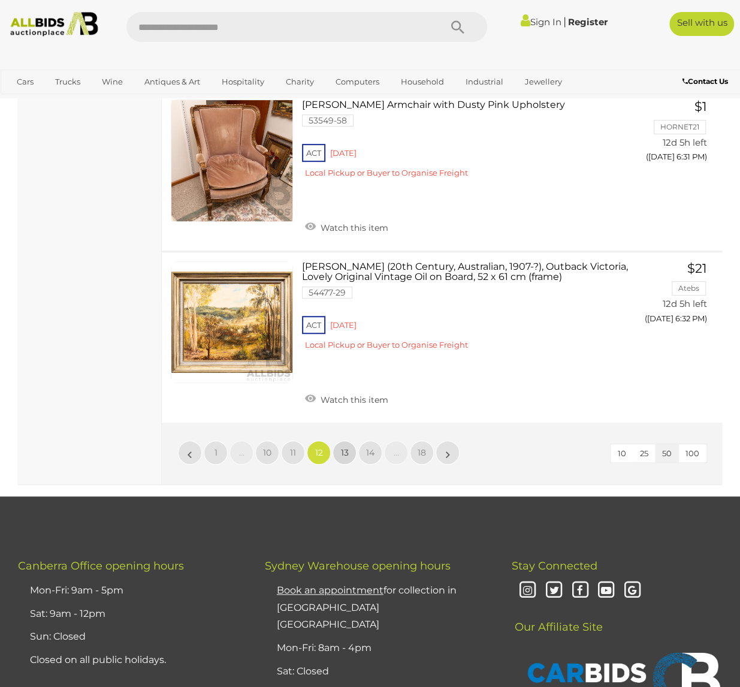
click at [342, 447] on span "13" at bounding box center [345, 452] width 8 height 11
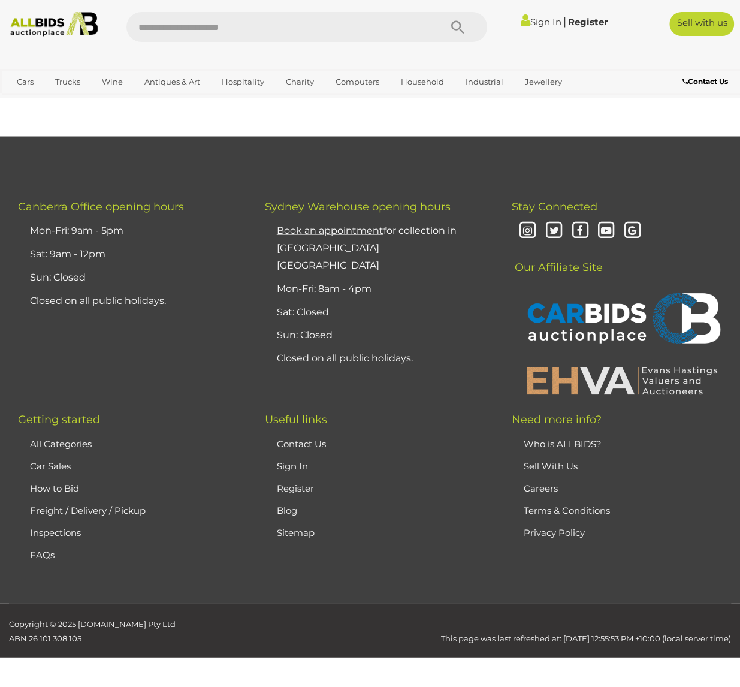
scroll to position [295, 0]
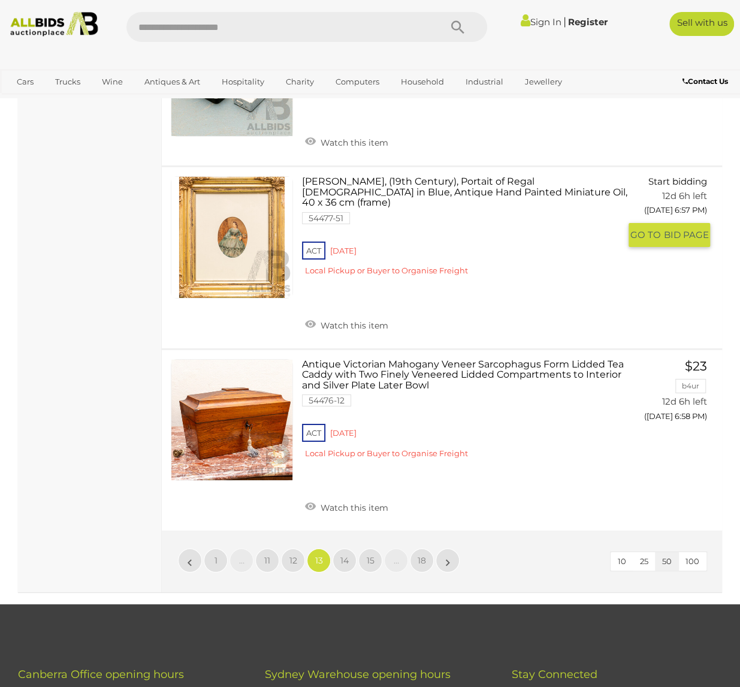
scroll to position [8565, 0]
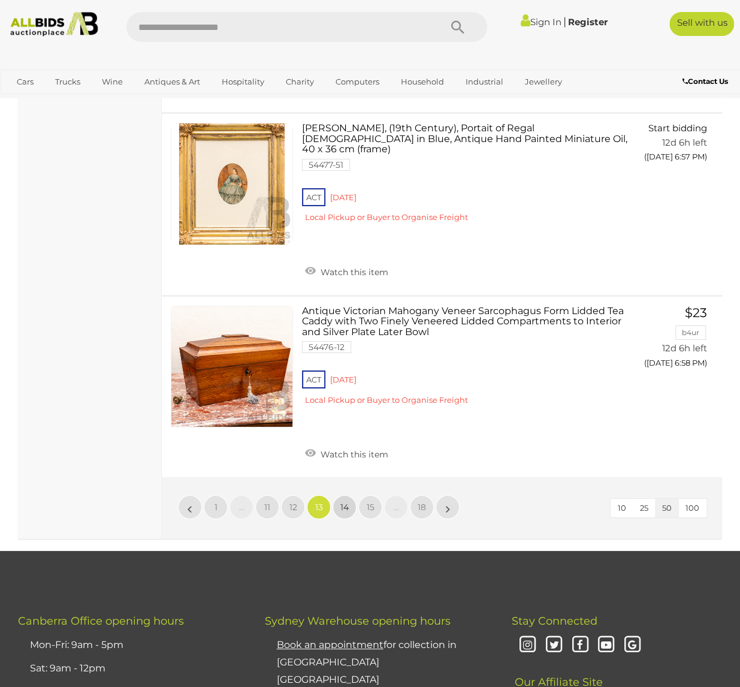
click at [345, 502] on span "14" at bounding box center [344, 507] width 8 height 11
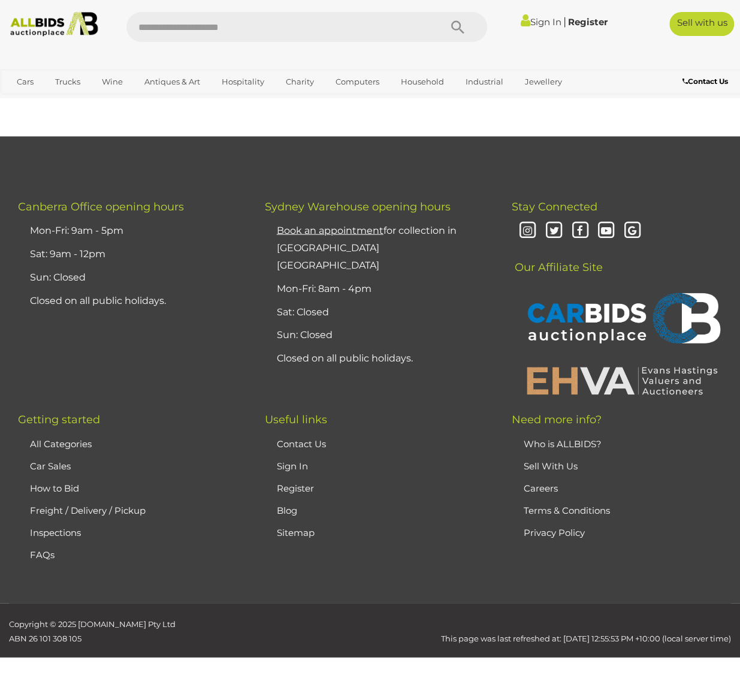
scroll to position [295, 0]
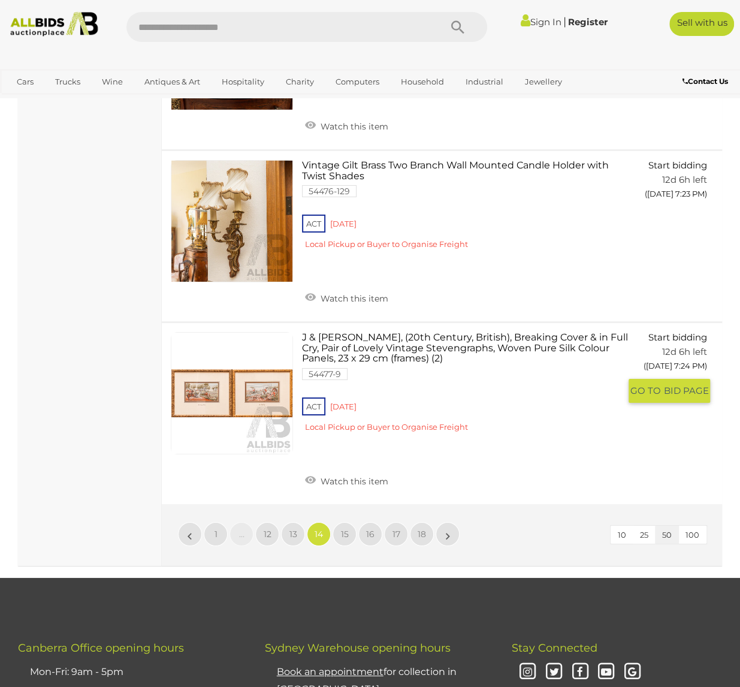
scroll to position [8505, 0]
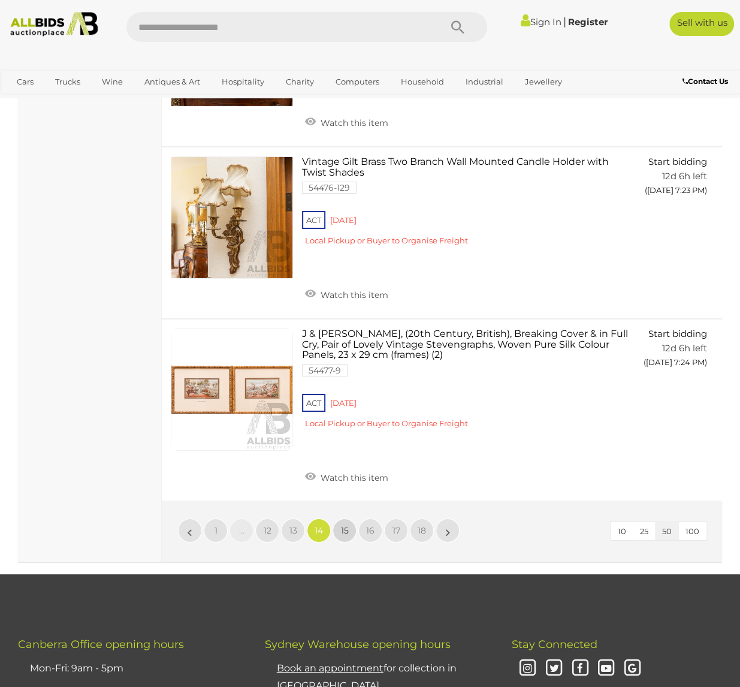
click at [350, 518] on link "15" at bounding box center [345, 530] width 24 height 24
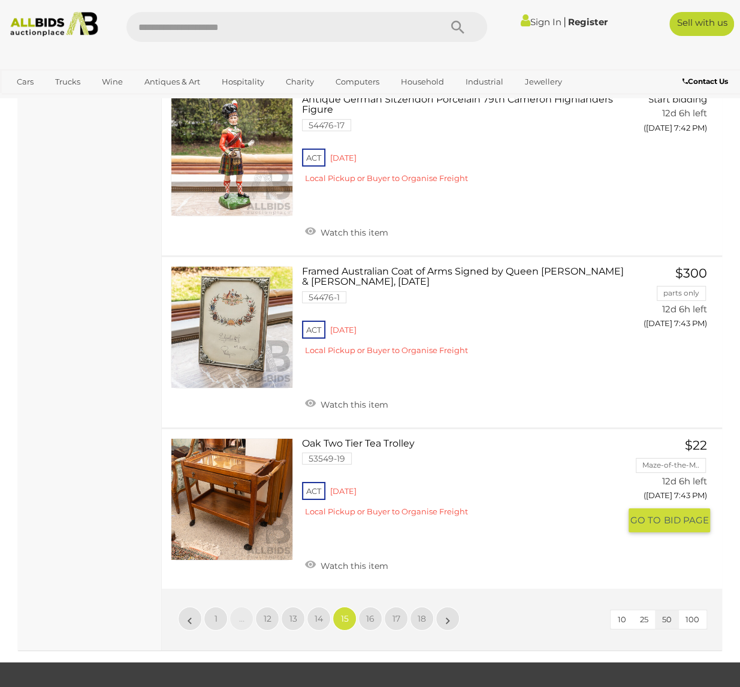
scroll to position [8326, 0]
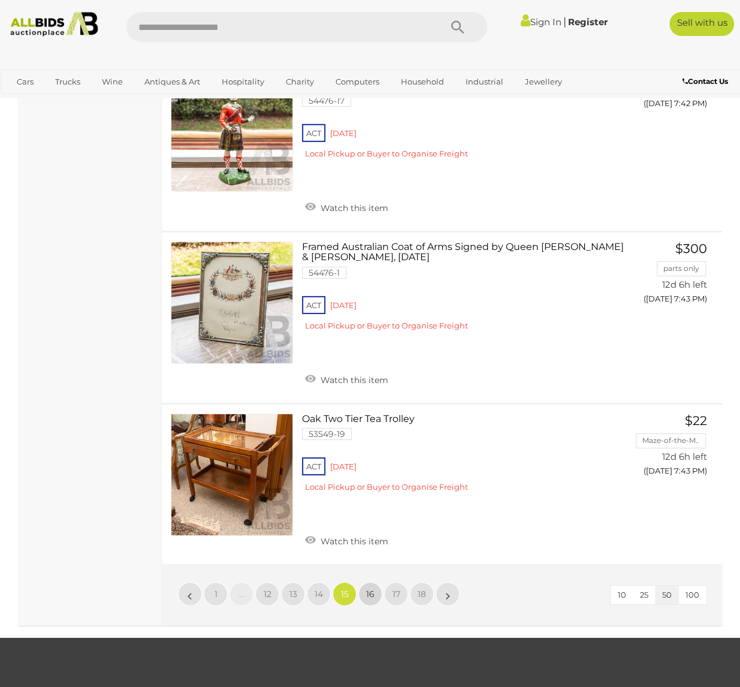
click at [370, 582] on link "16" at bounding box center [370, 594] width 24 height 24
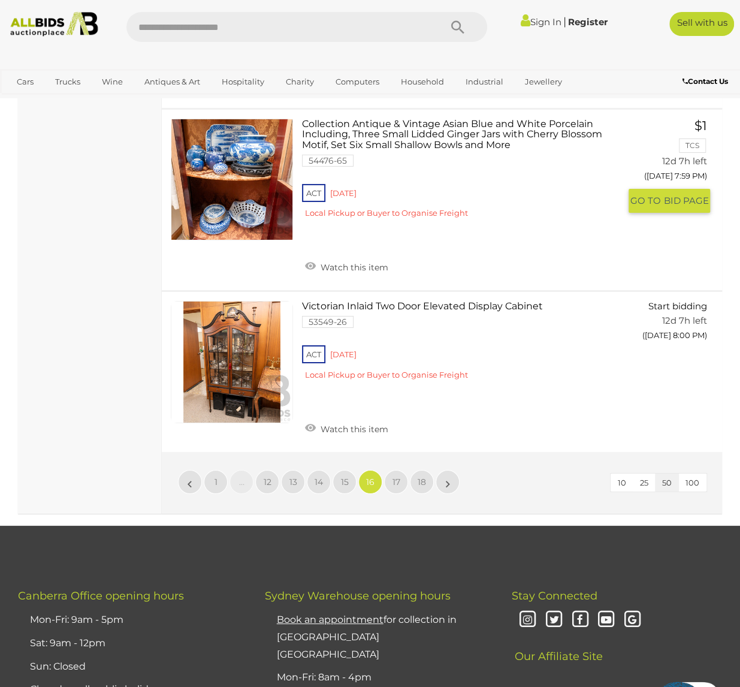
scroll to position [8565, 0]
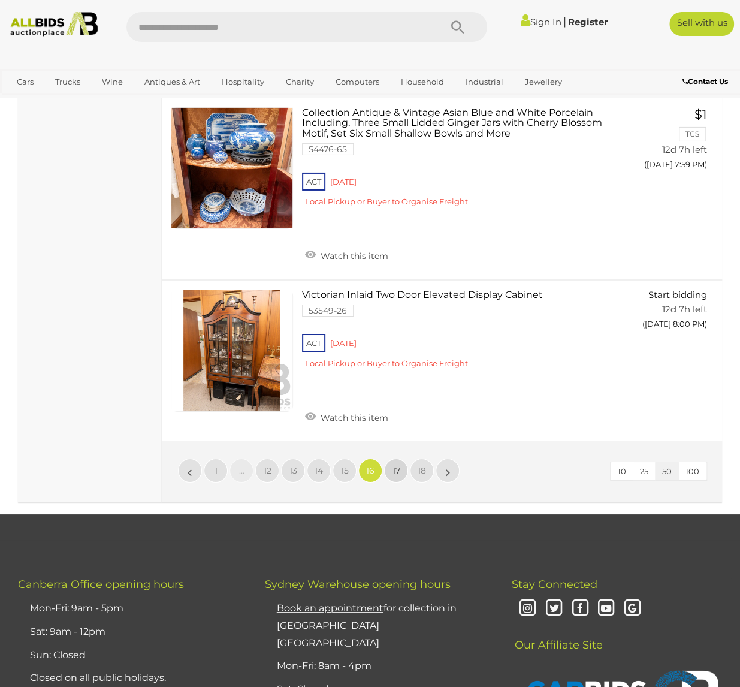
click at [394, 465] on span "17" at bounding box center [397, 470] width 8 height 11
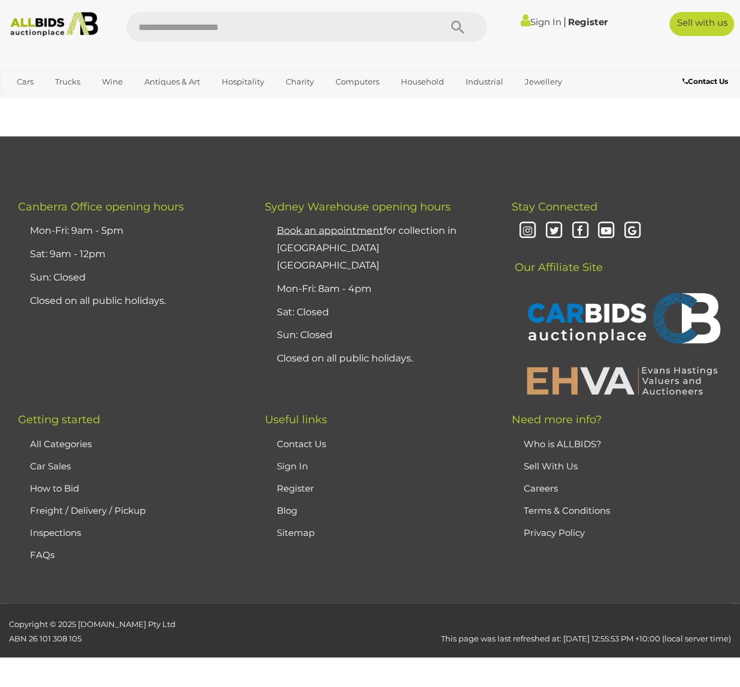
scroll to position [295, 0]
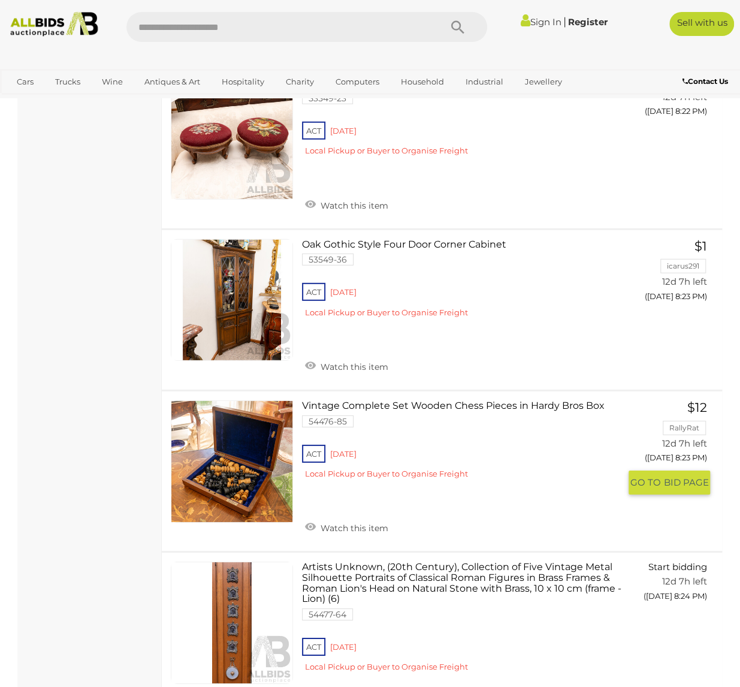
scroll to position [8206, 0]
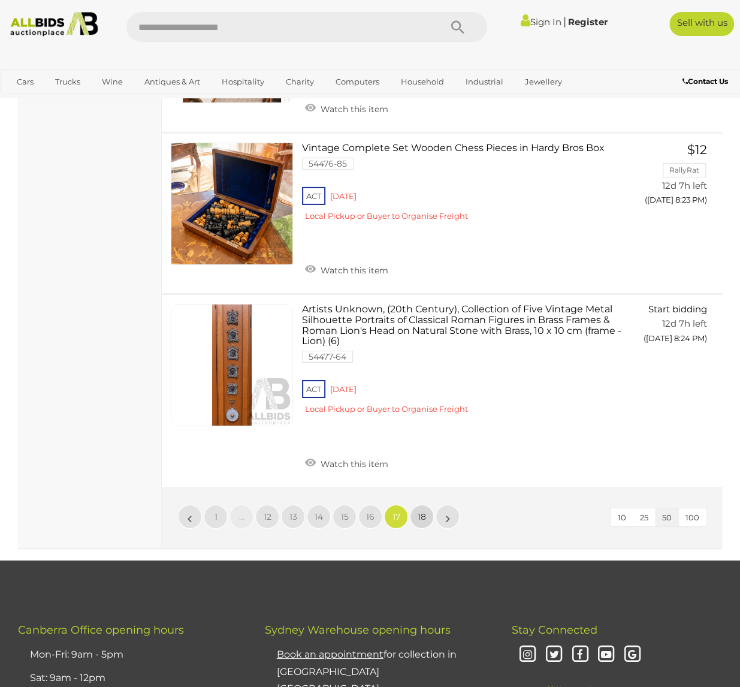
click at [424, 505] on link "18" at bounding box center [422, 517] width 24 height 24
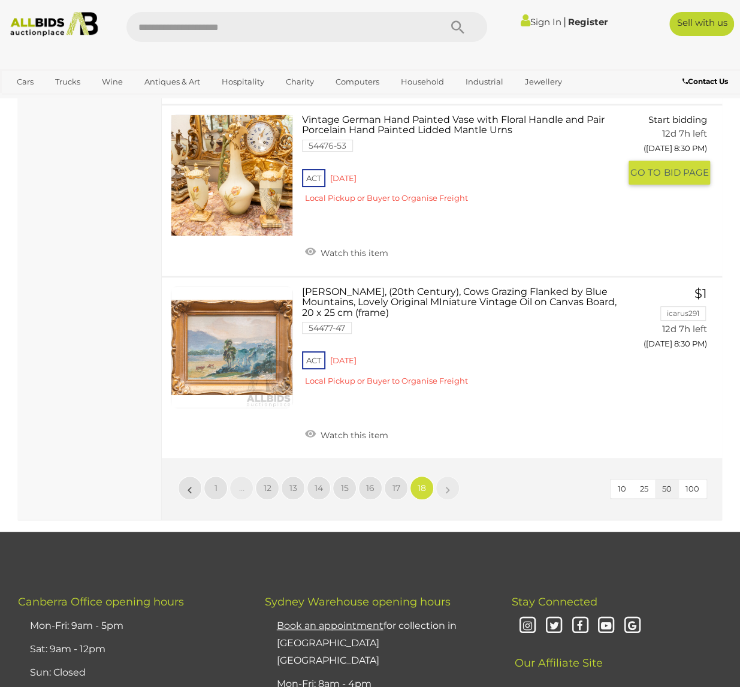
scroll to position [2273, 0]
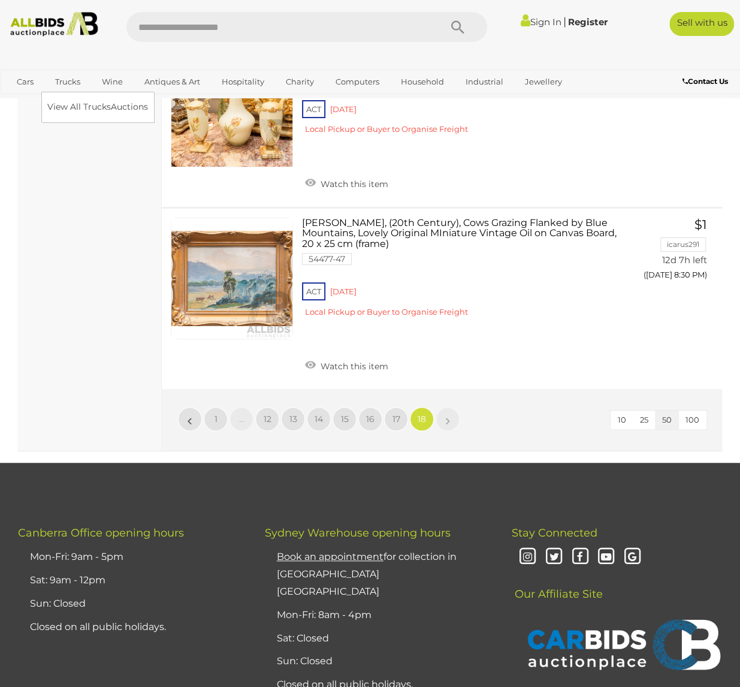
click at [67, 84] on link "Trucks" at bounding box center [67, 82] width 41 height 20
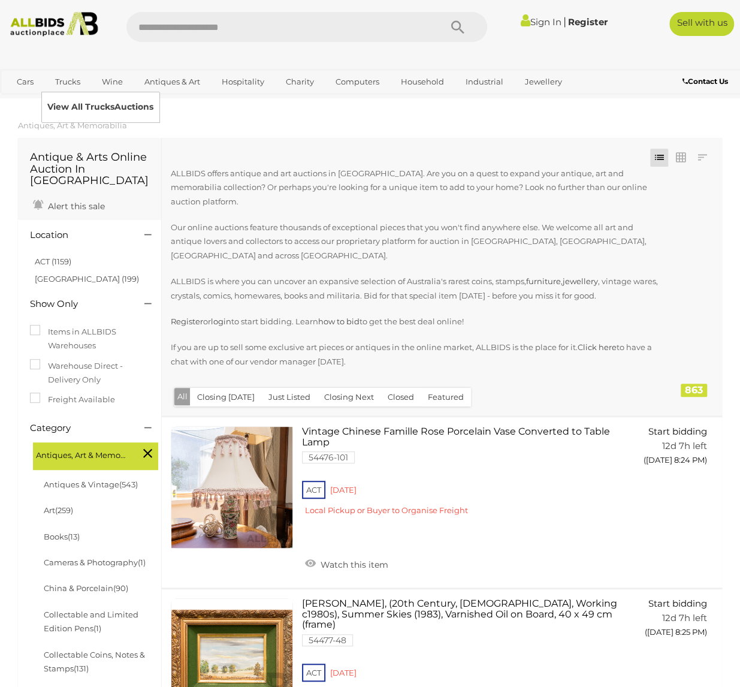
click at [74, 106] on link "View All Trucks Auctions" at bounding box center [100, 107] width 106 height 19
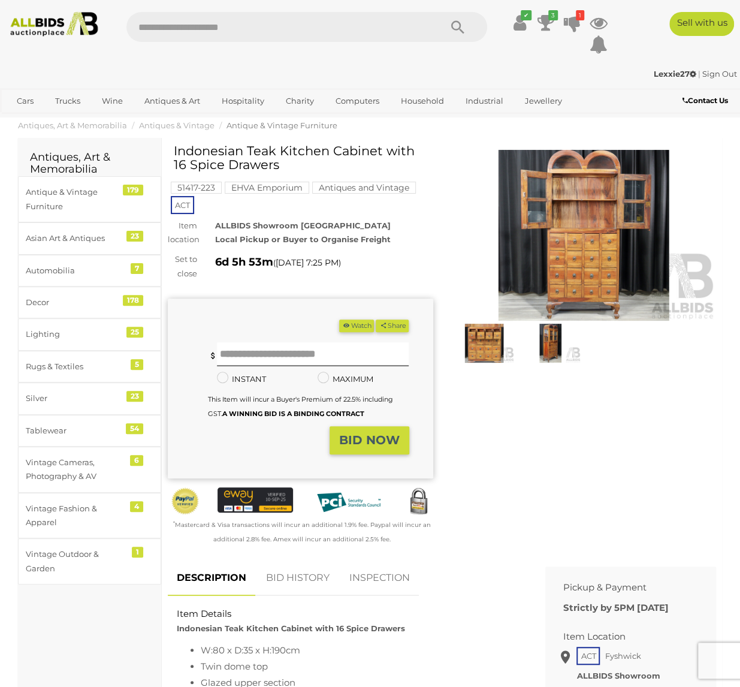
click at [592, 250] on img at bounding box center [583, 235] width 265 height 171
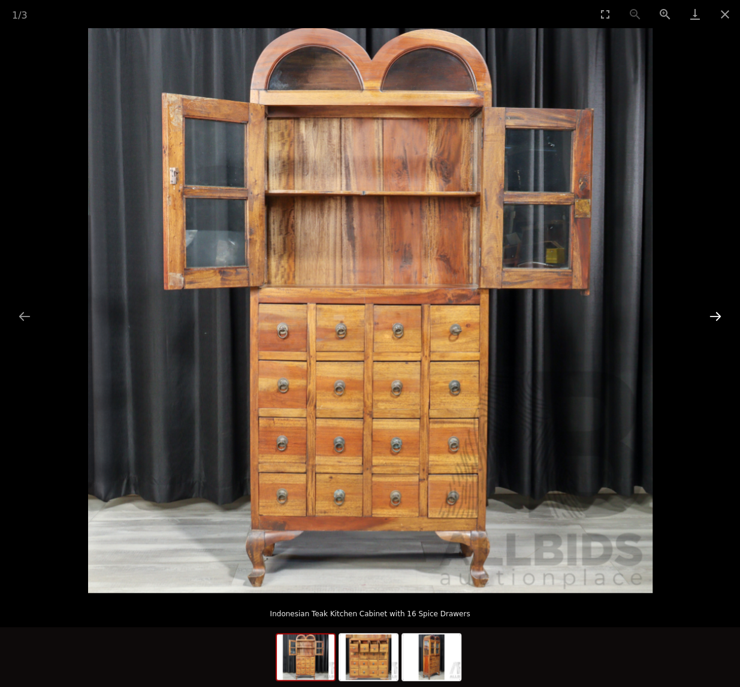
click at [712, 315] on button "Next slide" at bounding box center [715, 315] width 25 height 23
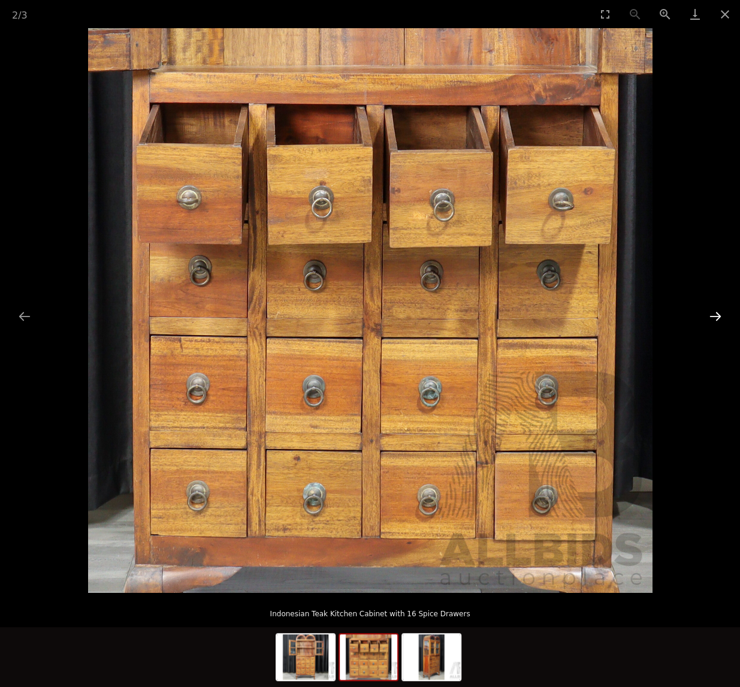
click at [712, 315] on button "Next slide" at bounding box center [715, 315] width 25 height 23
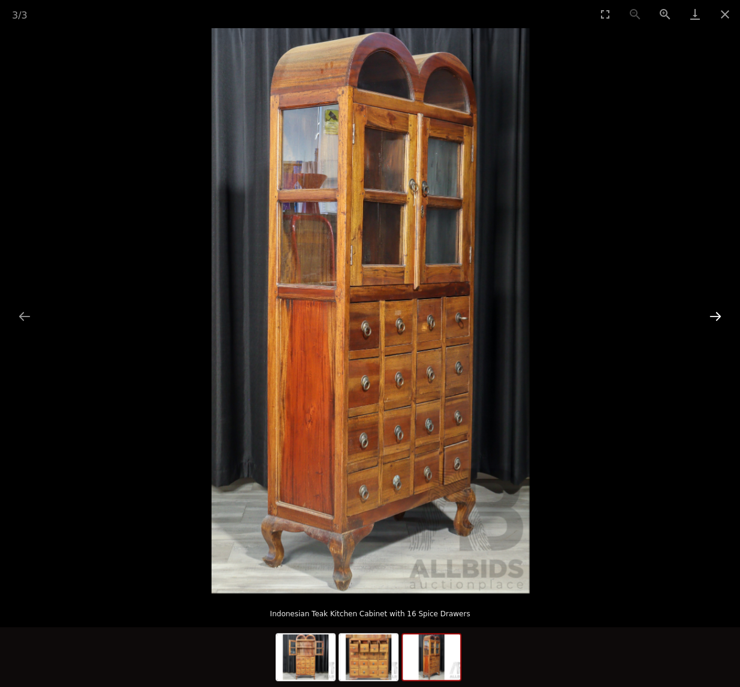
click at [712, 315] on button "Next slide" at bounding box center [715, 315] width 25 height 23
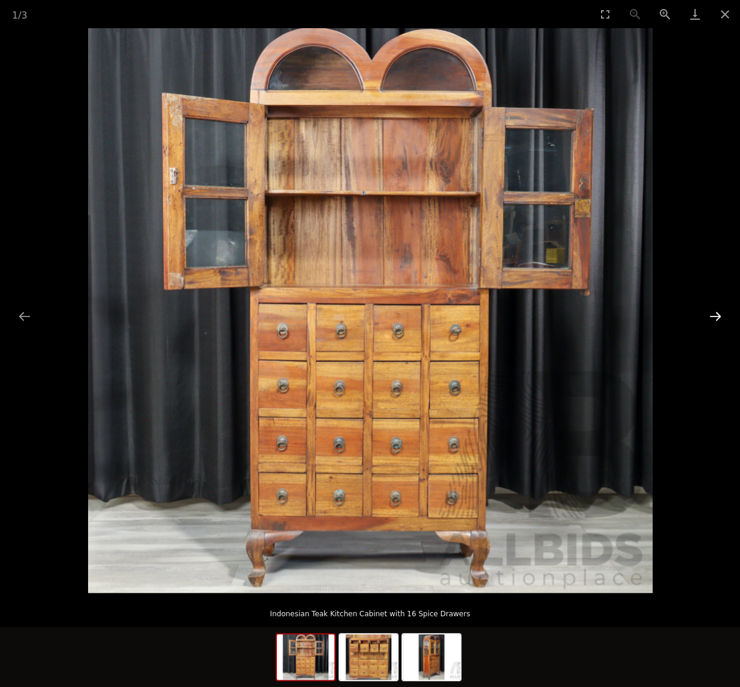
click at [712, 315] on button "Next slide" at bounding box center [715, 315] width 25 height 23
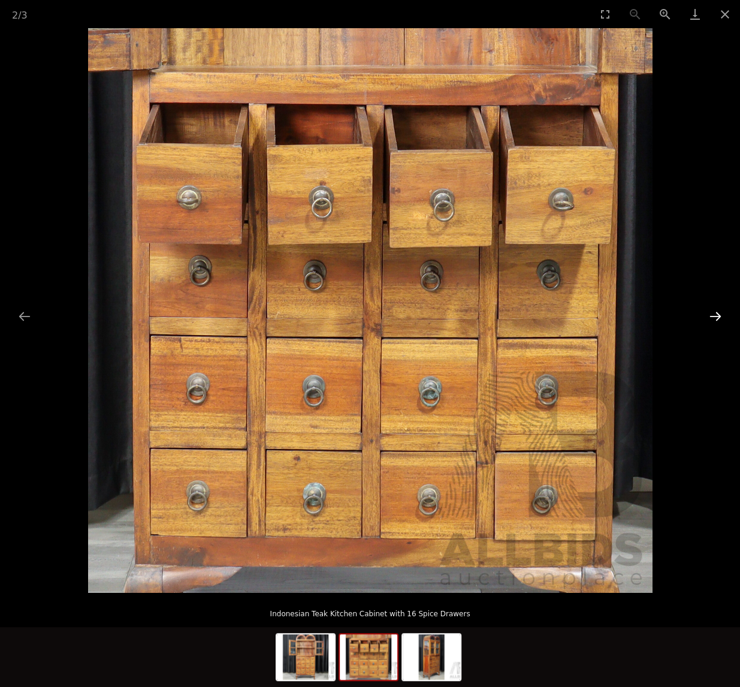
click at [712, 315] on button "Next slide" at bounding box center [715, 315] width 25 height 23
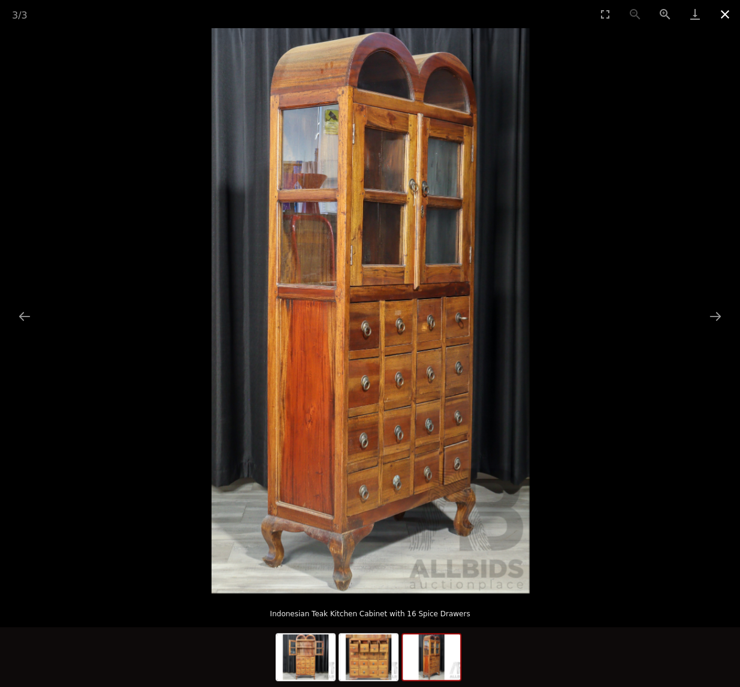
click at [729, 15] on button "Close gallery" at bounding box center [725, 14] width 30 height 28
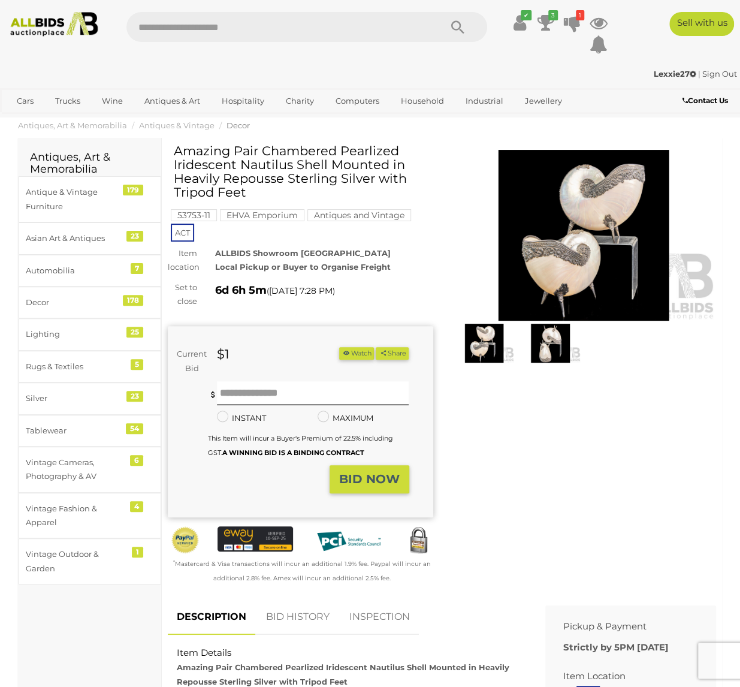
click at [568, 260] on img at bounding box center [583, 235] width 265 height 171
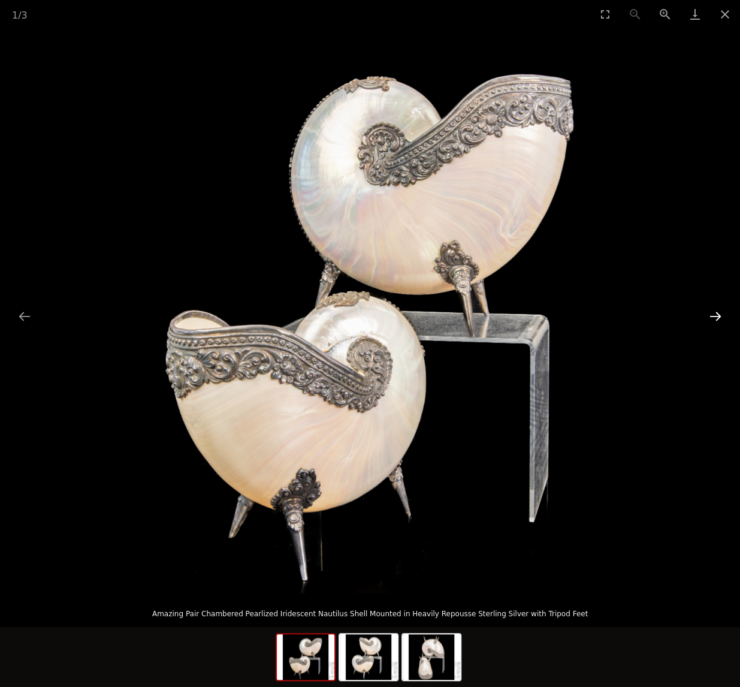
click at [709, 313] on button "Next slide" at bounding box center [715, 315] width 25 height 23
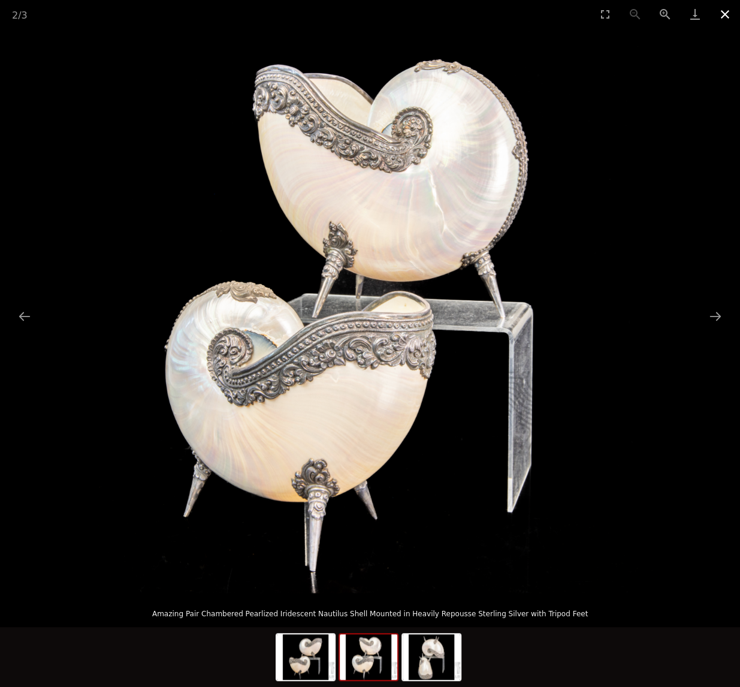
click at [724, 10] on button "Close gallery" at bounding box center [725, 14] width 30 height 28
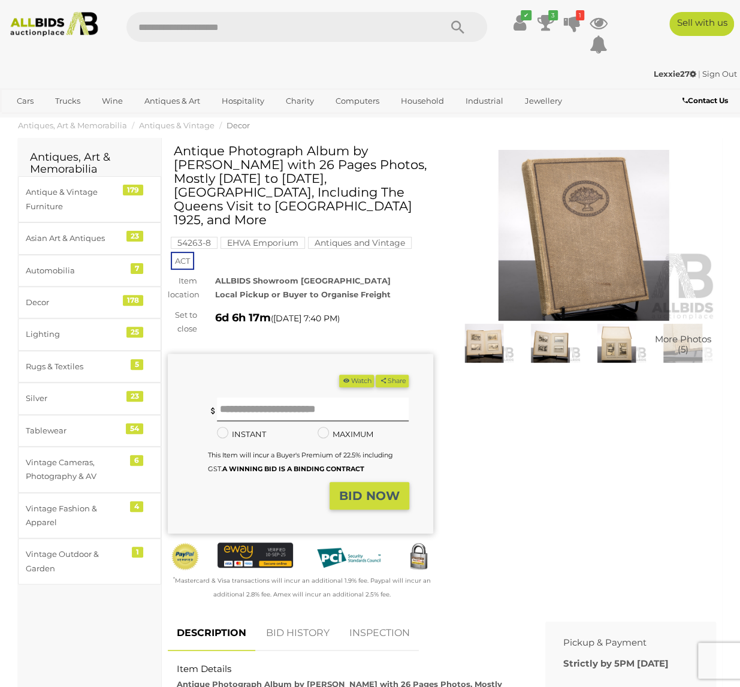
click at [474, 339] on img at bounding box center [484, 343] width 61 height 39
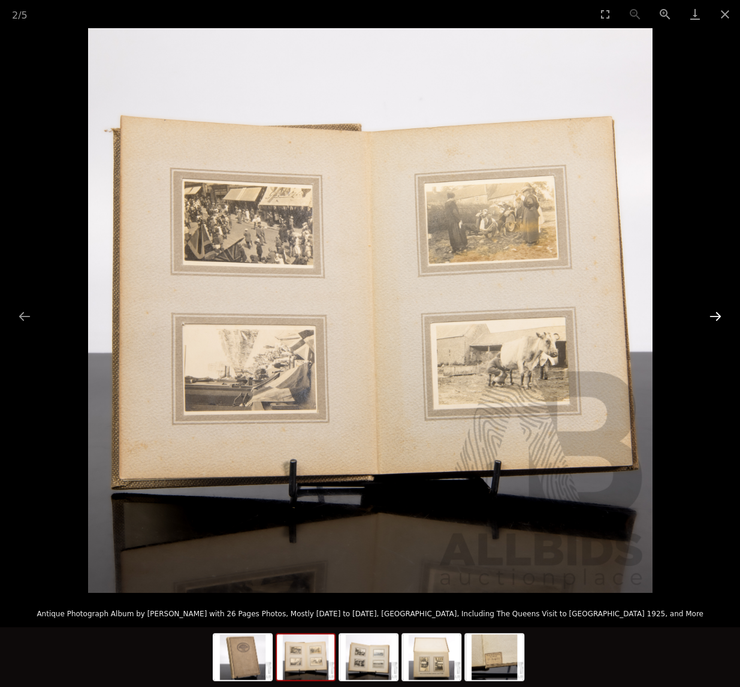
click at [714, 315] on button "Next slide" at bounding box center [715, 315] width 25 height 23
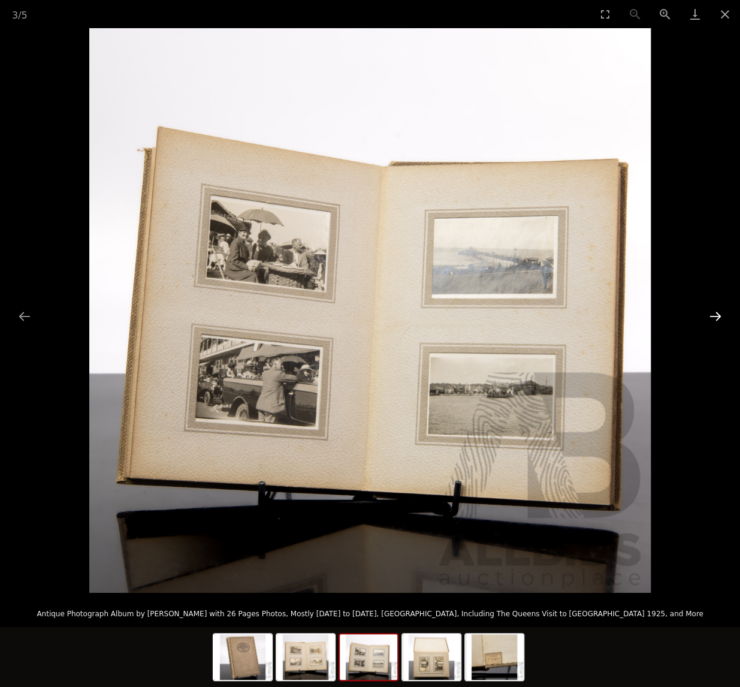
click at [714, 315] on button "Next slide" at bounding box center [715, 315] width 25 height 23
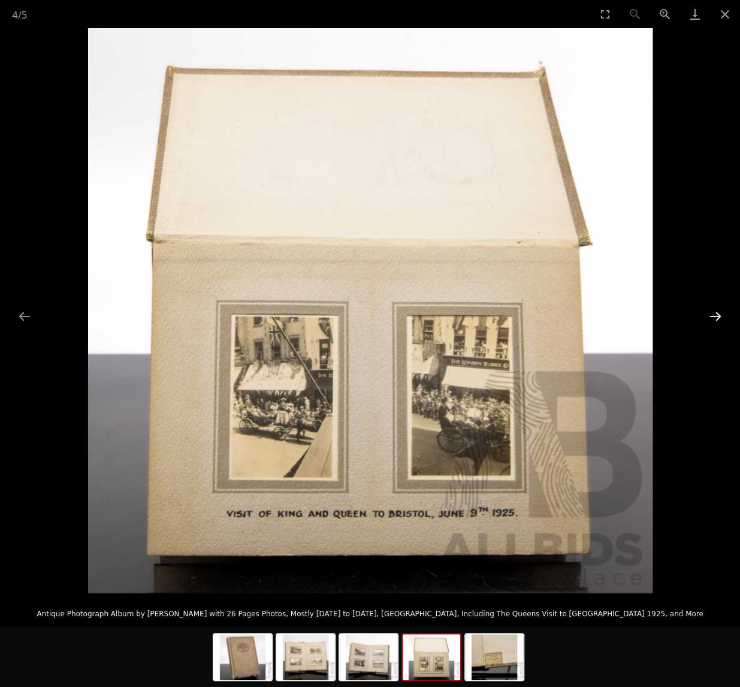
click at [714, 315] on button "Next slide" at bounding box center [715, 315] width 25 height 23
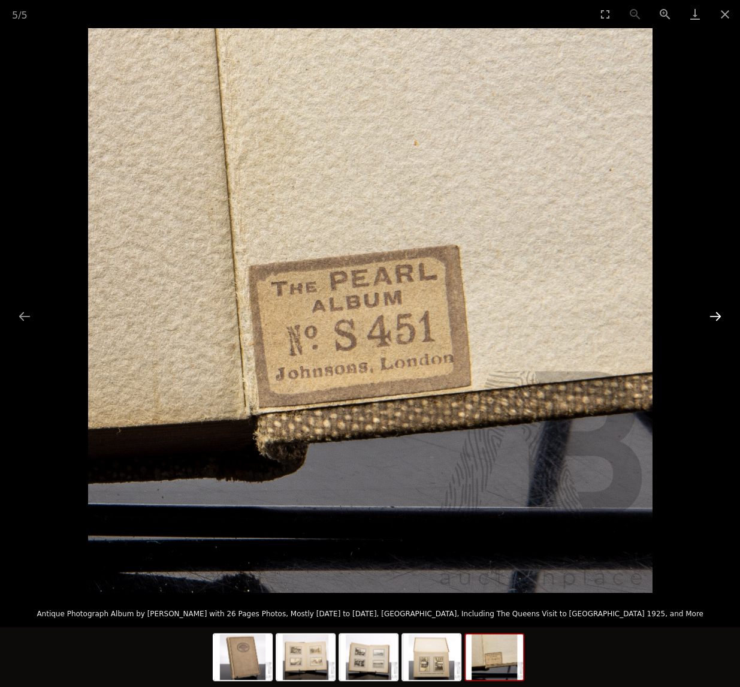
click at [714, 315] on button "Next slide" at bounding box center [715, 315] width 25 height 23
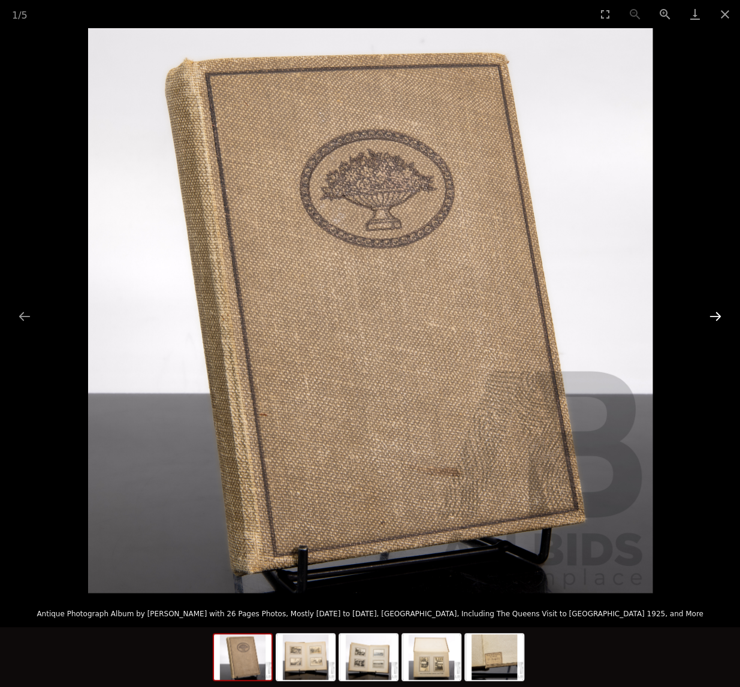
click at [714, 315] on button "Next slide" at bounding box center [715, 315] width 25 height 23
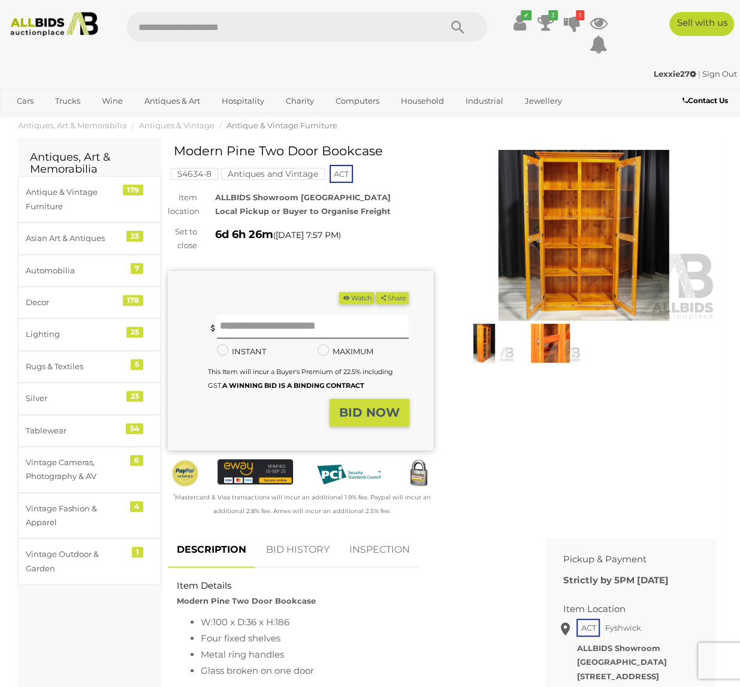
click at [594, 201] on img at bounding box center [583, 235] width 265 height 171
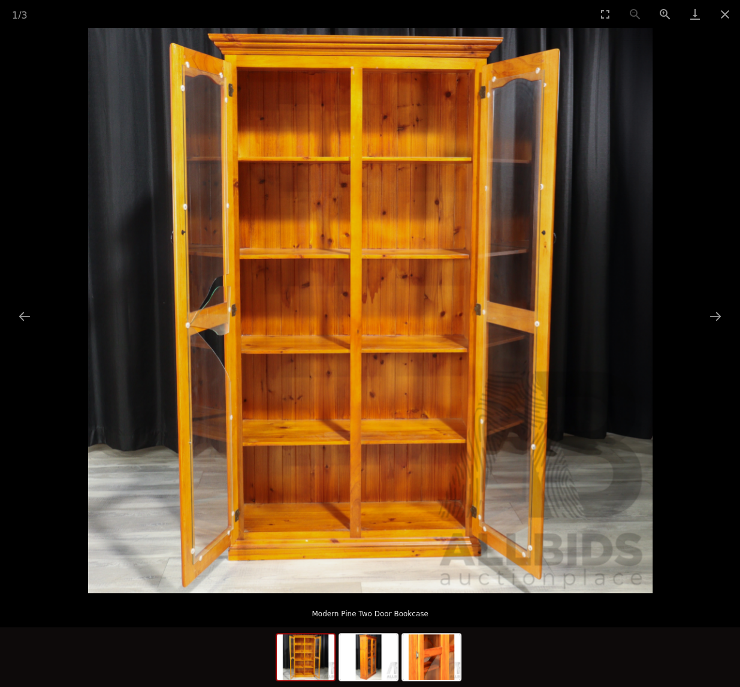
scroll to position [180, 0]
click at [717, 310] on button "Next slide" at bounding box center [715, 315] width 25 height 23
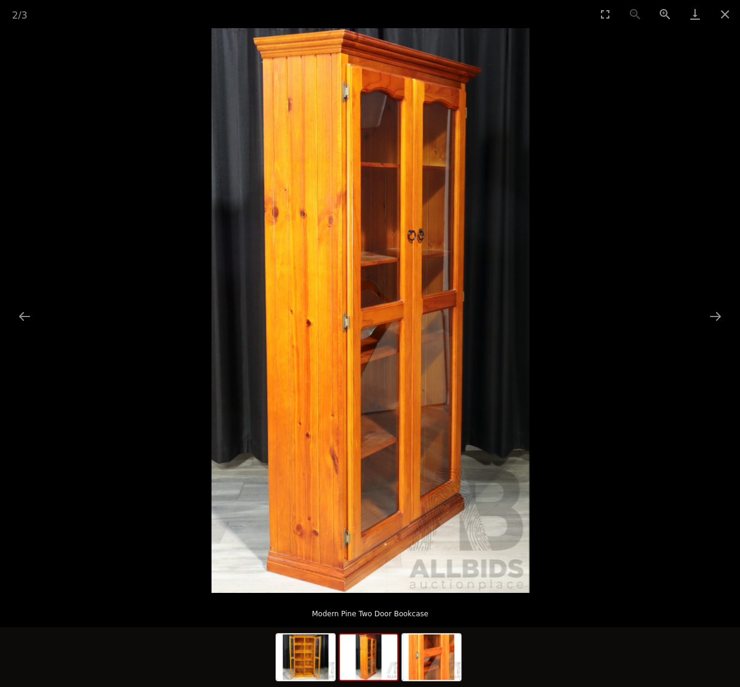
scroll to position [360, 0]
click at [716, 315] on button "Next slide" at bounding box center [715, 315] width 25 height 23
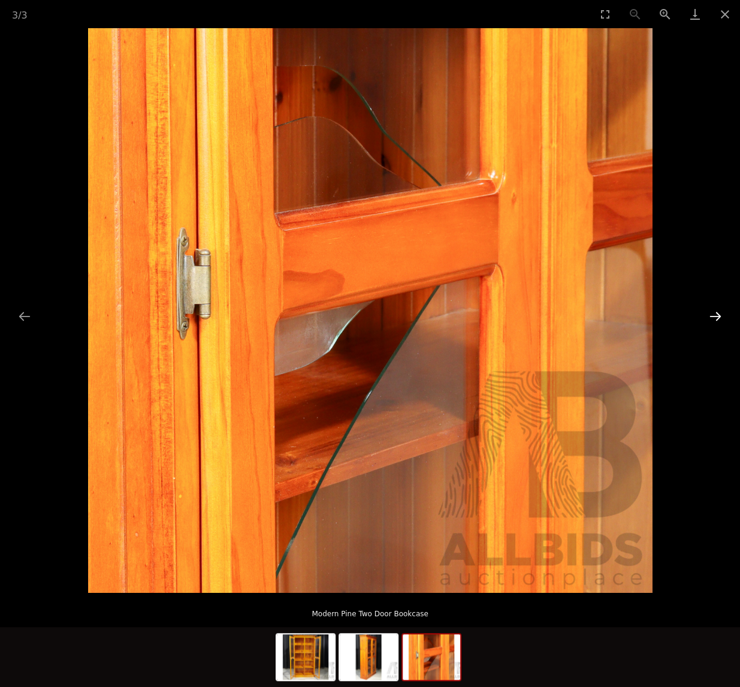
click at [716, 315] on button "Next slide" at bounding box center [715, 315] width 25 height 23
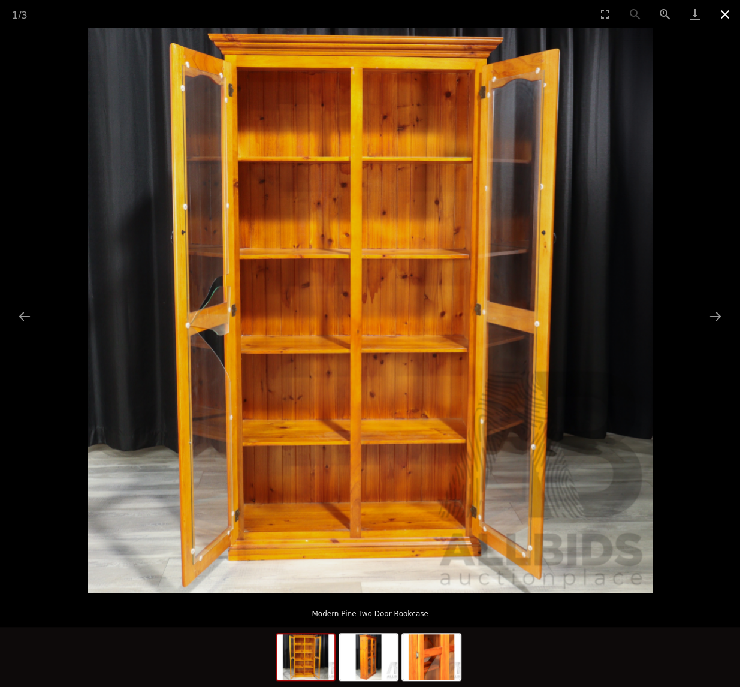
click at [729, 9] on button "Close gallery" at bounding box center [725, 14] width 30 height 28
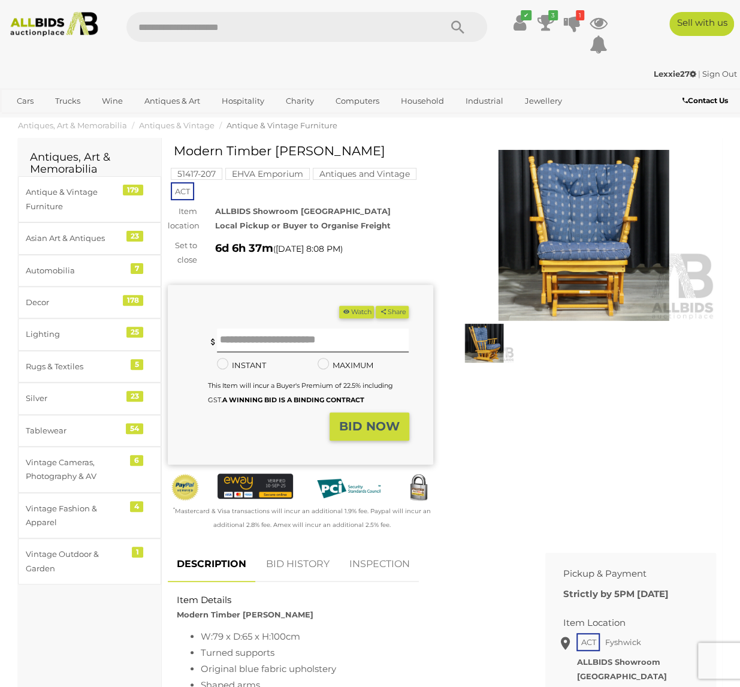
click at [572, 236] on img at bounding box center [583, 235] width 265 height 171
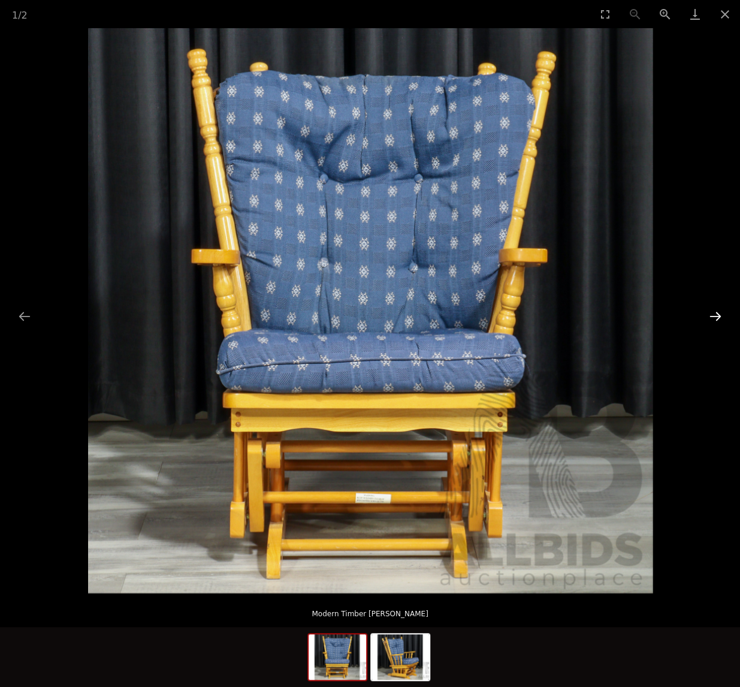
click at [716, 315] on button "Next slide" at bounding box center [715, 315] width 25 height 23
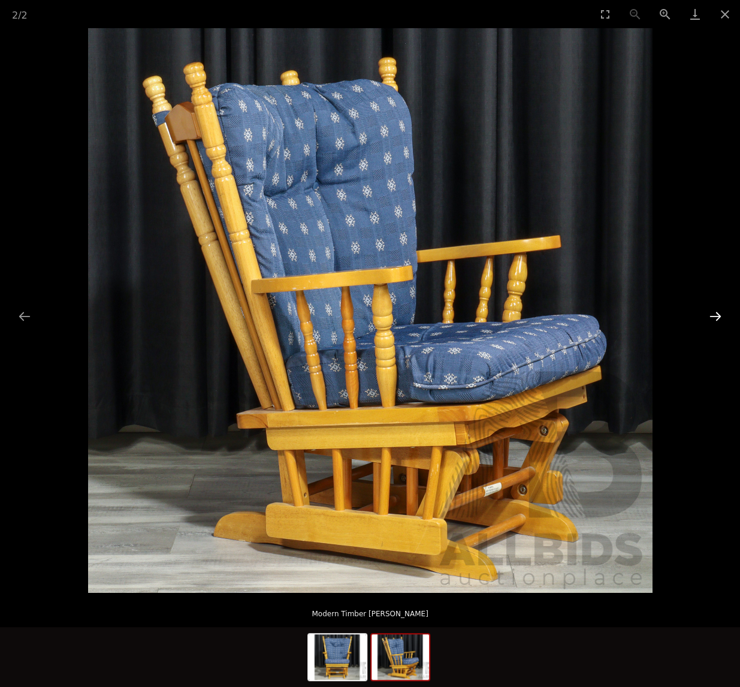
click at [716, 315] on button "Next slide" at bounding box center [715, 315] width 25 height 23
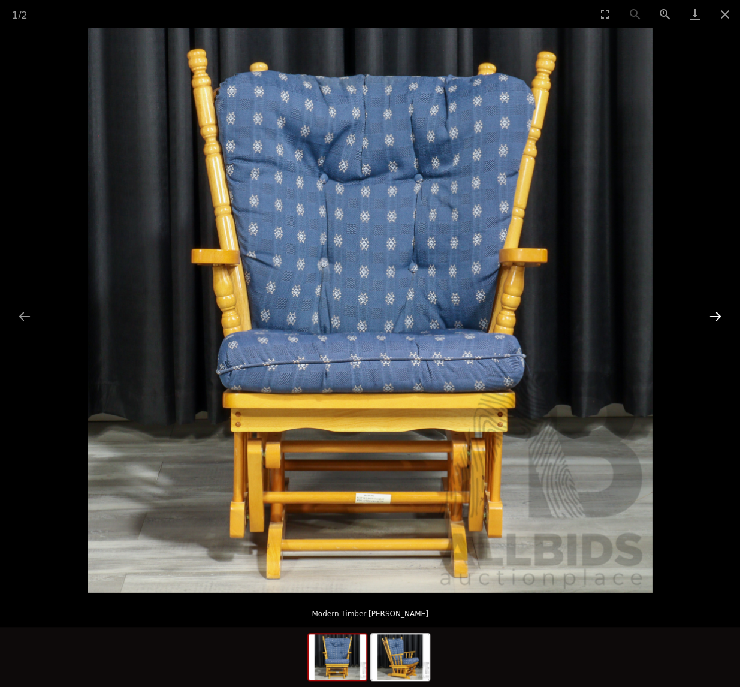
click at [716, 315] on button "Next slide" at bounding box center [715, 315] width 25 height 23
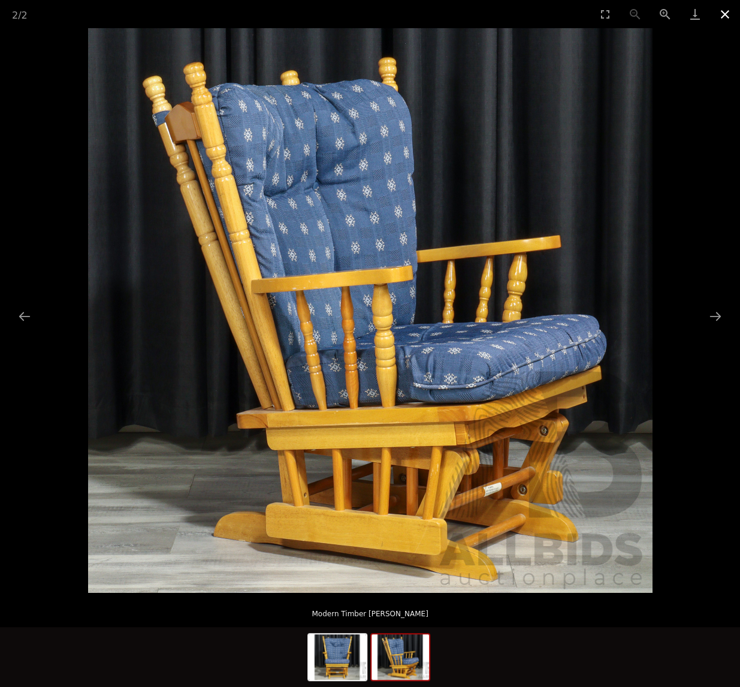
click at [723, 13] on button "Close gallery" at bounding box center [725, 14] width 30 height 28
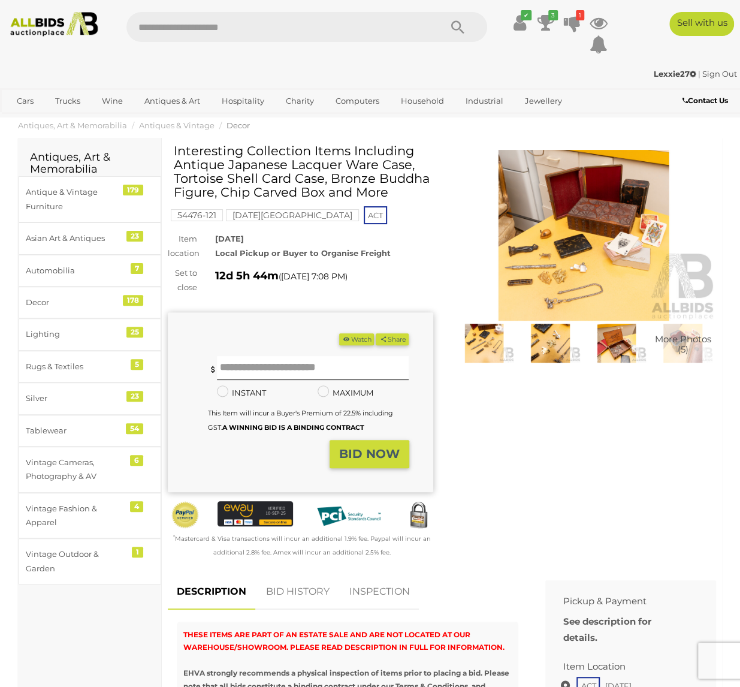
click at [571, 235] on img at bounding box center [583, 235] width 265 height 171
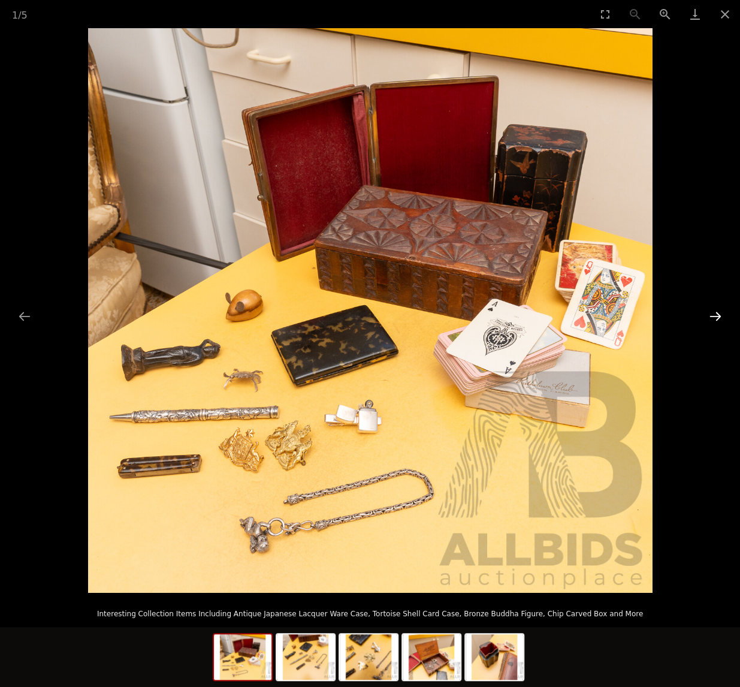
click at [719, 314] on button "Next slide" at bounding box center [715, 315] width 25 height 23
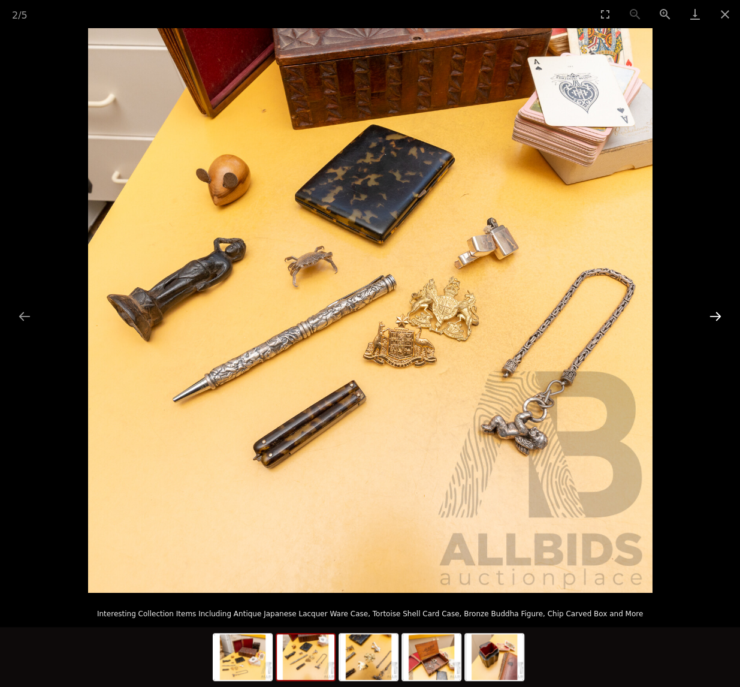
click at [719, 314] on button "Next slide" at bounding box center [715, 315] width 25 height 23
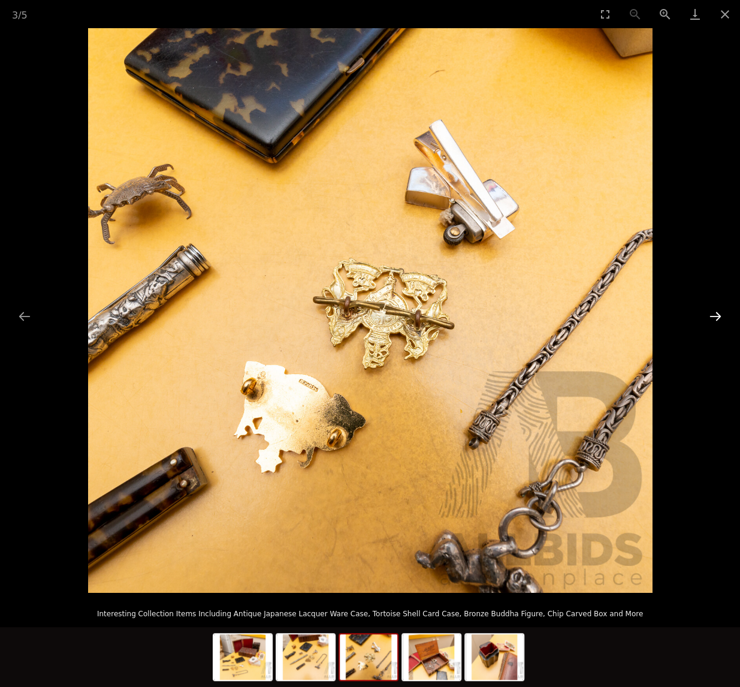
click at [719, 314] on button "Next slide" at bounding box center [715, 315] width 25 height 23
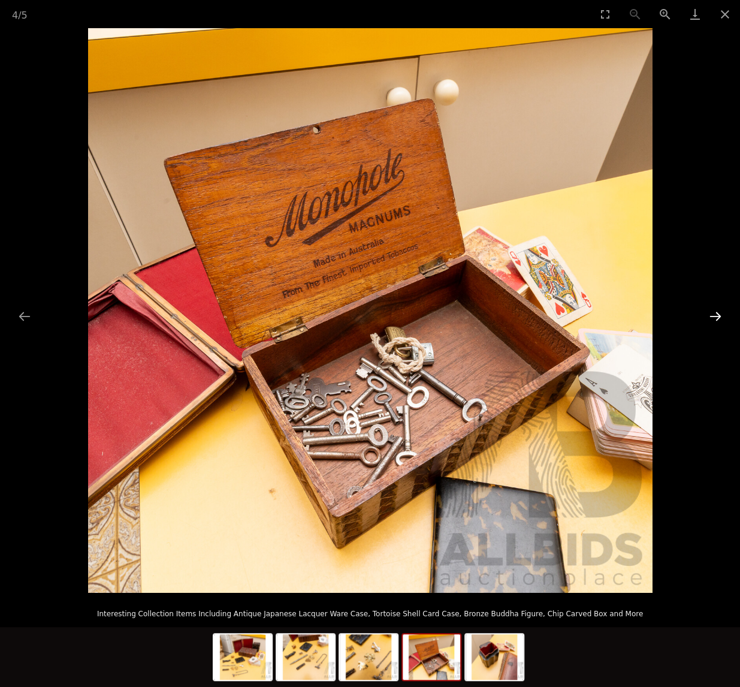
click at [719, 314] on button "Next slide" at bounding box center [715, 315] width 25 height 23
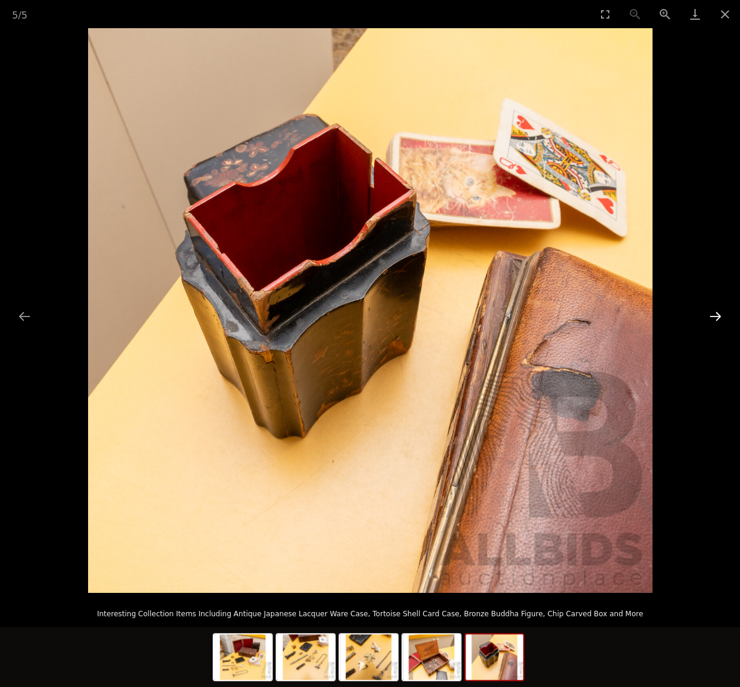
click at [719, 314] on button "Next slide" at bounding box center [715, 315] width 25 height 23
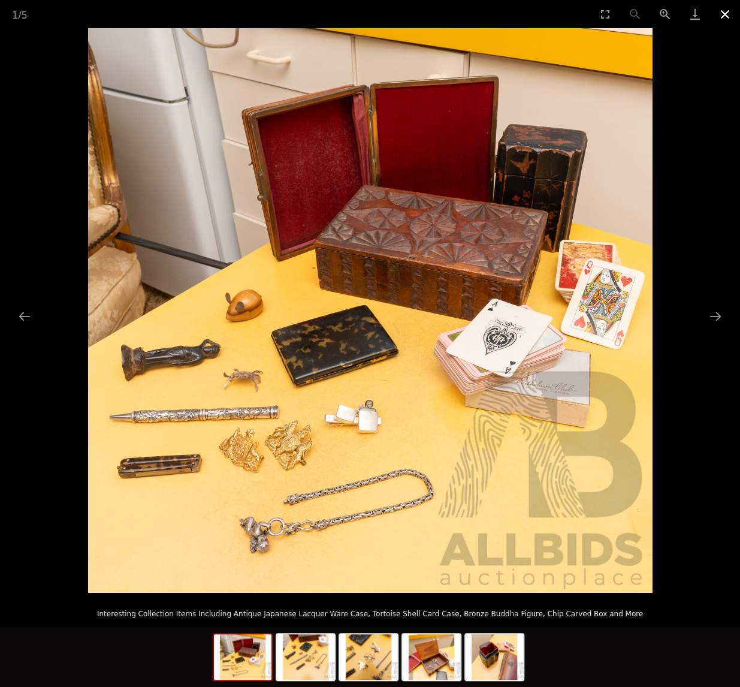
click at [725, 4] on button "Close gallery" at bounding box center [725, 14] width 30 height 28
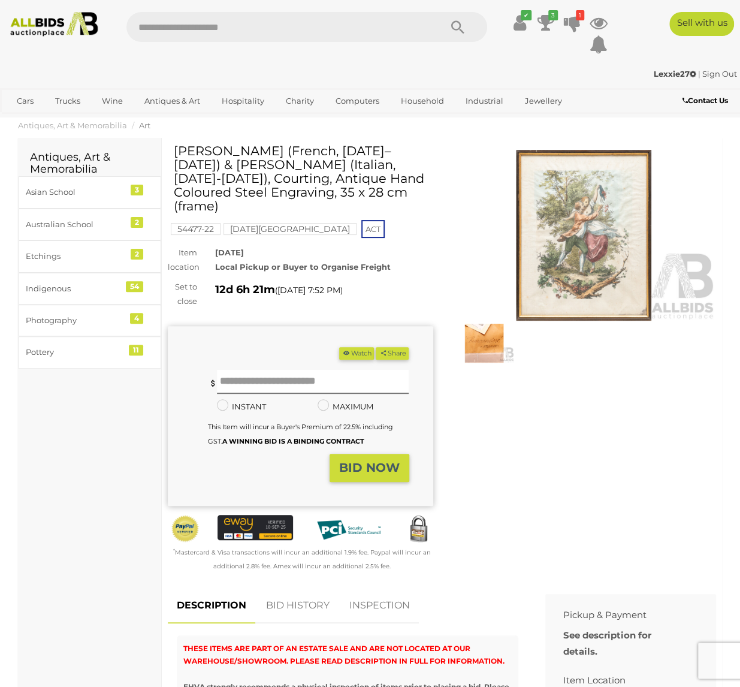
click at [586, 222] on img at bounding box center [583, 235] width 265 height 171
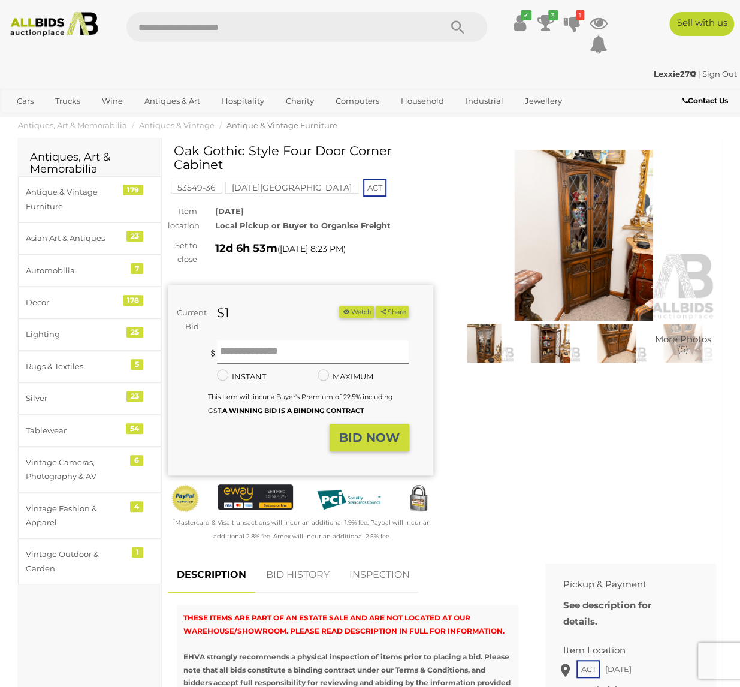
click at [590, 213] on img at bounding box center [583, 235] width 265 height 171
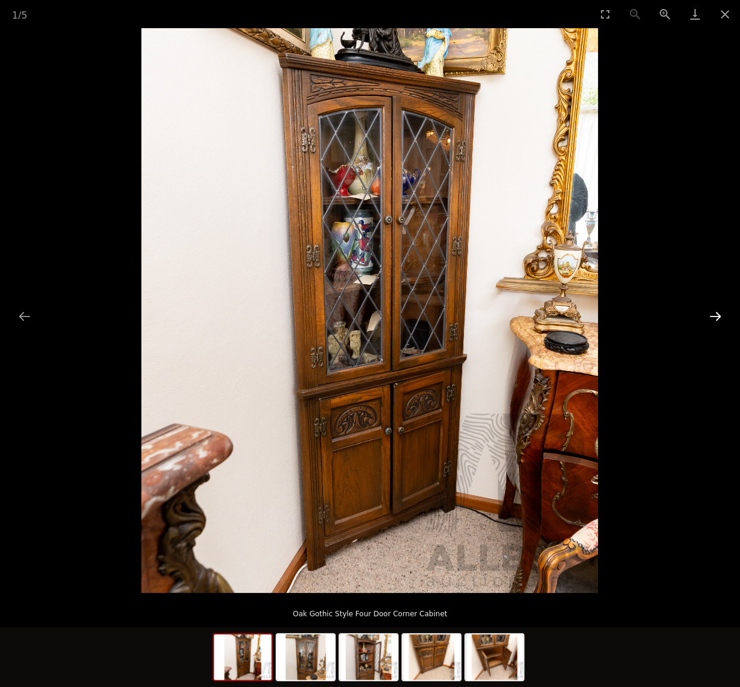
click at [720, 312] on button "Next slide" at bounding box center [715, 315] width 25 height 23
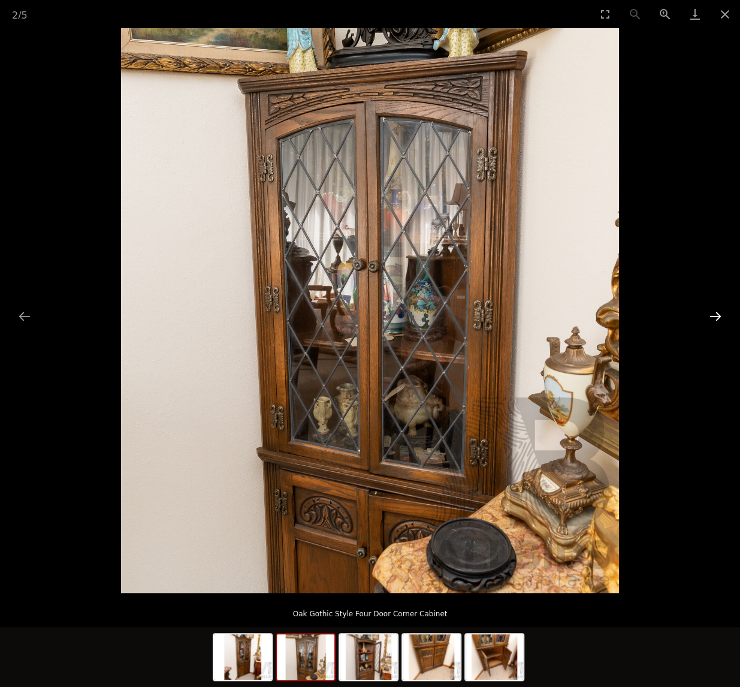
click at [720, 312] on button "Next slide" at bounding box center [715, 315] width 25 height 23
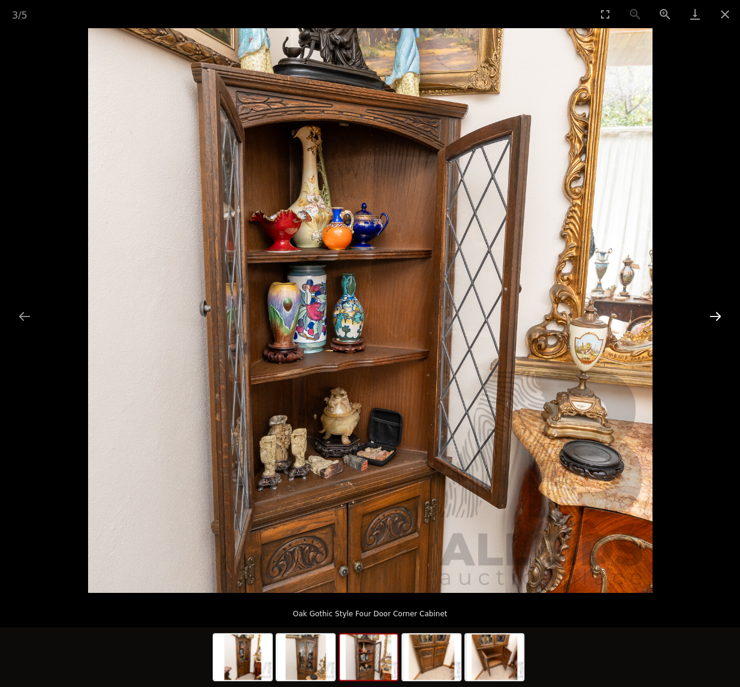
click at [720, 312] on button "Next slide" at bounding box center [715, 315] width 25 height 23
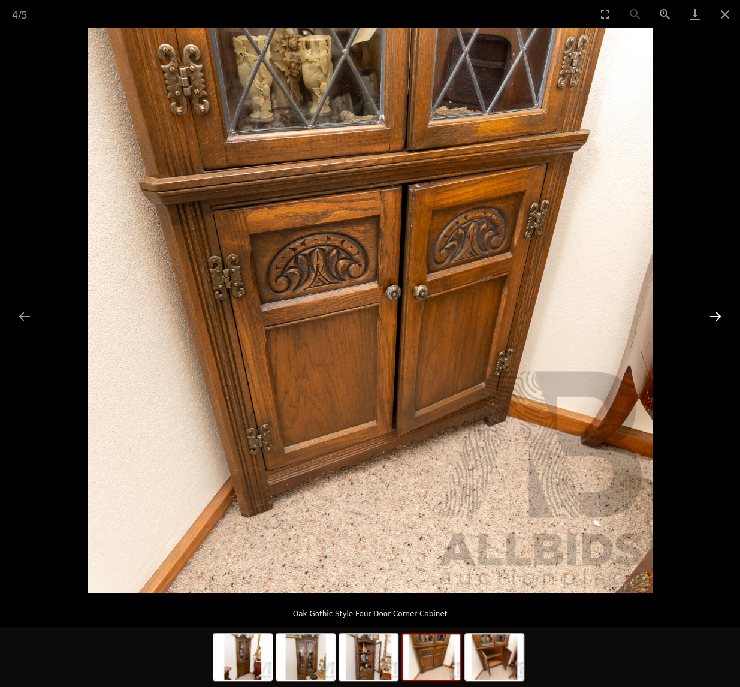
click at [720, 312] on button "Next slide" at bounding box center [715, 315] width 25 height 23
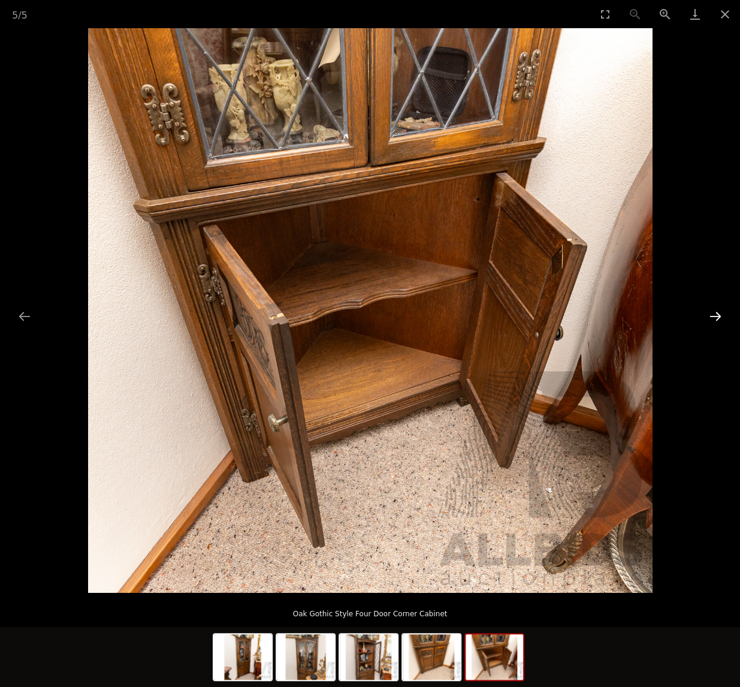
click at [716, 316] on button "Next slide" at bounding box center [715, 315] width 25 height 23
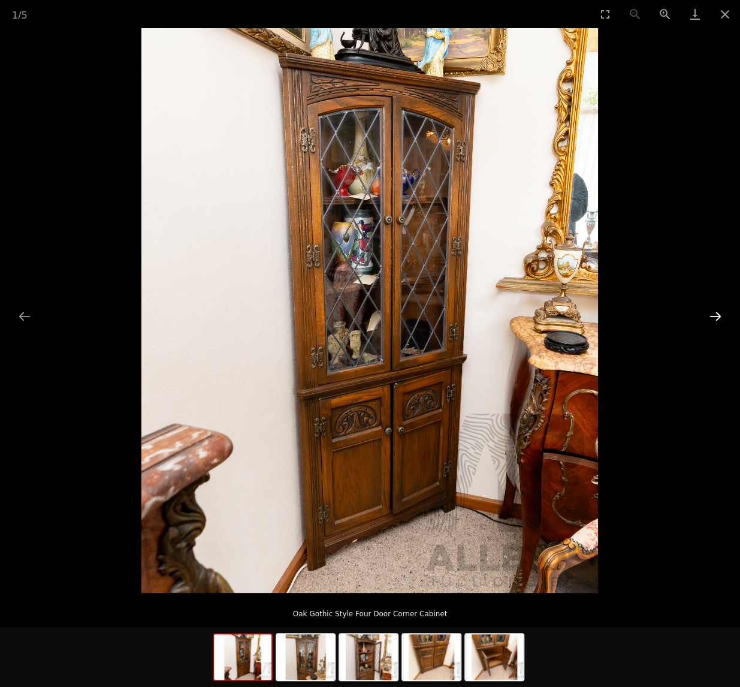
click at [716, 316] on button "Next slide" at bounding box center [715, 315] width 25 height 23
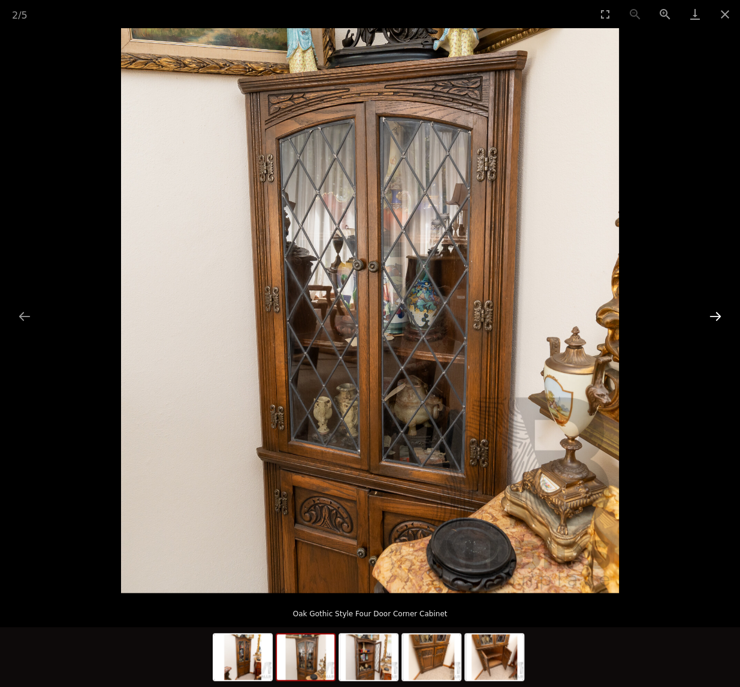
click at [713, 314] on button "Next slide" at bounding box center [715, 315] width 25 height 23
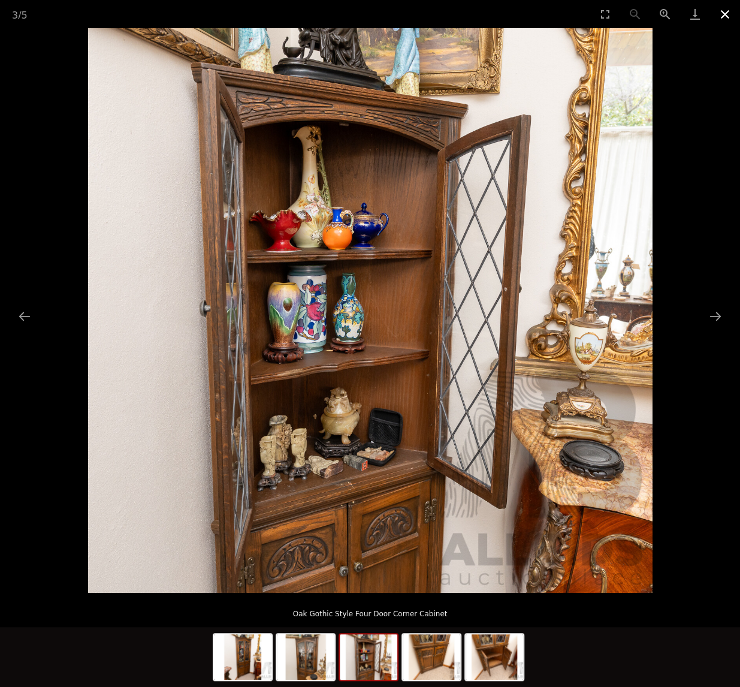
drag, startPoint x: 731, startPoint y: 14, endPoint x: 717, endPoint y: 9, distance: 15.2
click at [732, 14] on button "Close gallery" at bounding box center [725, 14] width 30 height 28
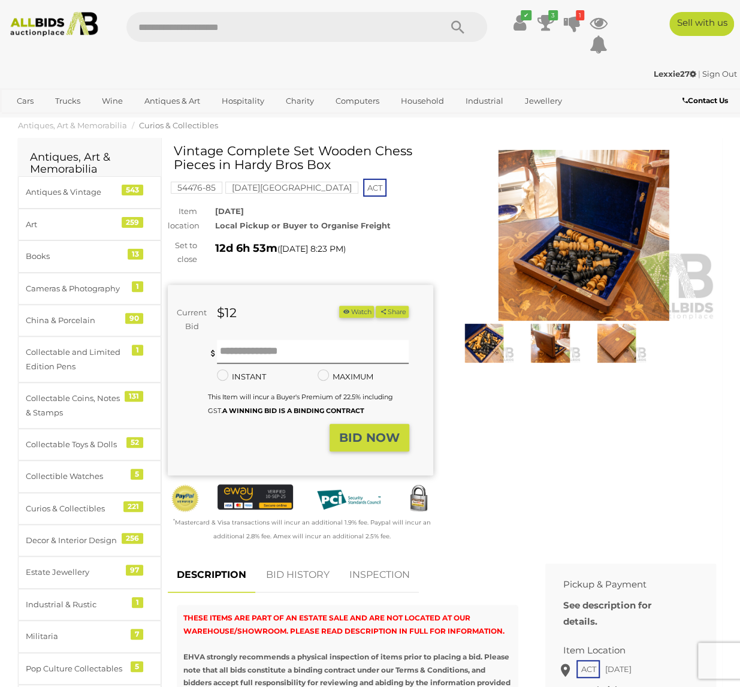
click at [597, 252] on img at bounding box center [583, 235] width 265 height 171
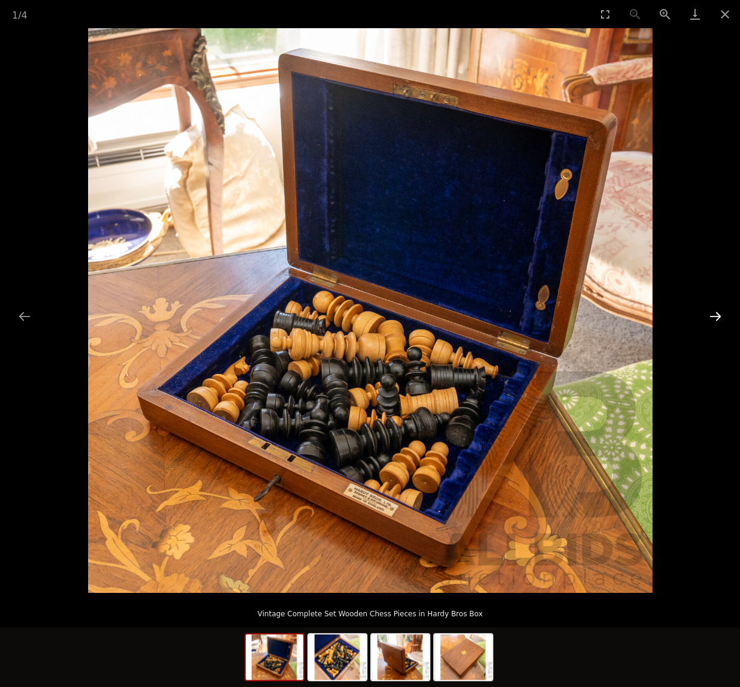
click at [715, 315] on button "Next slide" at bounding box center [715, 315] width 25 height 23
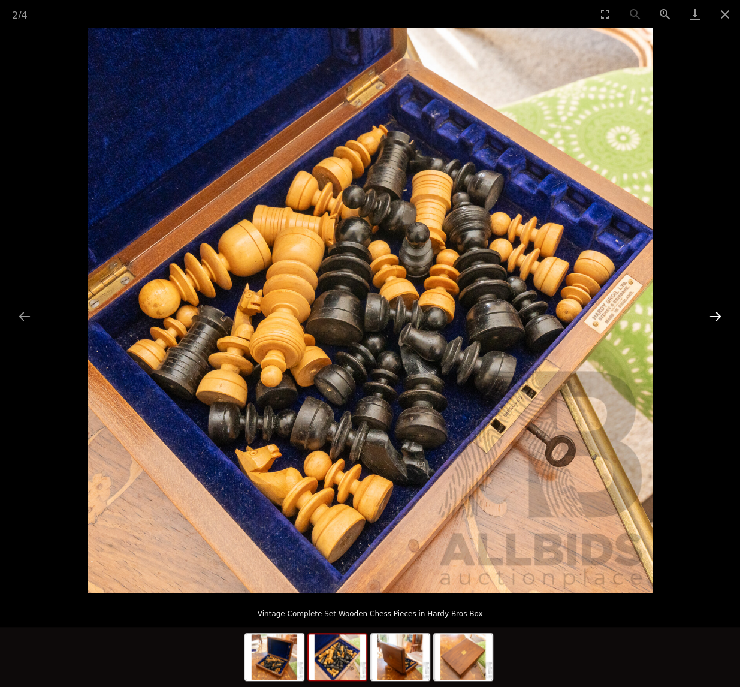
click at [715, 315] on button "Next slide" at bounding box center [715, 315] width 25 height 23
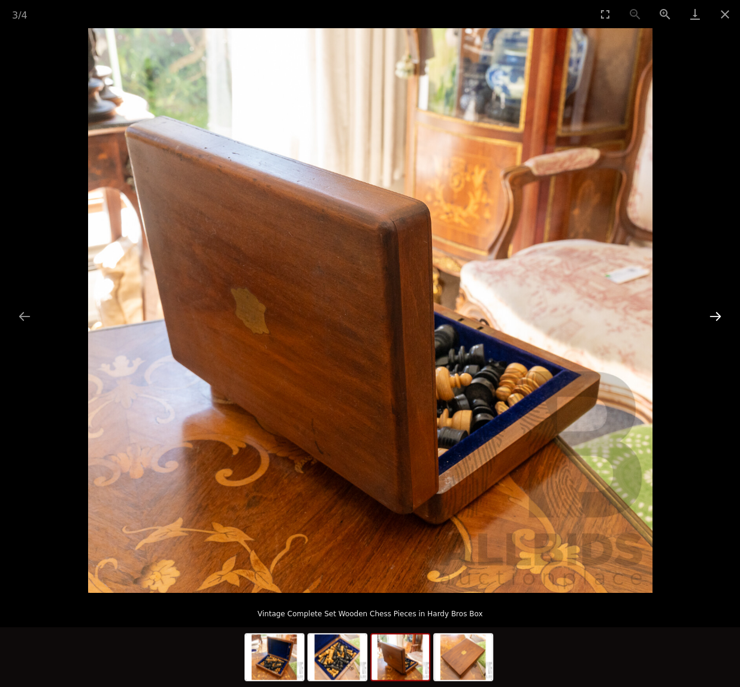
click at [715, 315] on button "Next slide" at bounding box center [715, 315] width 25 height 23
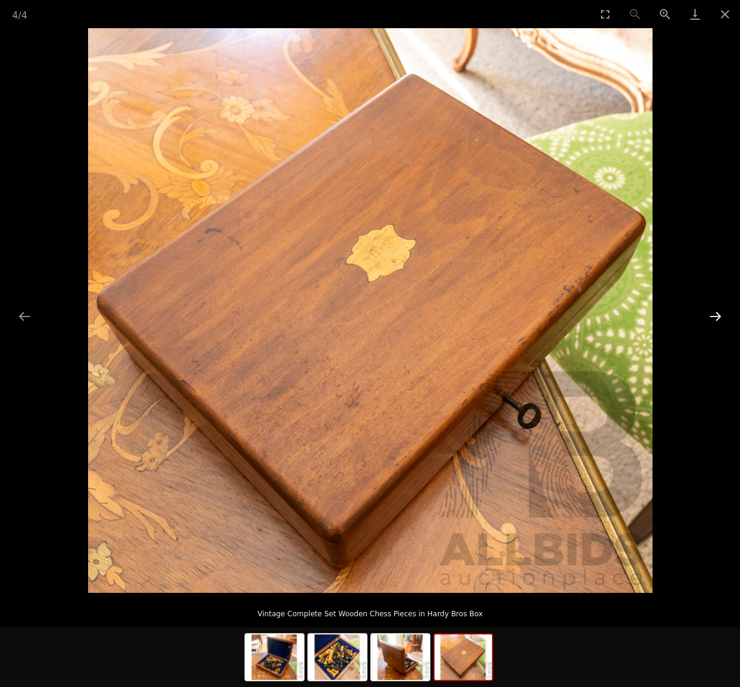
click at [715, 315] on button "Next slide" at bounding box center [715, 315] width 25 height 23
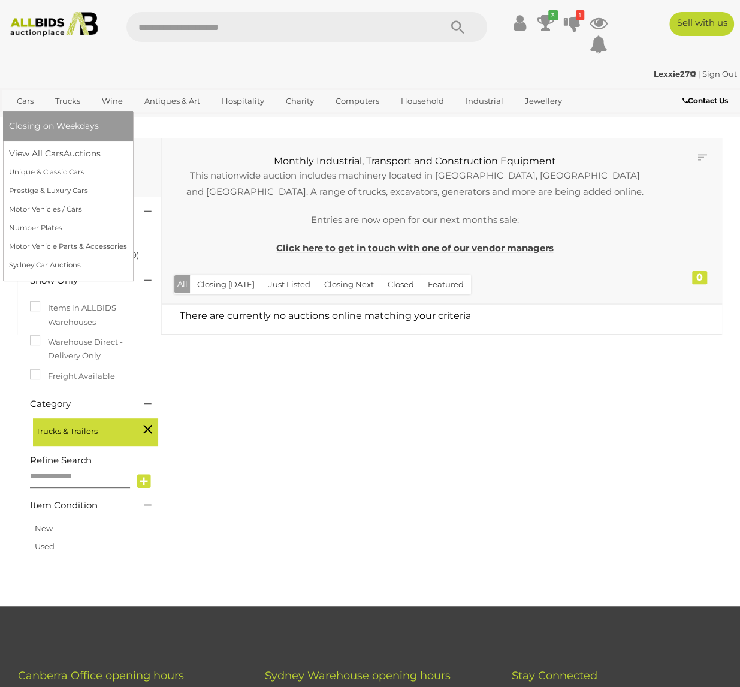
click at [28, 101] on link "Cars" at bounding box center [25, 101] width 32 height 20
click at [38, 149] on link "View All Cars Auctions" at bounding box center [68, 153] width 118 height 19
